Goal: Information Seeking & Learning: Learn about a topic

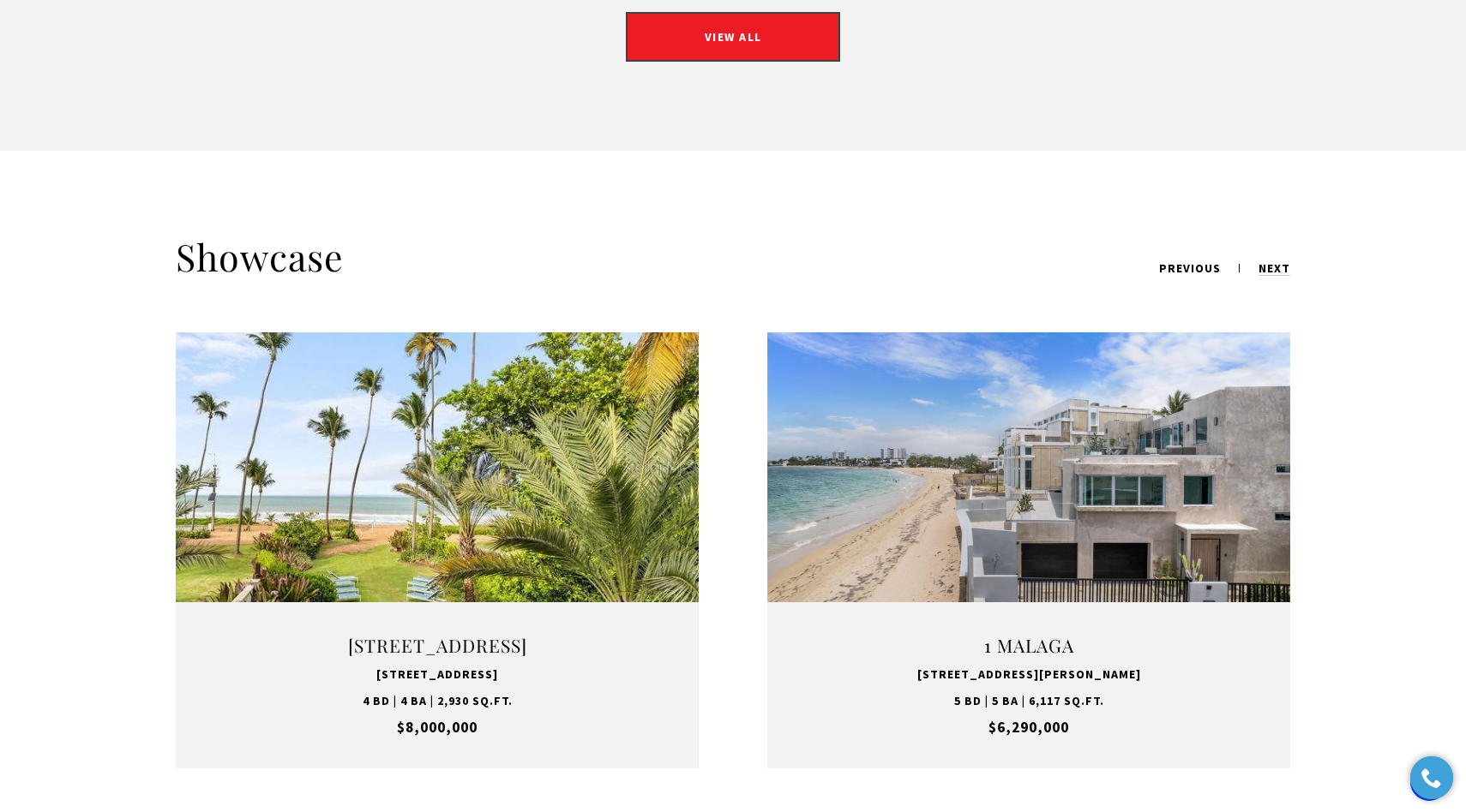
scroll to position [1966, 0]
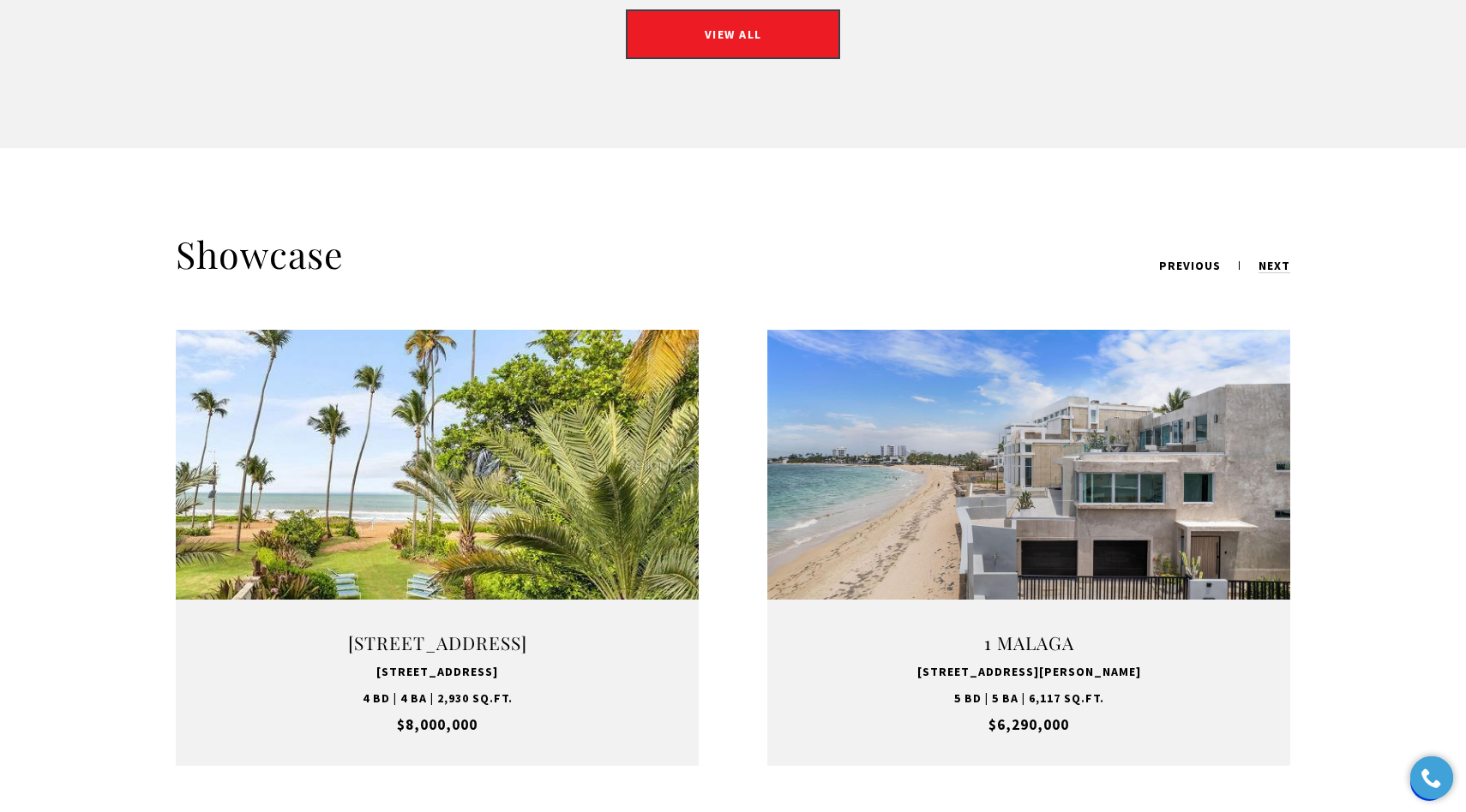
click at [1043, 527] on link "VIEW PROPERTY" at bounding box center [1028, 547] width 214 height 50
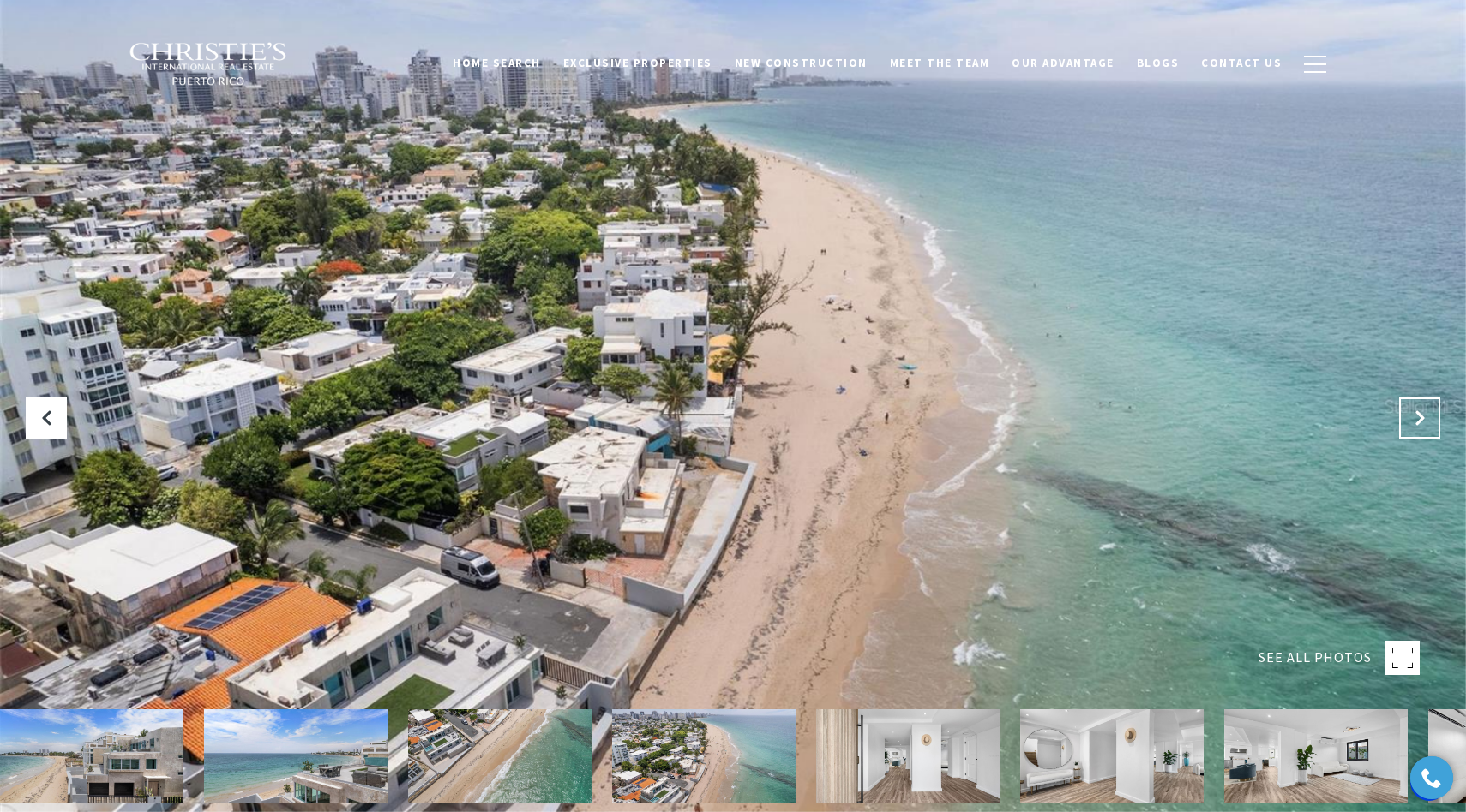
click at [1414, 412] on icon "Next Slide" at bounding box center [1419, 418] width 17 height 17
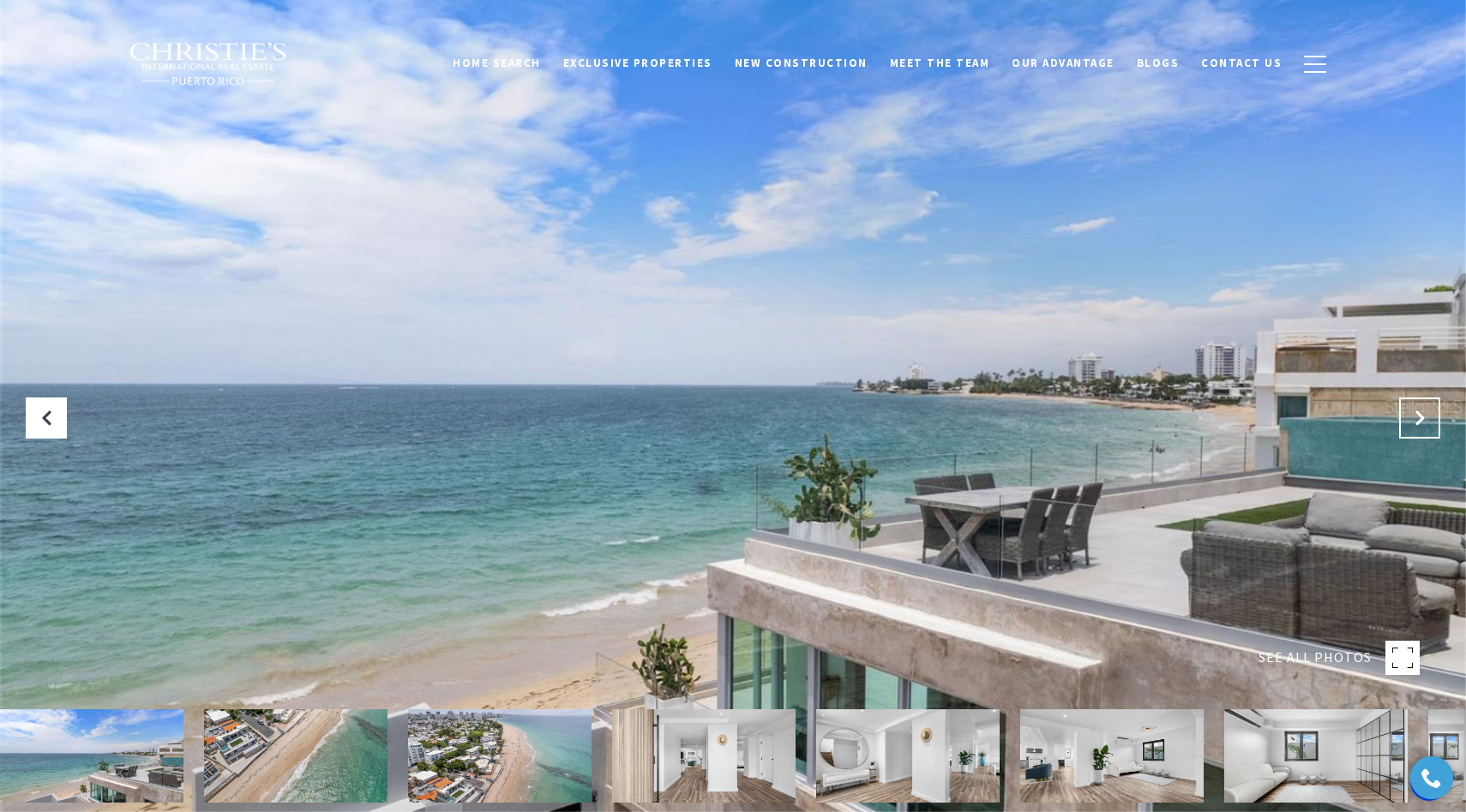
click at [1415, 420] on icon "Next Slide" at bounding box center [1419, 418] width 17 height 17
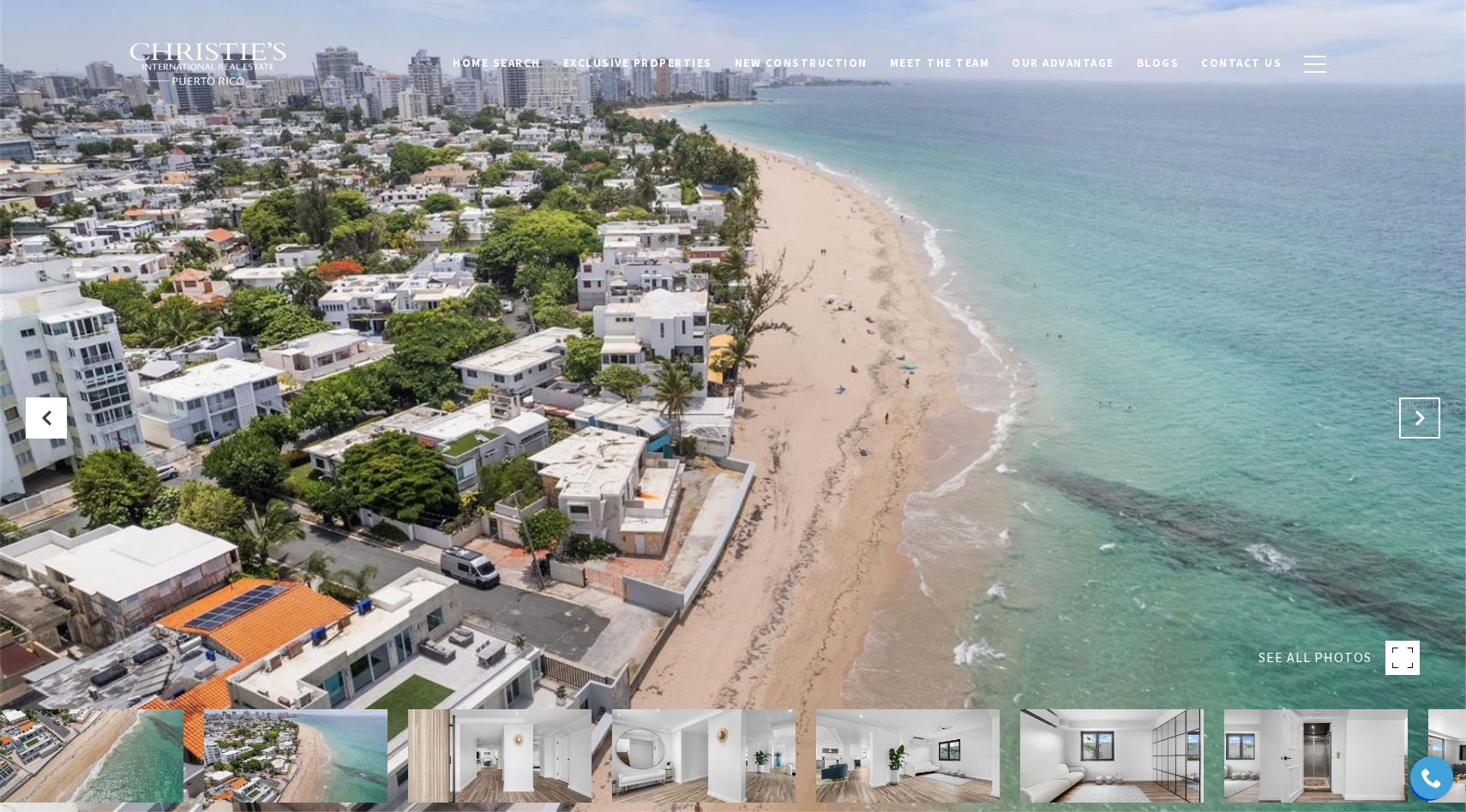
click at [1415, 420] on icon "Next Slide" at bounding box center [1419, 418] width 17 height 17
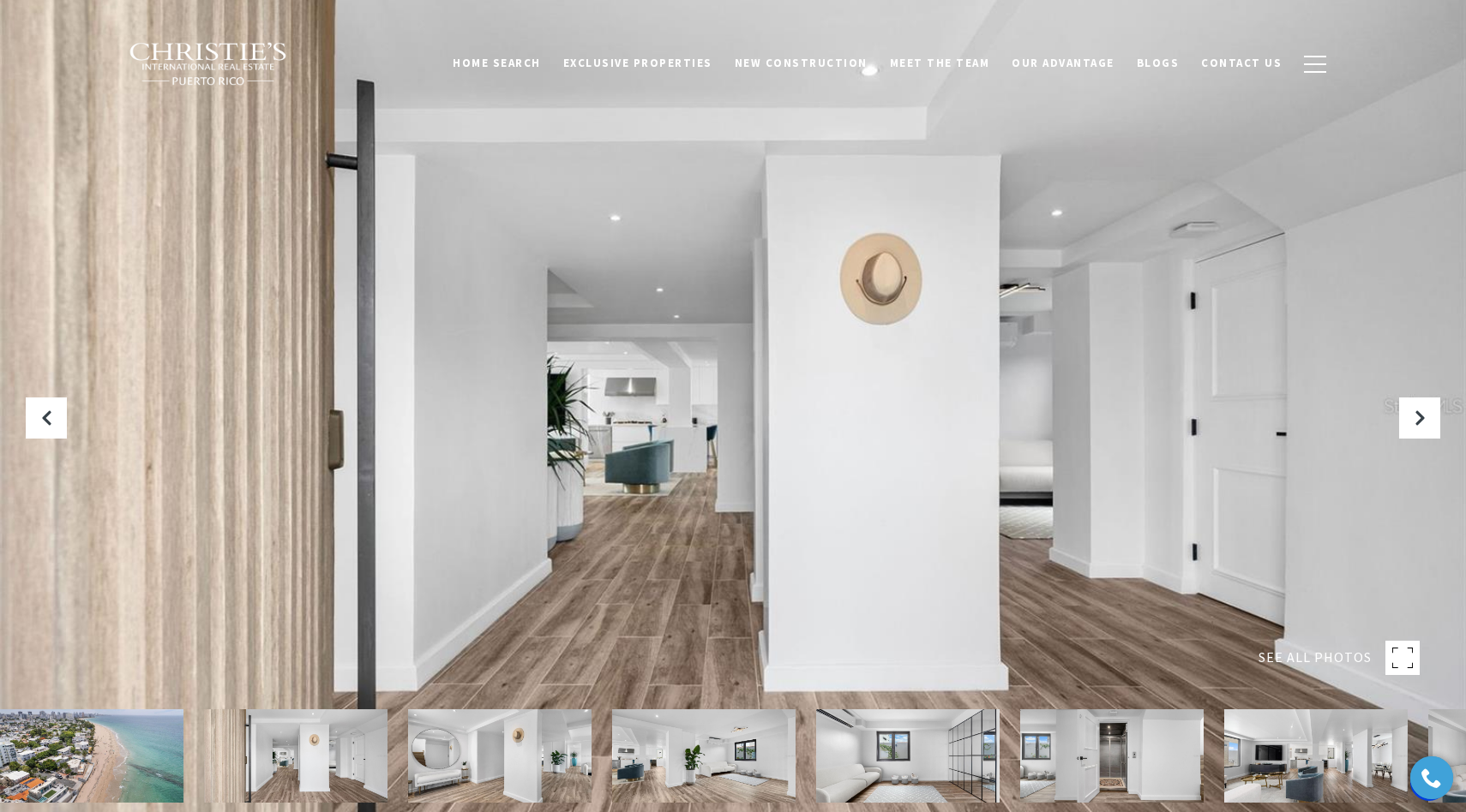
click at [143, 774] on img at bounding box center [91, 755] width 183 height 93
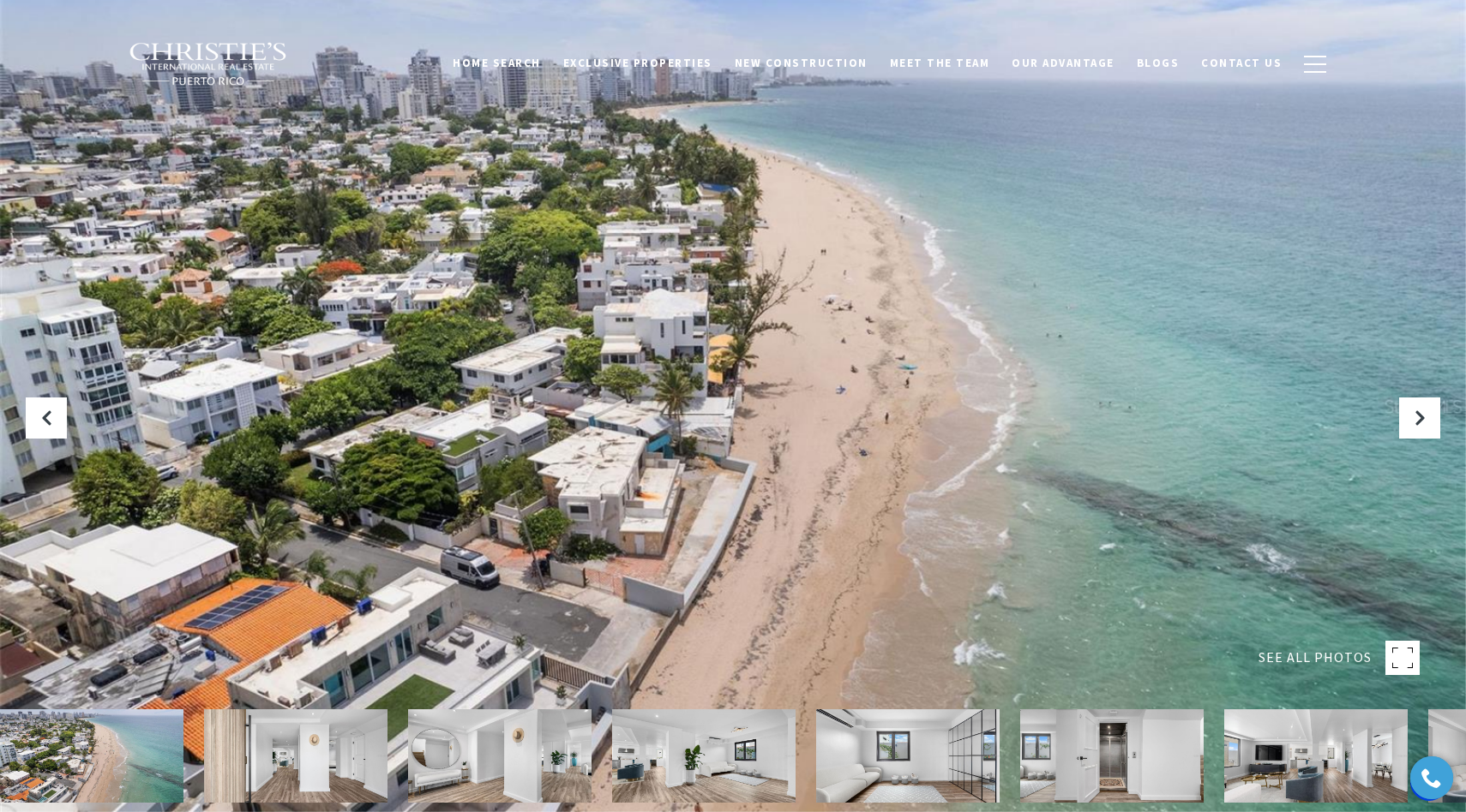
click at [325, 745] on img at bounding box center [295, 755] width 183 height 93
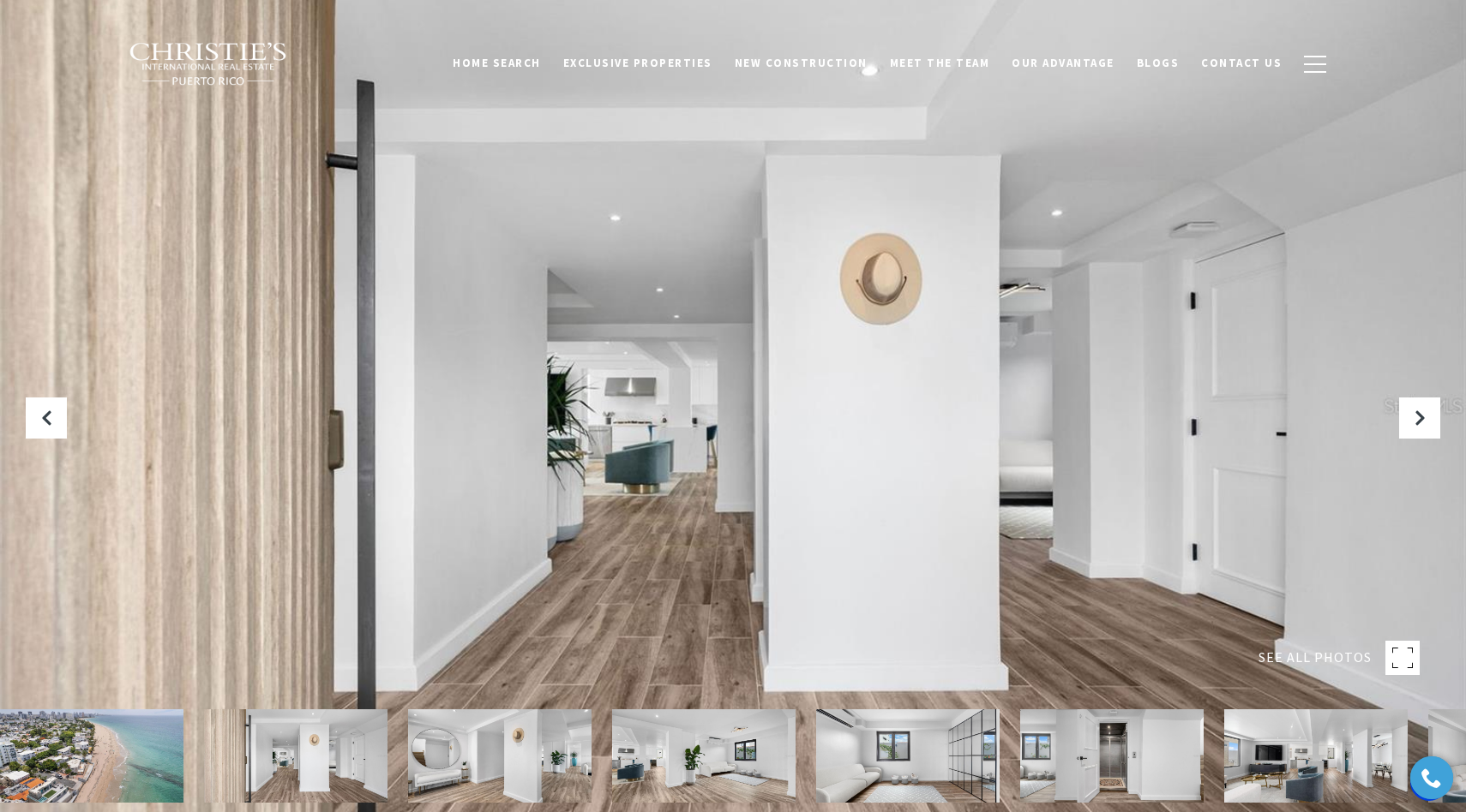
click at [459, 750] on img at bounding box center [500, 755] width 183 height 93
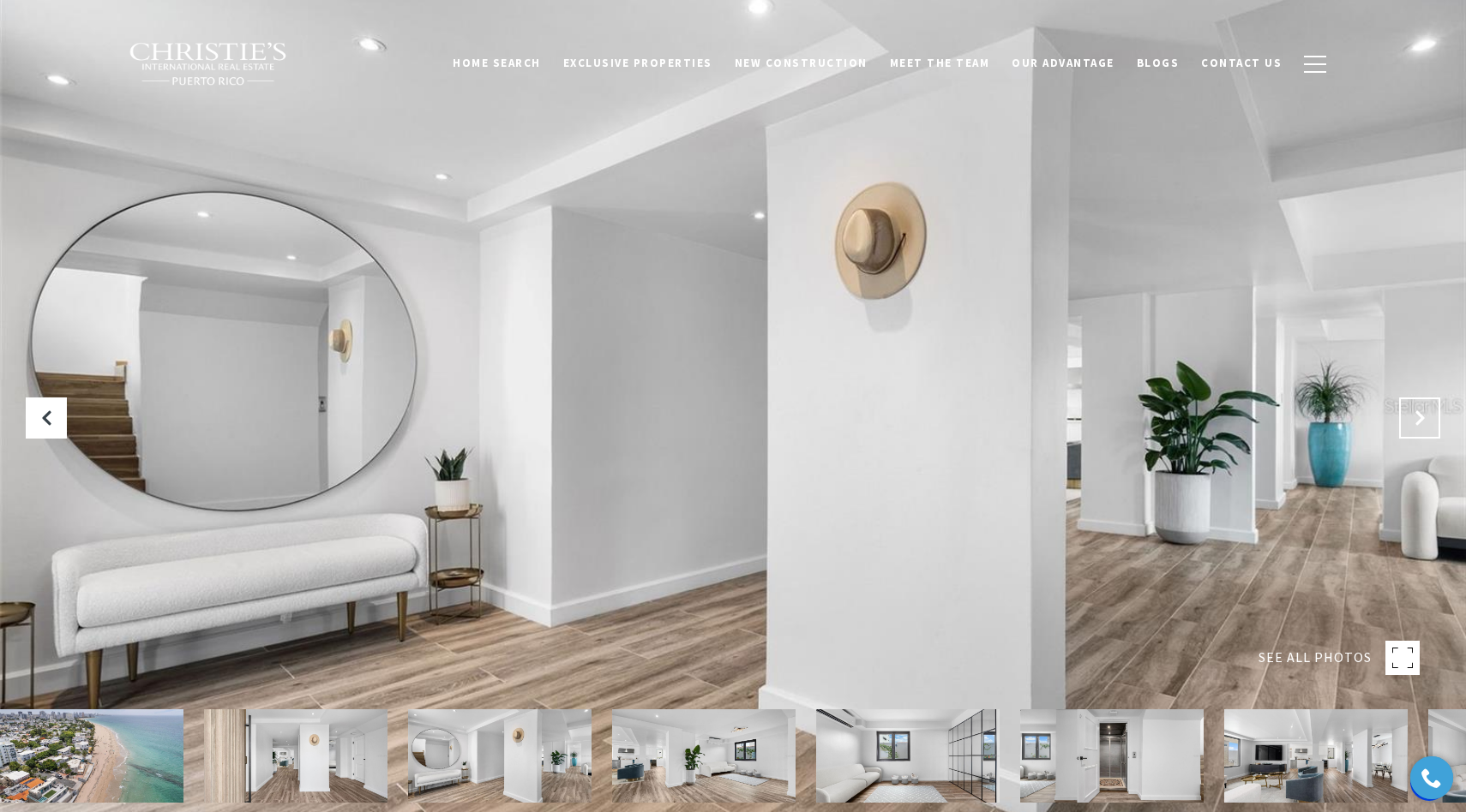
click at [1423, 419] on icon "Next Slide" at bounding box center [1419, 418] width 17 height 17
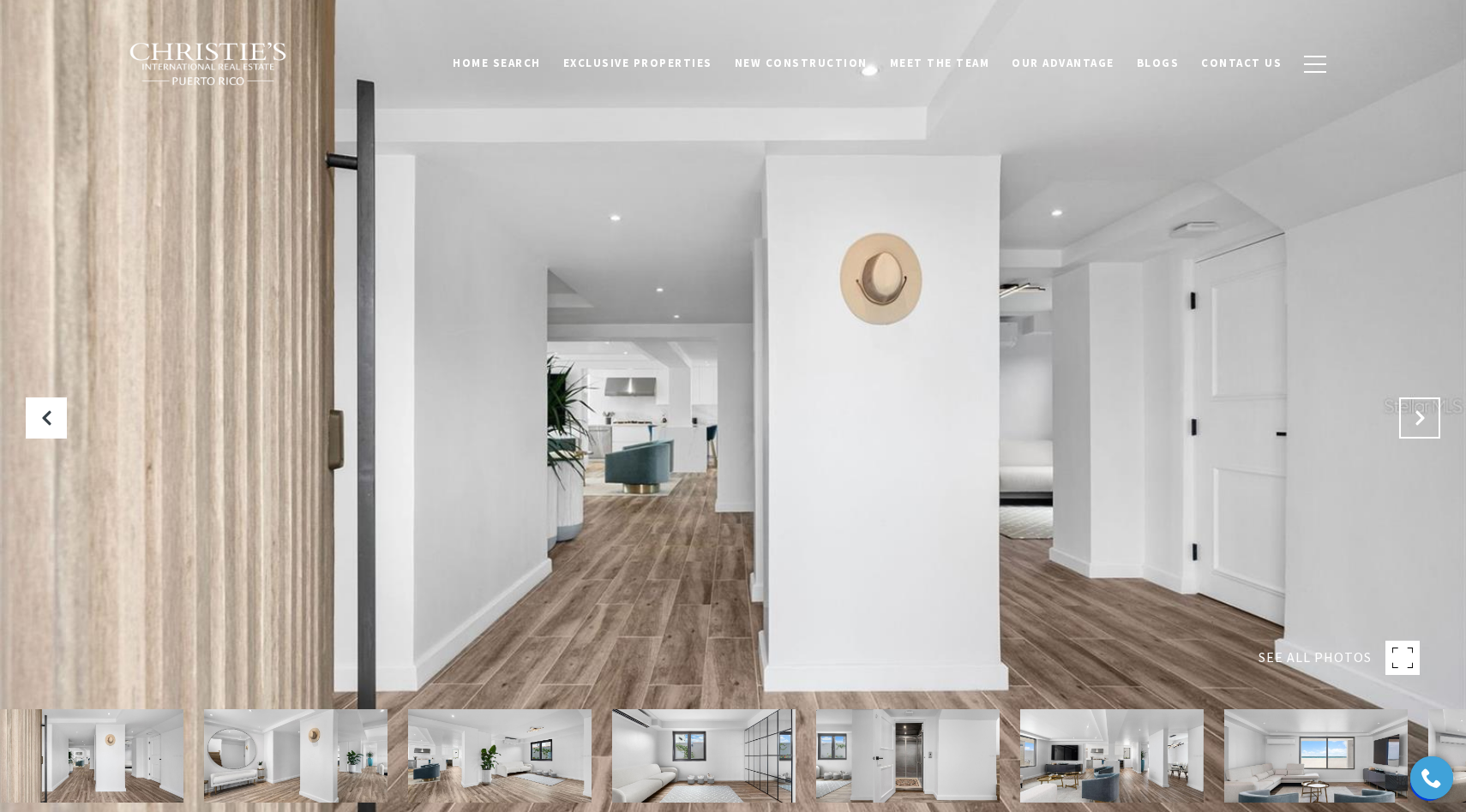
click at [1423, 419] on icon "Next Slide" at bounding box center [1419, 418] width 17 height 17
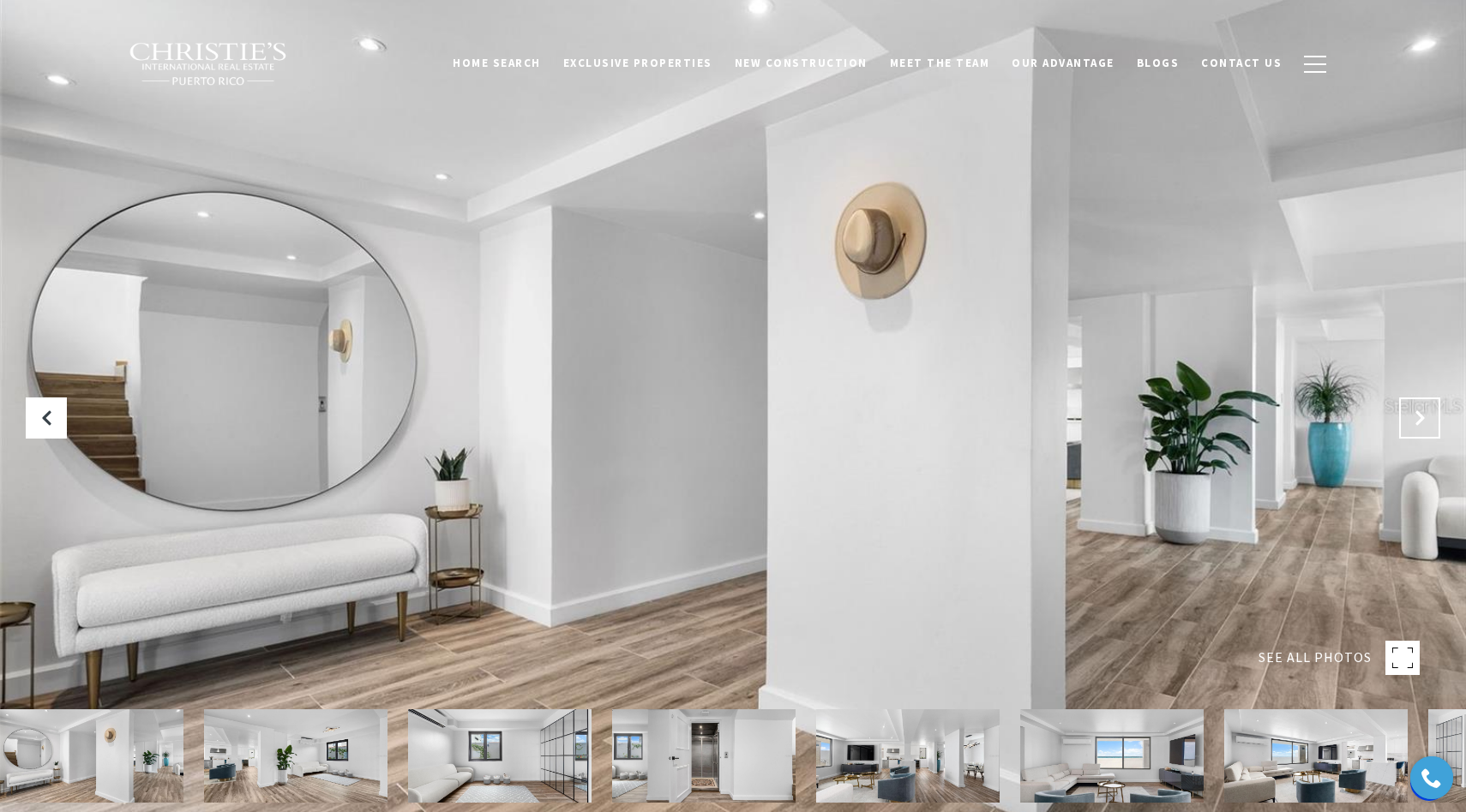
click at [1423, 419] on icon "Next Slide" at bounding box center [1419, 418] width 17 height 17
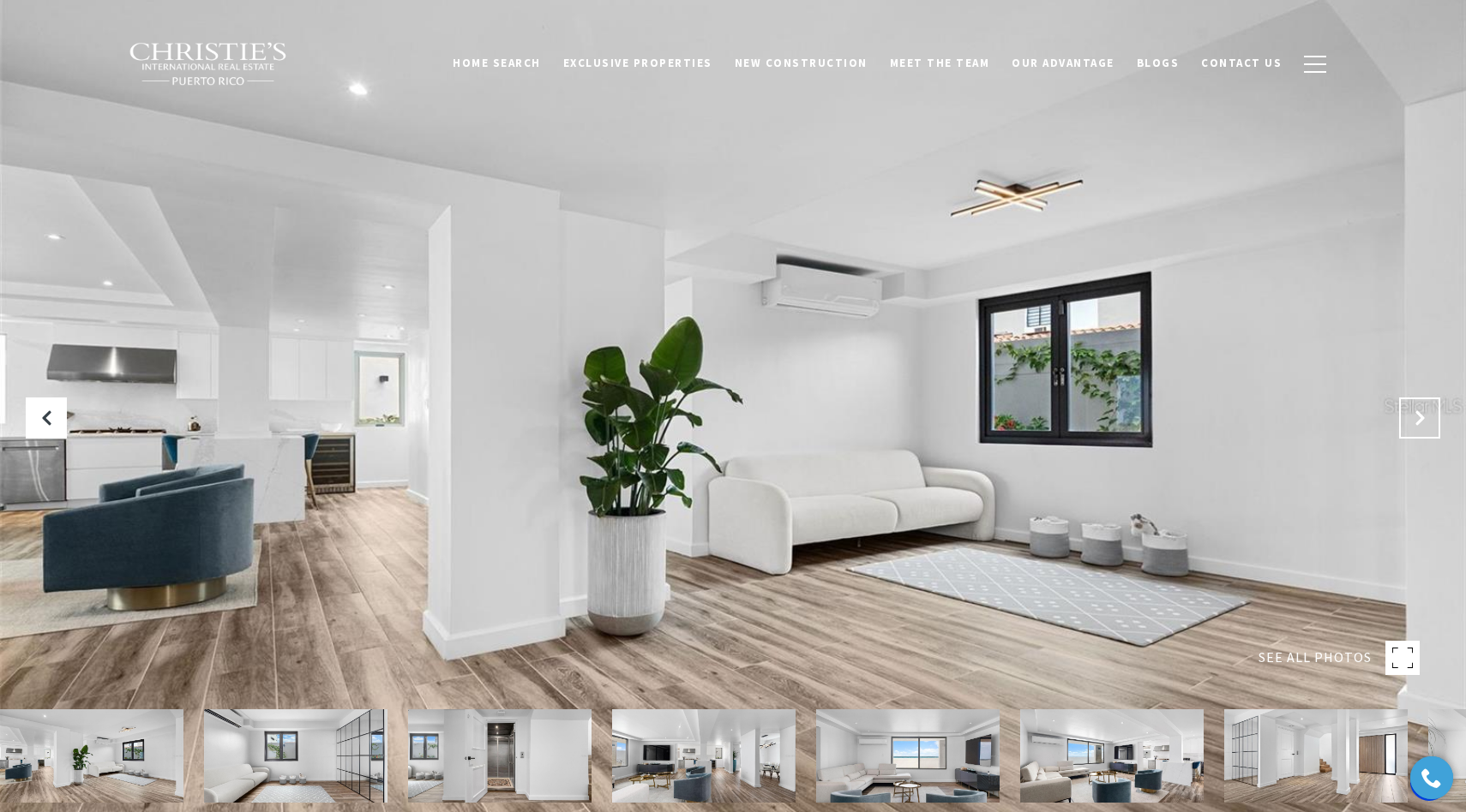
click at [1423, 419] on icon "Next Slide" at bounding box center [1419, 418] width 17 height 17
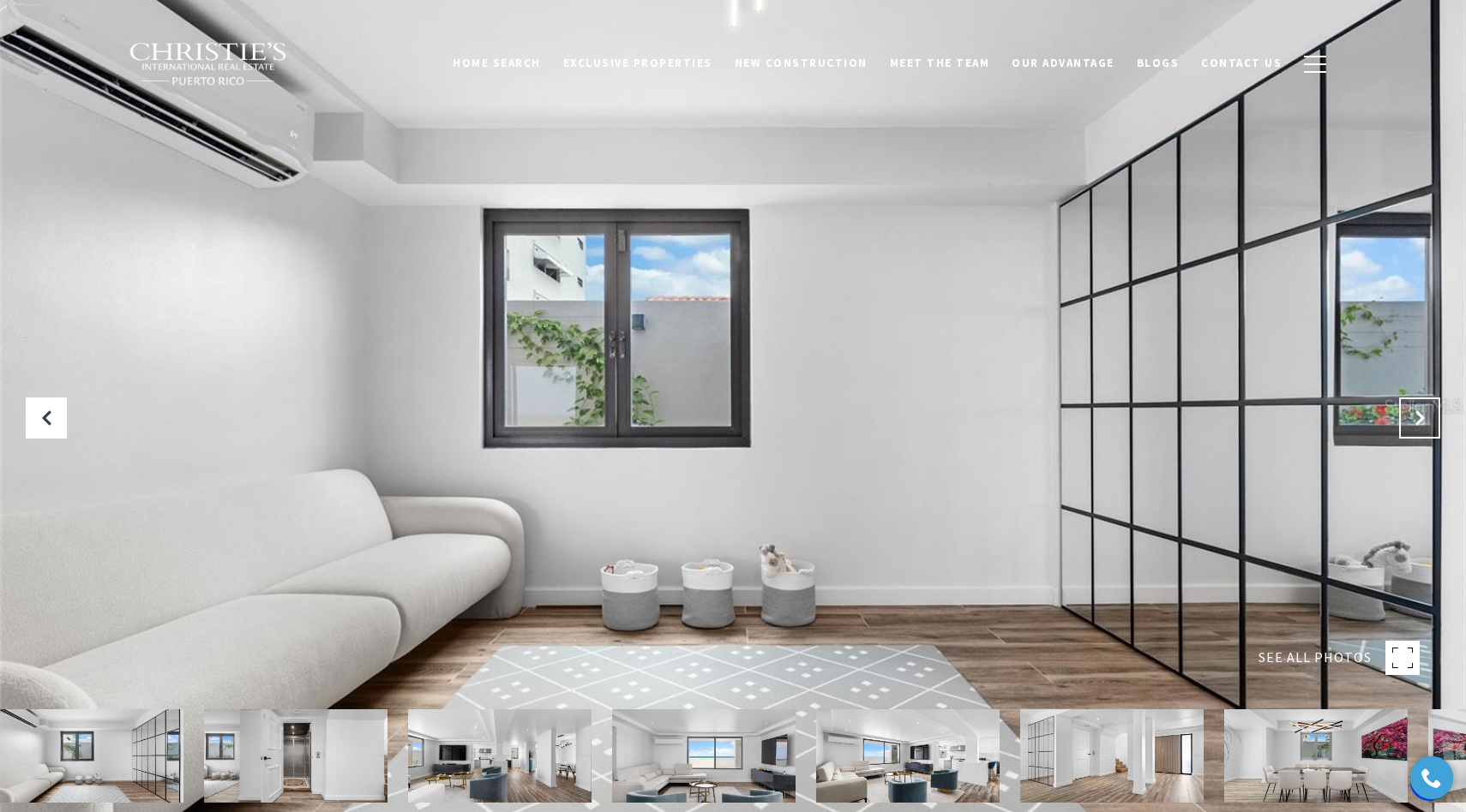
click at [1423, 419] on icon "Next Slide" at bounding box center [1419, 418] width 17 height 17
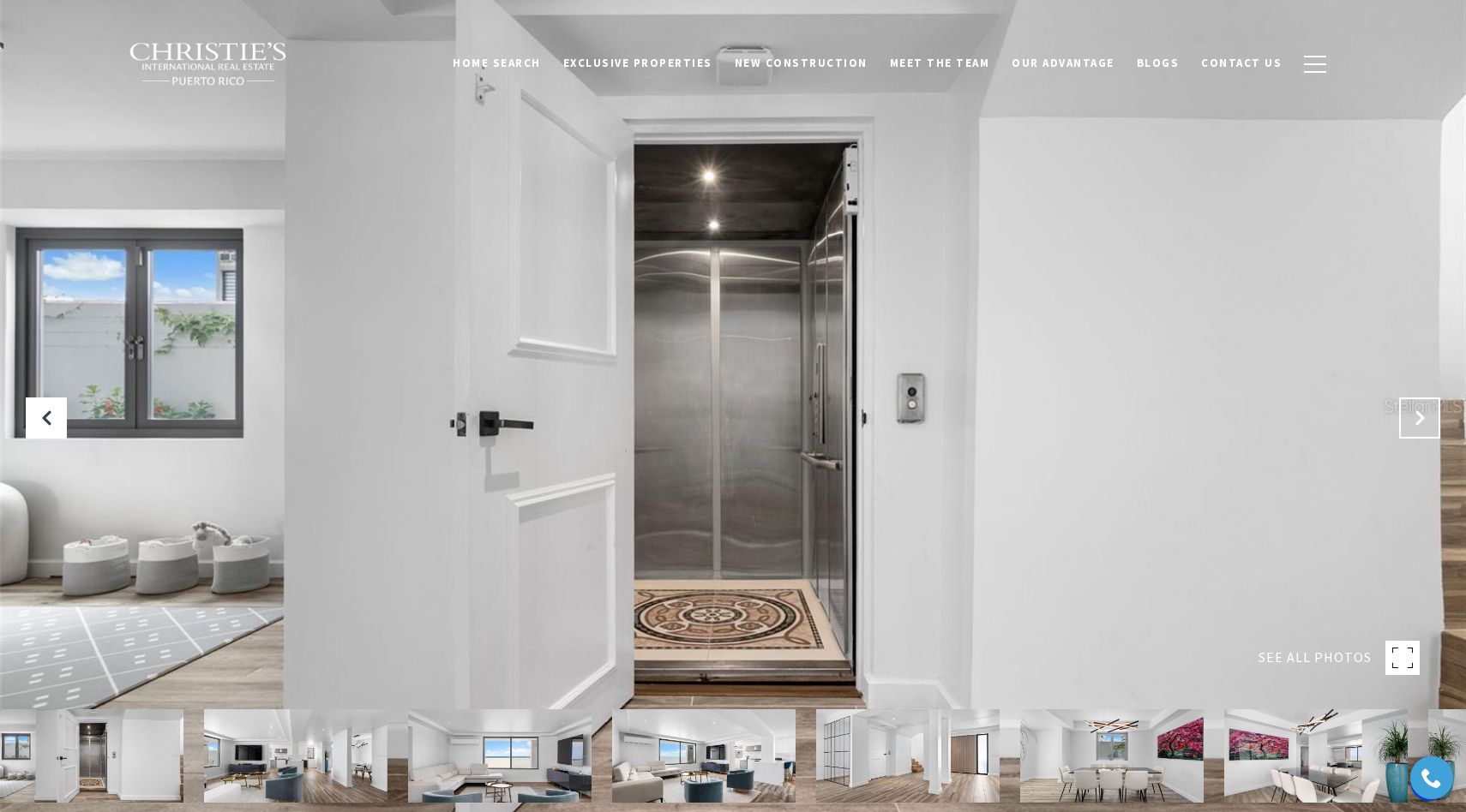
click at [1423, 419] on icon "Next Slide" at bounding box center [1419, 418] width 17 height 17
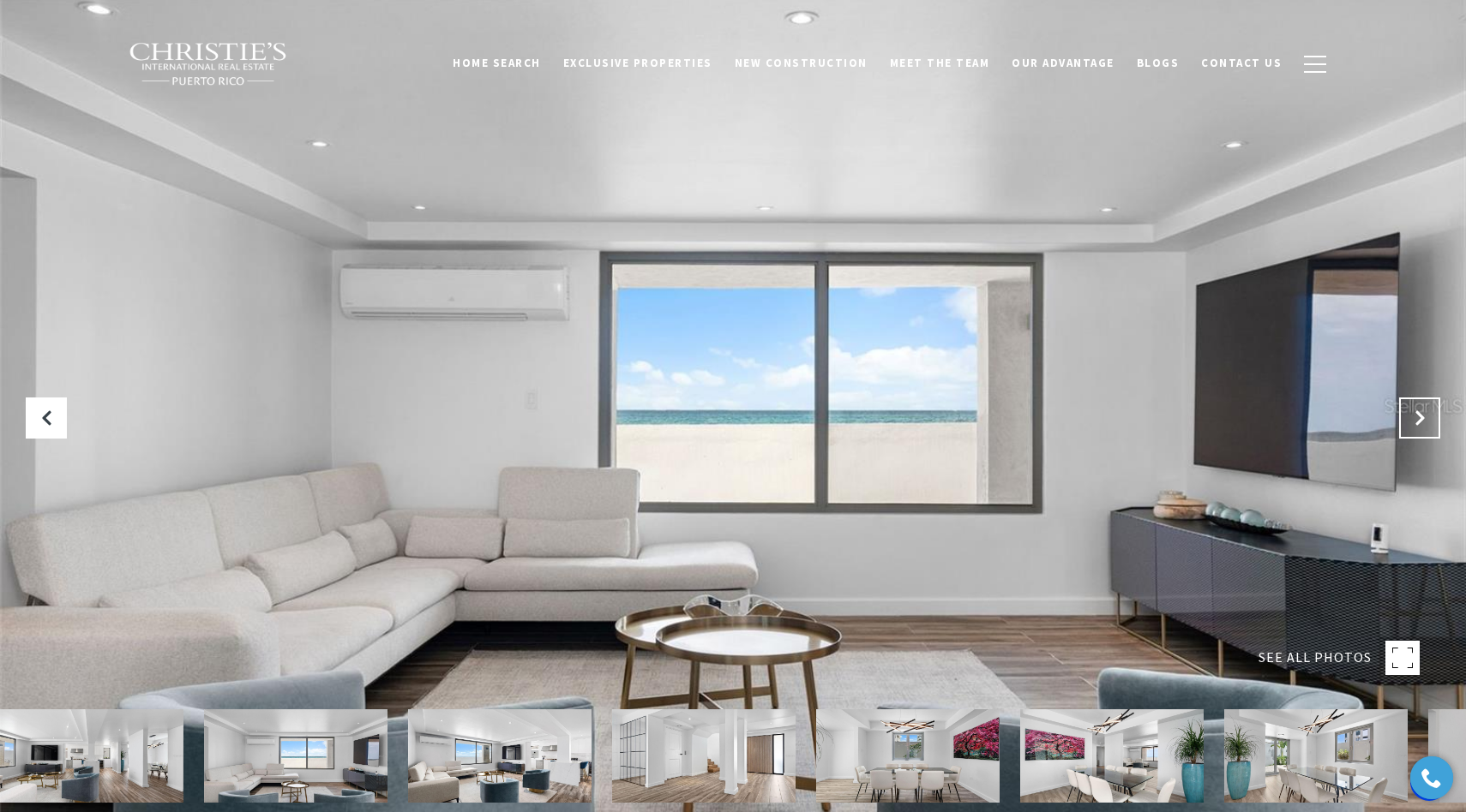
click at [1423, 419] on icon "Next Slide" at bounding box center [1419, 418] width 17 height 17
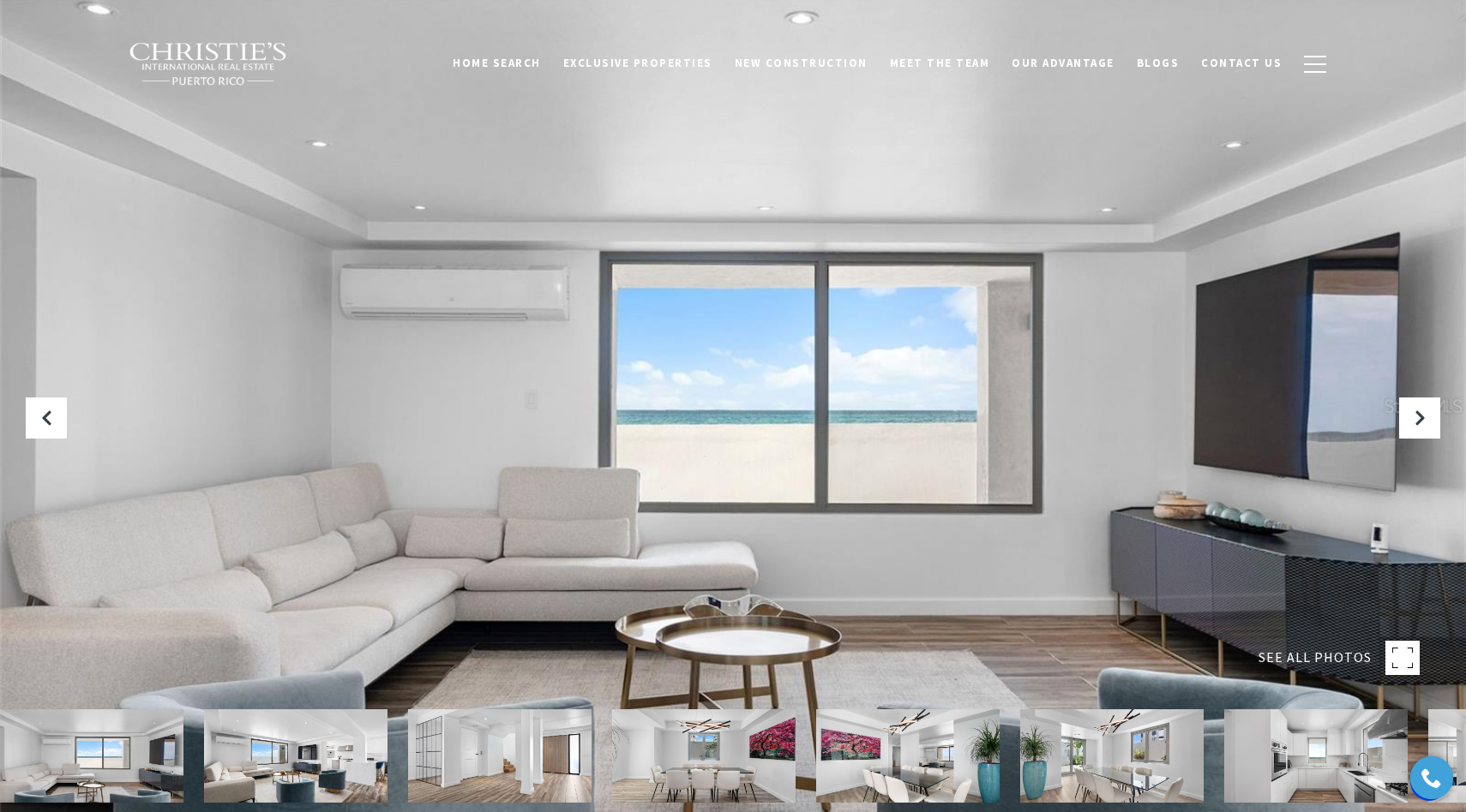
click at [668, 764] on img at bounding box center [703, 755] width 183 height 93
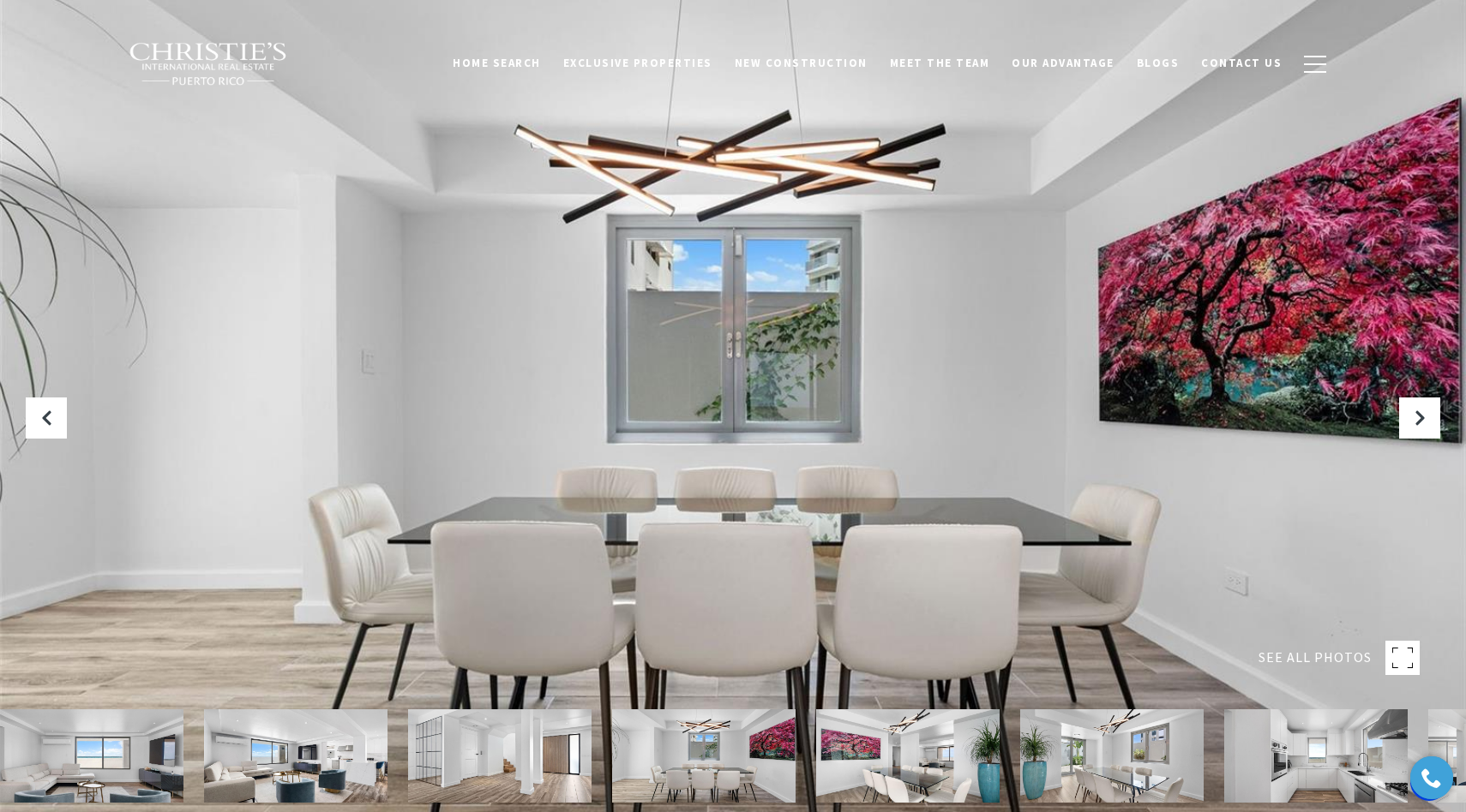
click at [884, 751] on img at bounding box center [907, 755] width 183 height 93
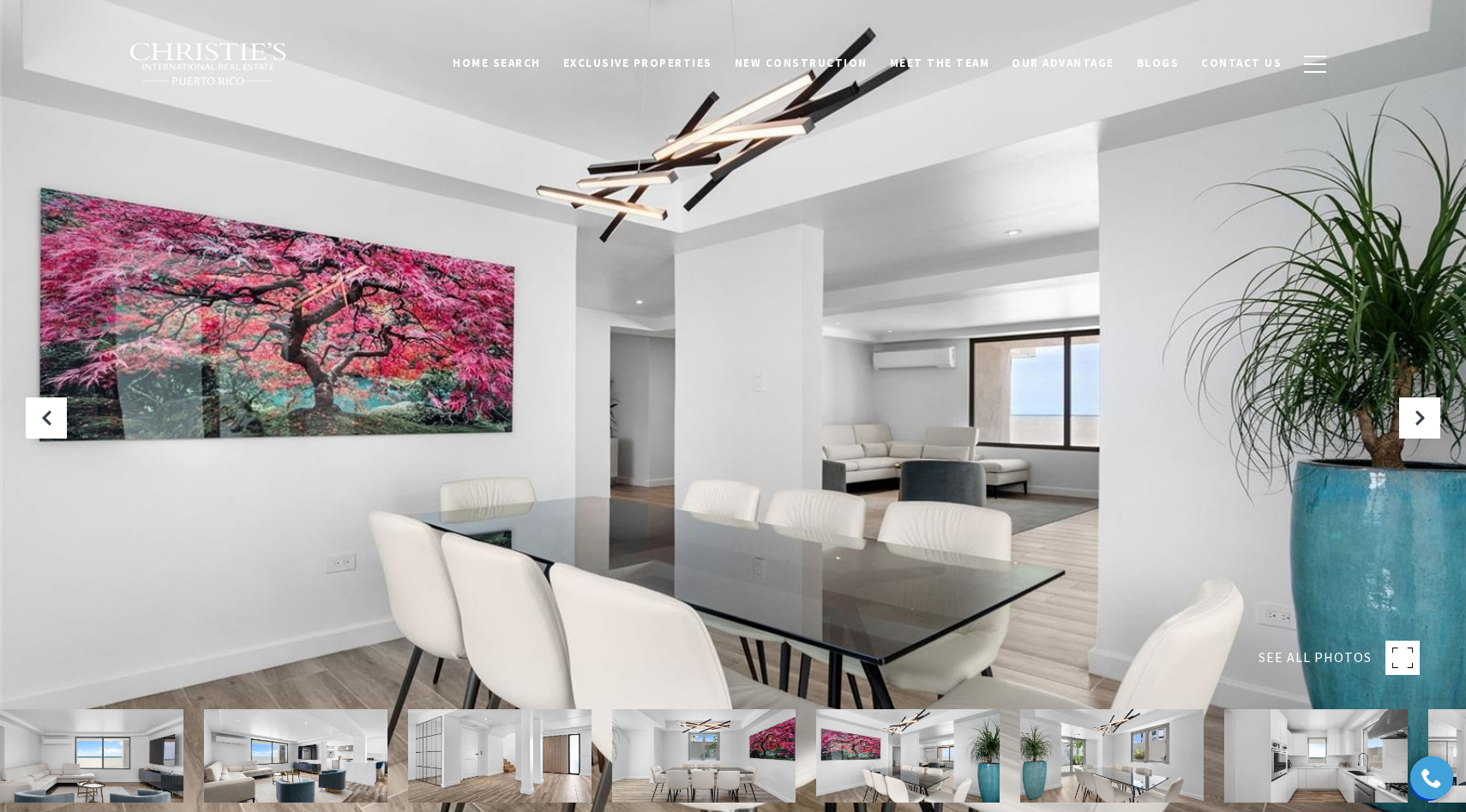
click at [1087, 746] on img at bounding box center [1111, 755] width 183 height 93
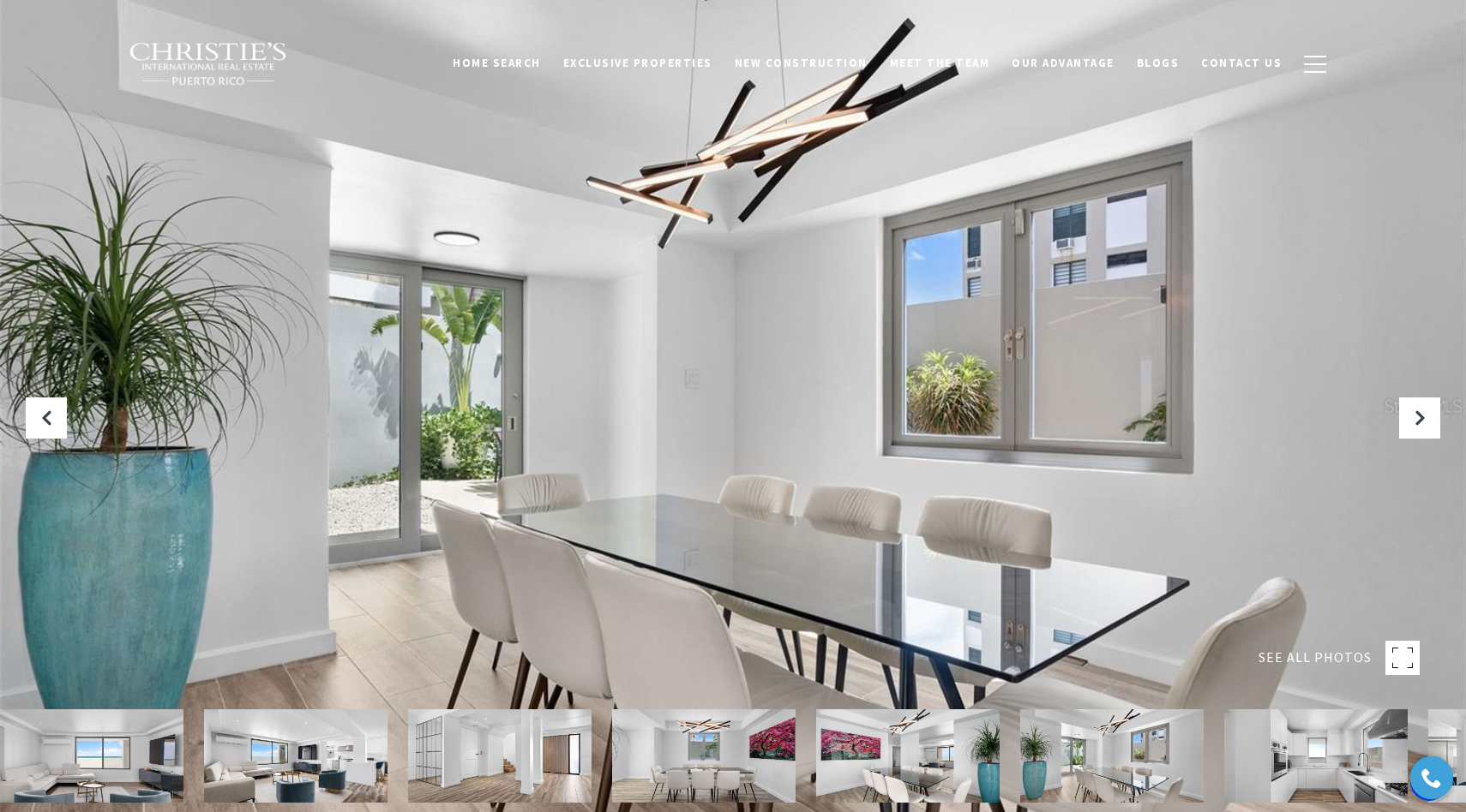
click at [1323, 738] on img at bounding box center [1315, 755] width 183 height 93
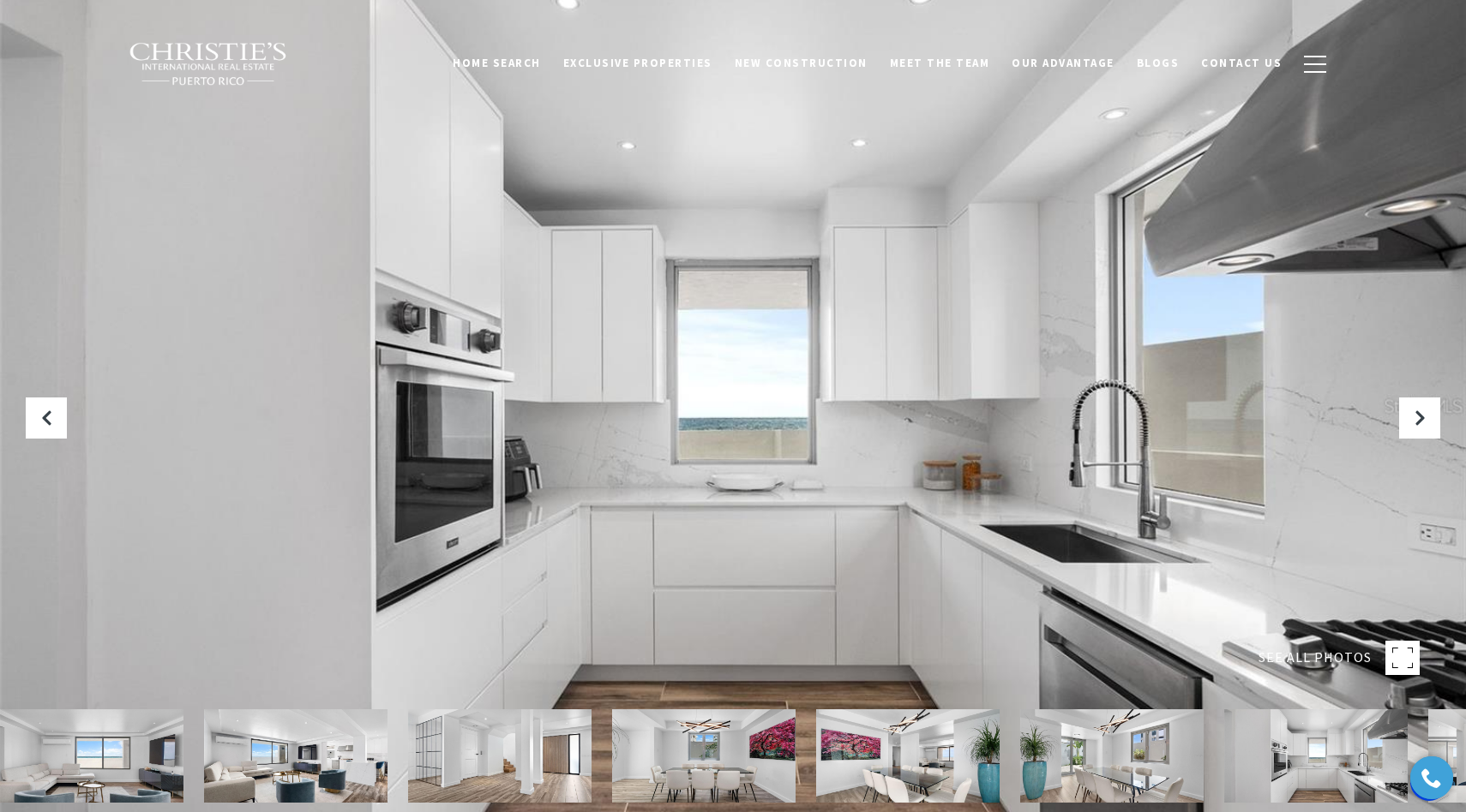
click at [1448, 750] on html "Property added to favorites View 3 saved properties Property added to favorites…" at bounding box center [1431, 778] width 60 height 60
click at [1416, 416] on icon "Next Slide" at bounding box center [1419, 418] width 17 height 17
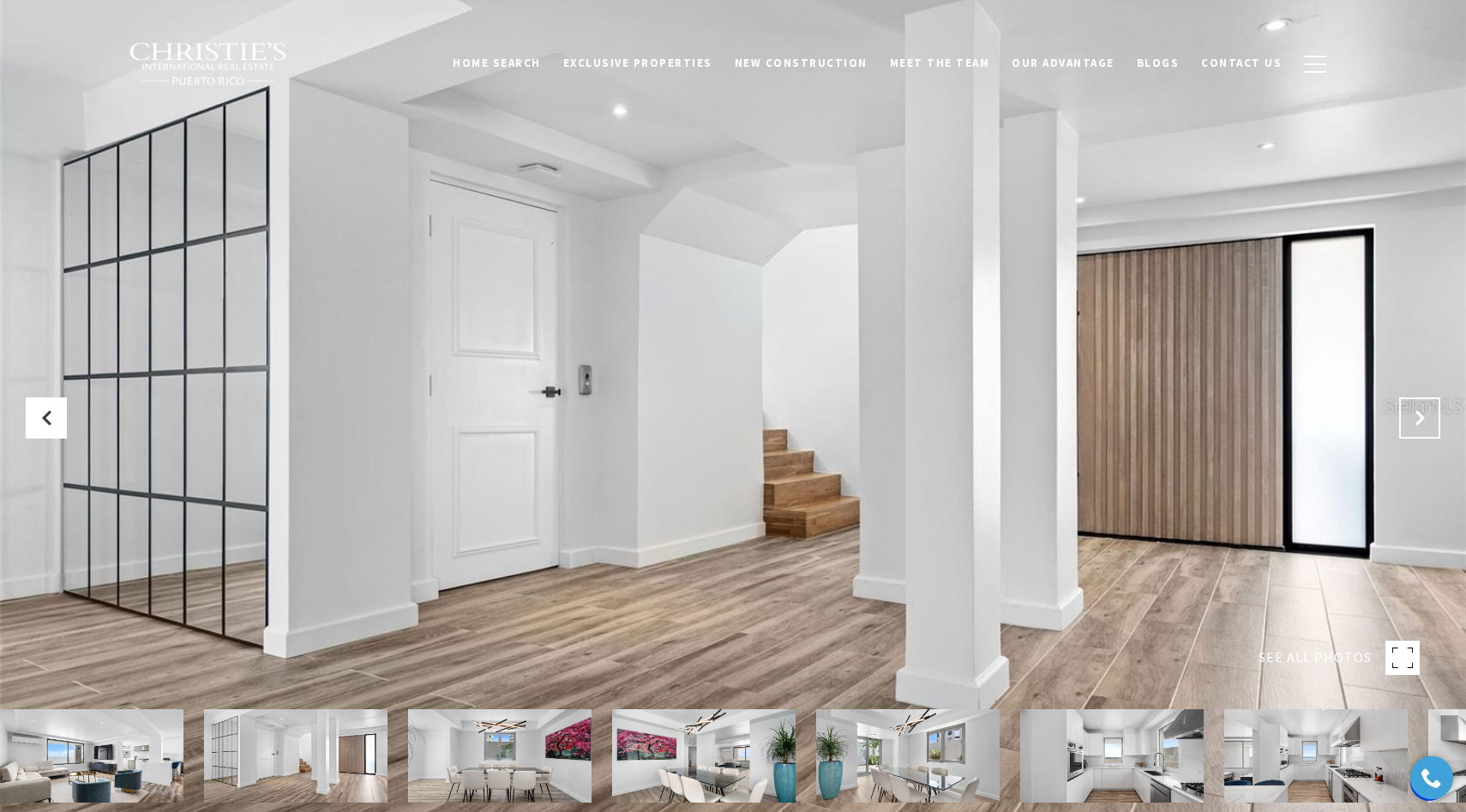
click at [1416, 416] on icon "Next Slide" at bounding box center [1419, 418] width 17 height 17
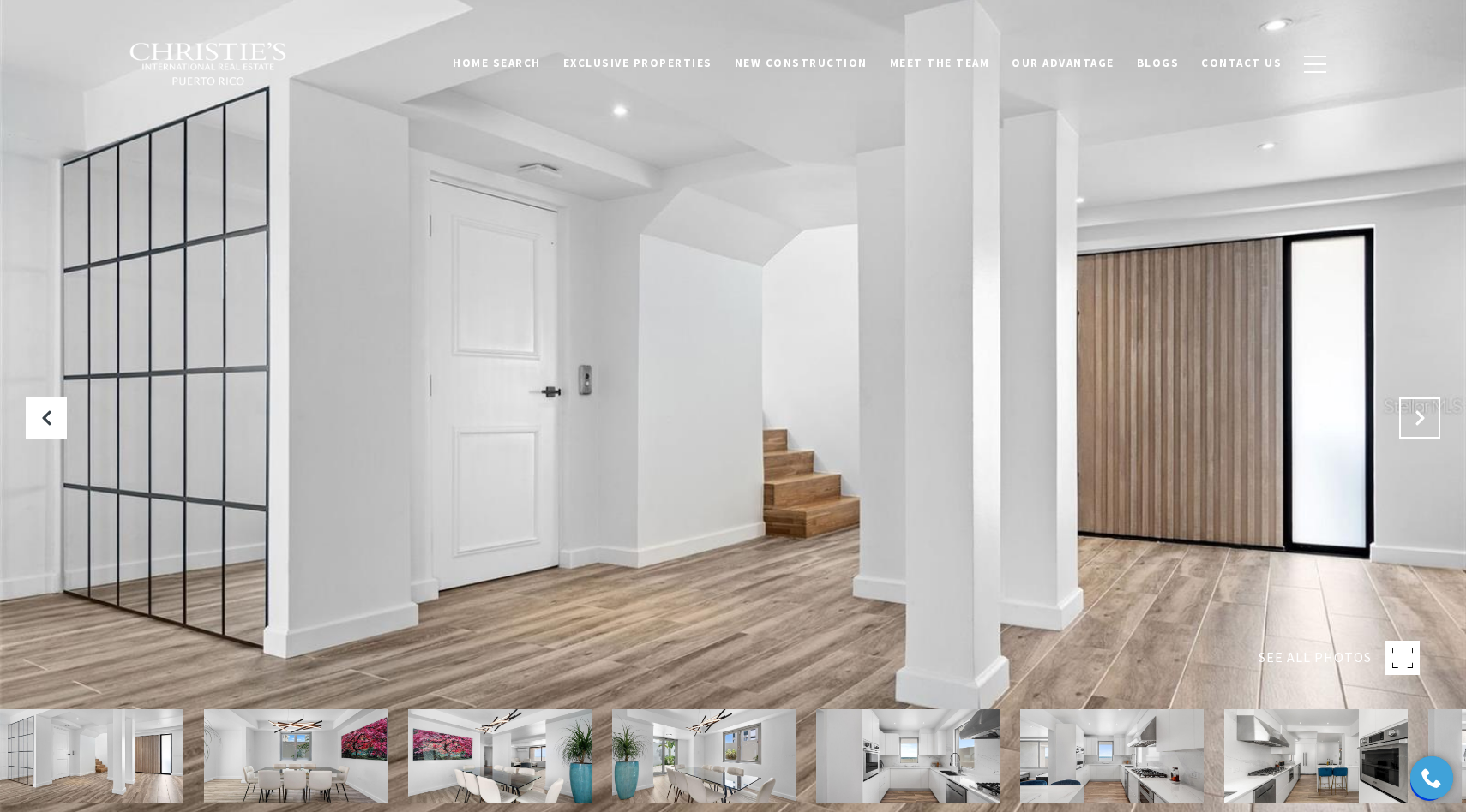
click at [1416, 416] on icon "Next Slide" at bounding box center [1419, 418] width 17 height 17
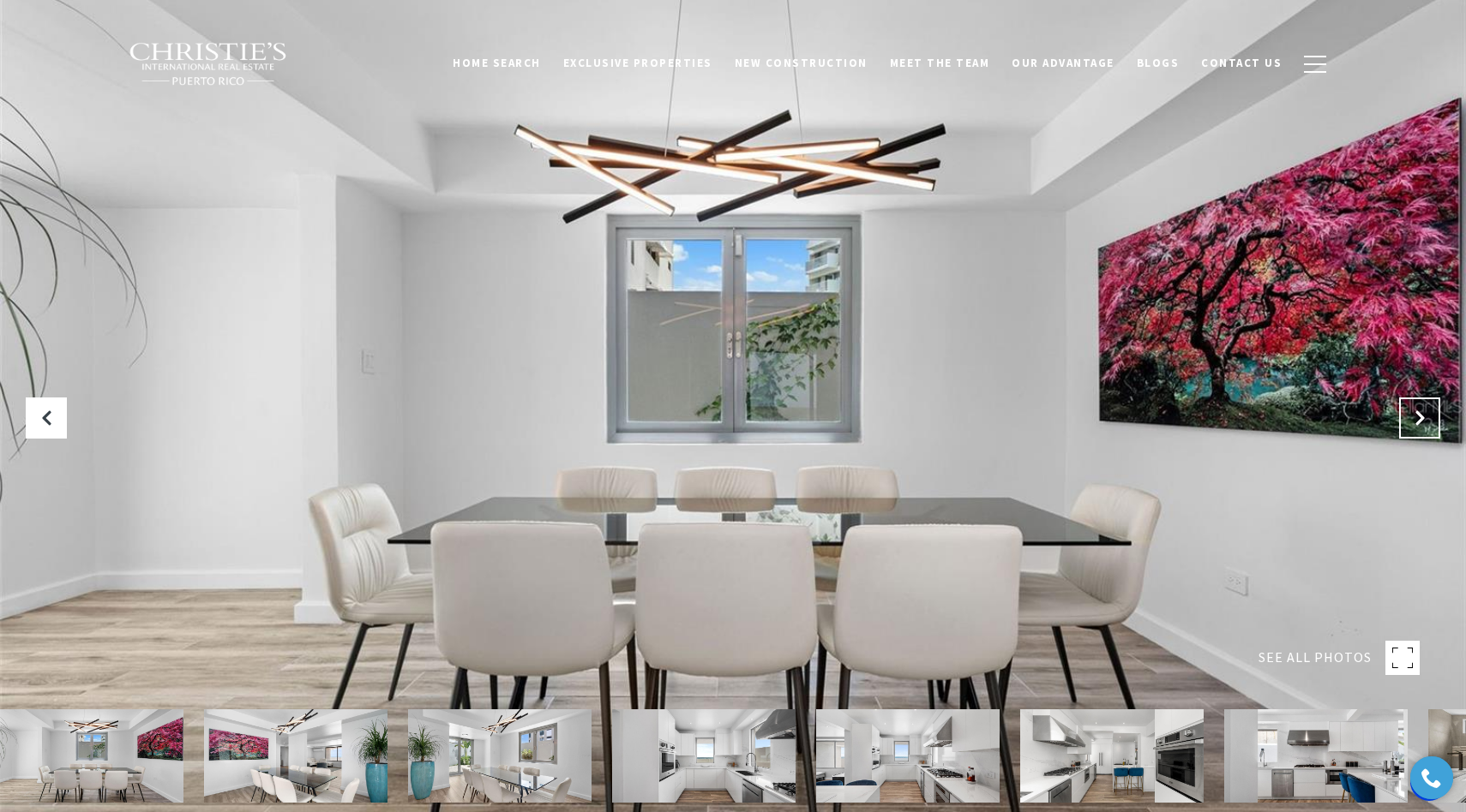
click at [1416, 416] on icon "Next Slide" at bounding box center [1419, 418] width 17 height 17
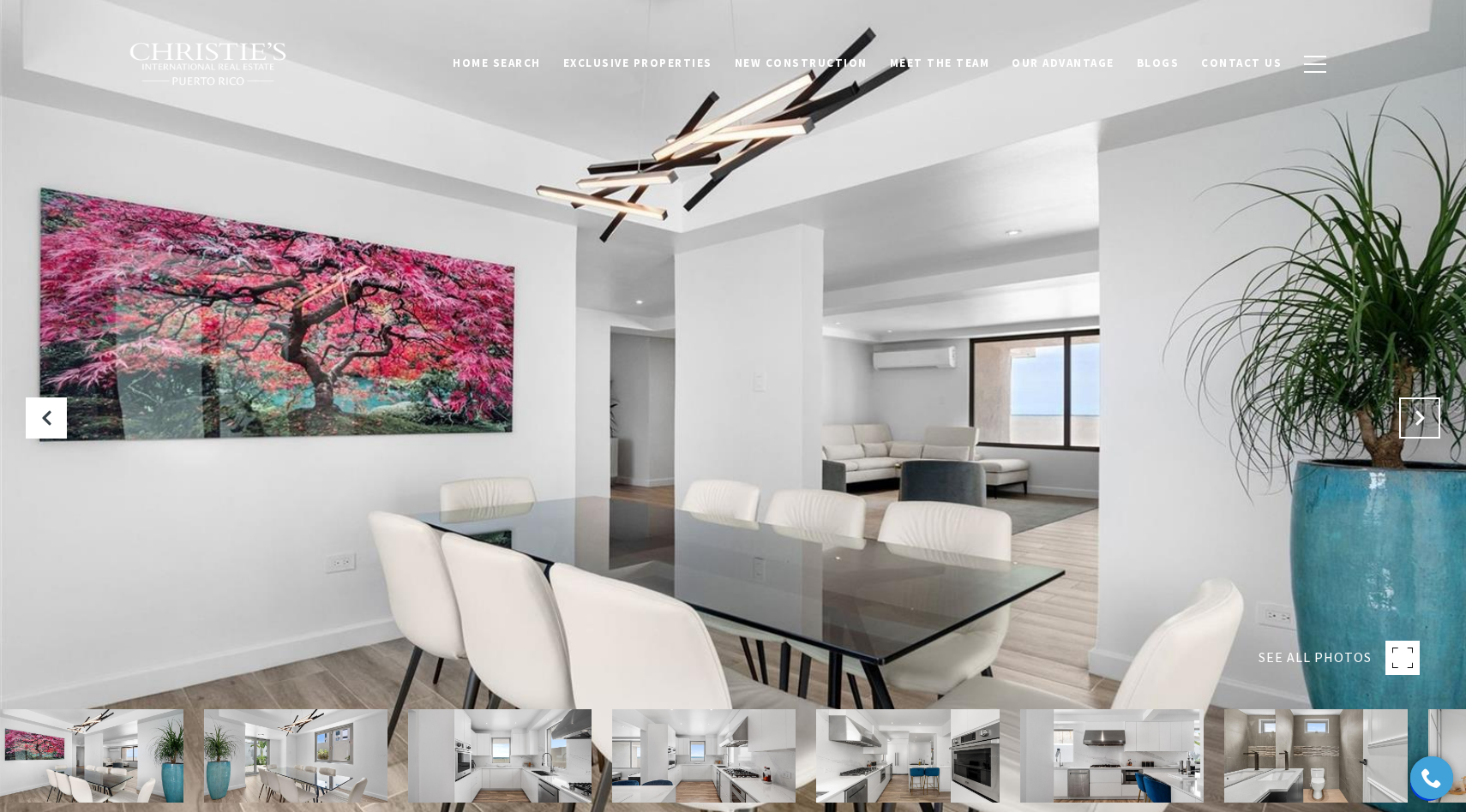
click at [1416, 416] on icon "Next Slide" at bounding box center [1419, 418] width 17 height 17
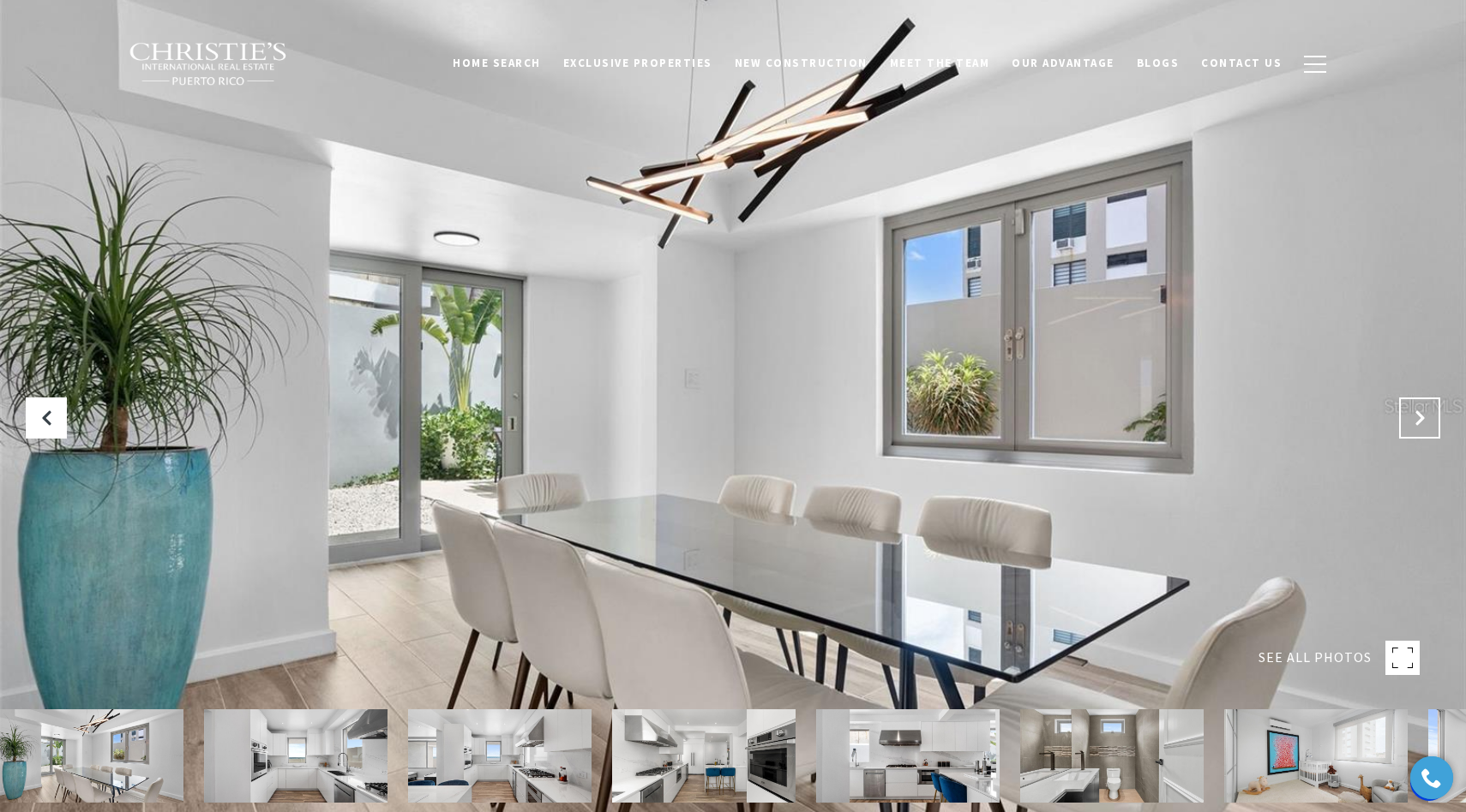
click at [1416, 416] on icon "Next Slide" at bounding box center [1419, 418] width 17 height 17
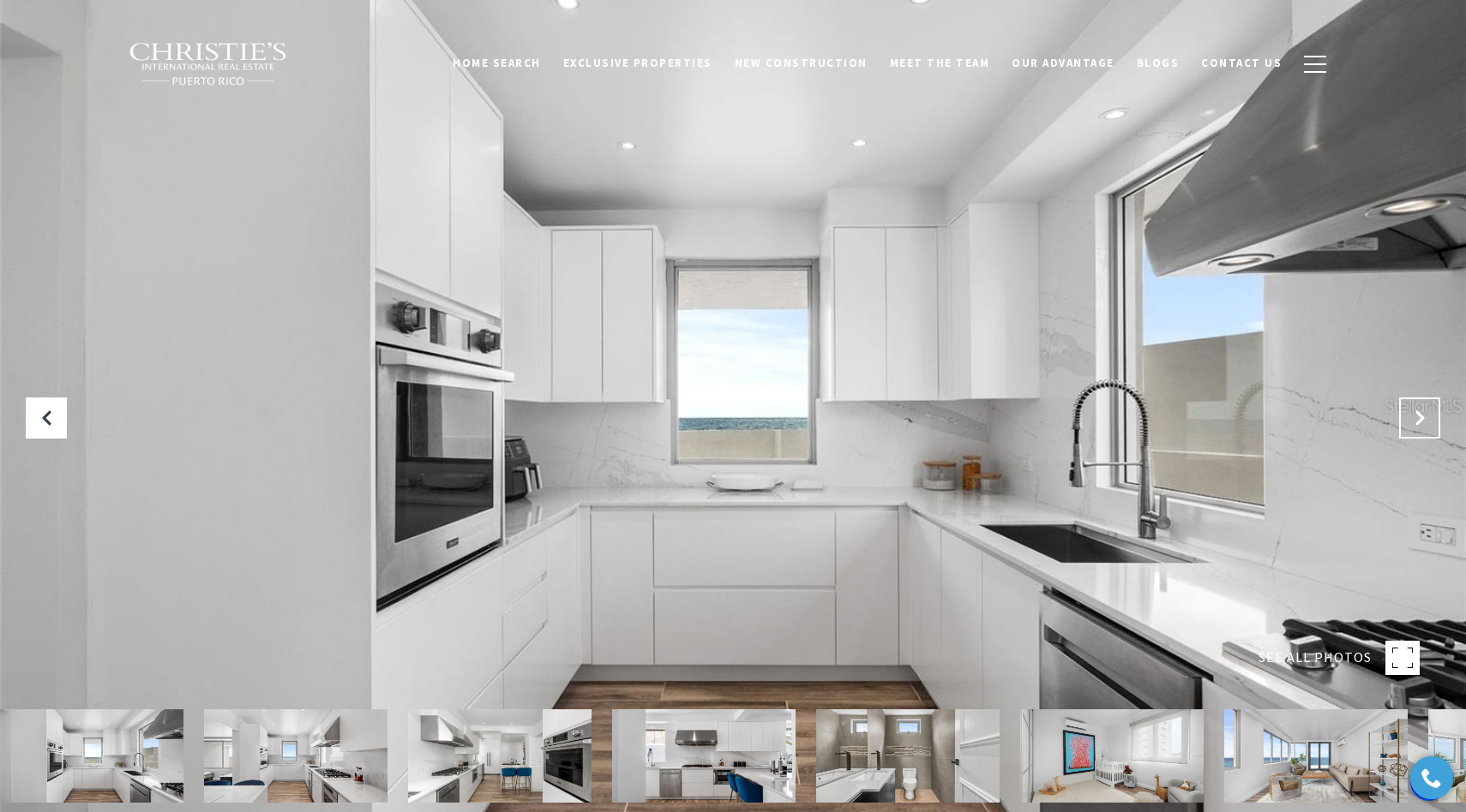
click at [1416, 416] on icon "Next Slide" at bounding box center [1419, 418] width 17 height 17
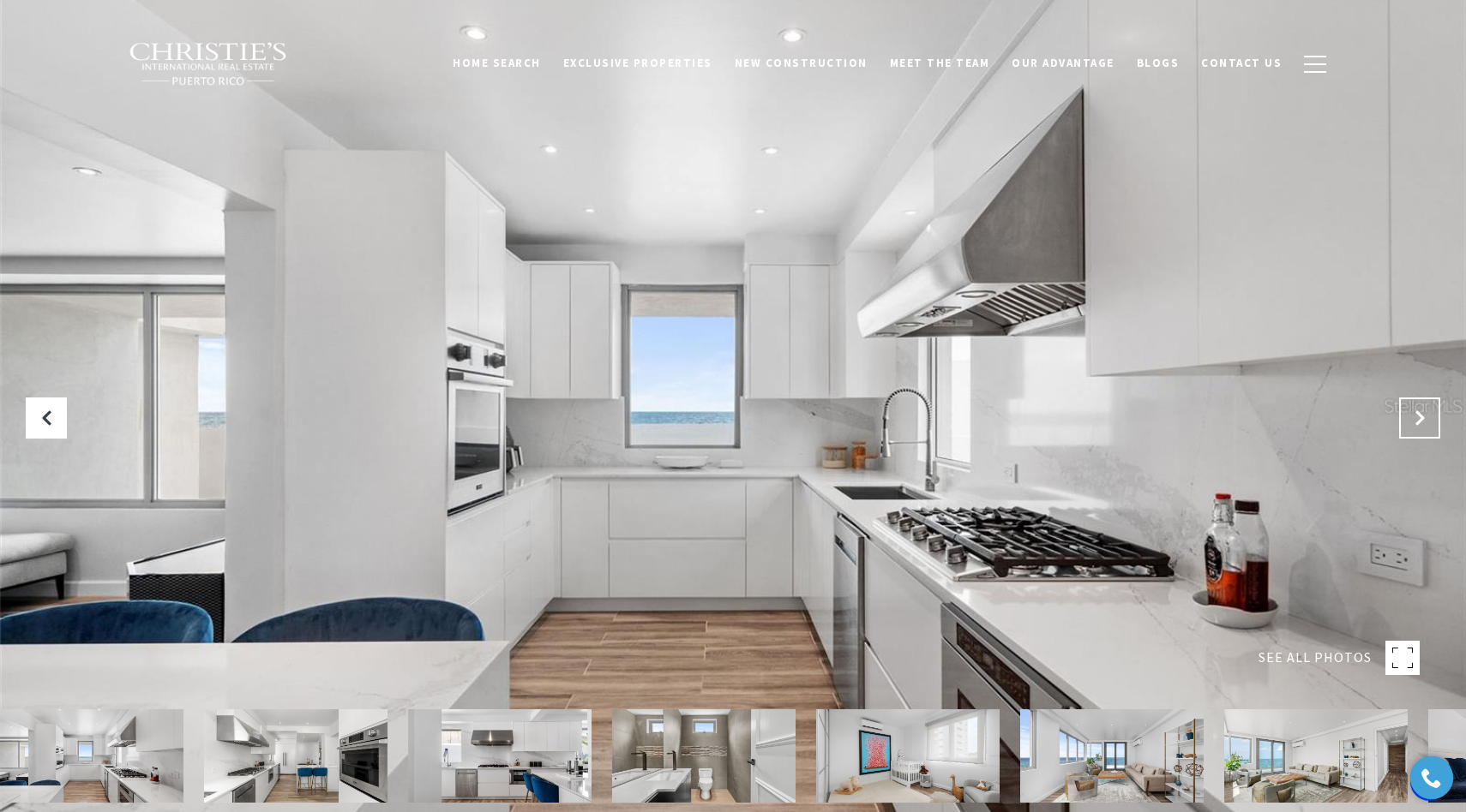
click at [1416, 416] on icon "Next Slide" at bounding box center [1419, 418] width 17 height 17
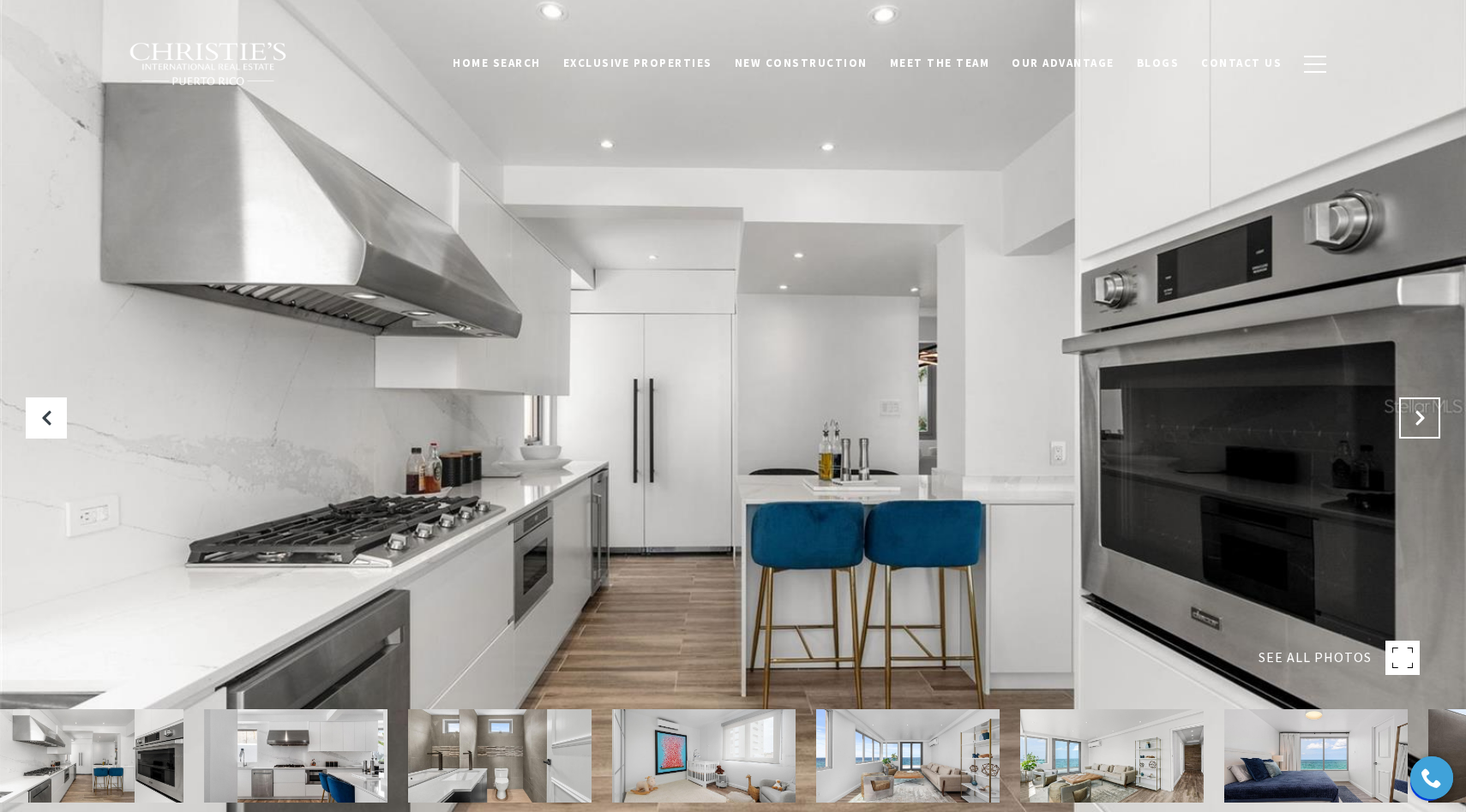
click at [1416, 416] on icon "Next Slide" at bounding box center [1419, 418] width 17 height 17
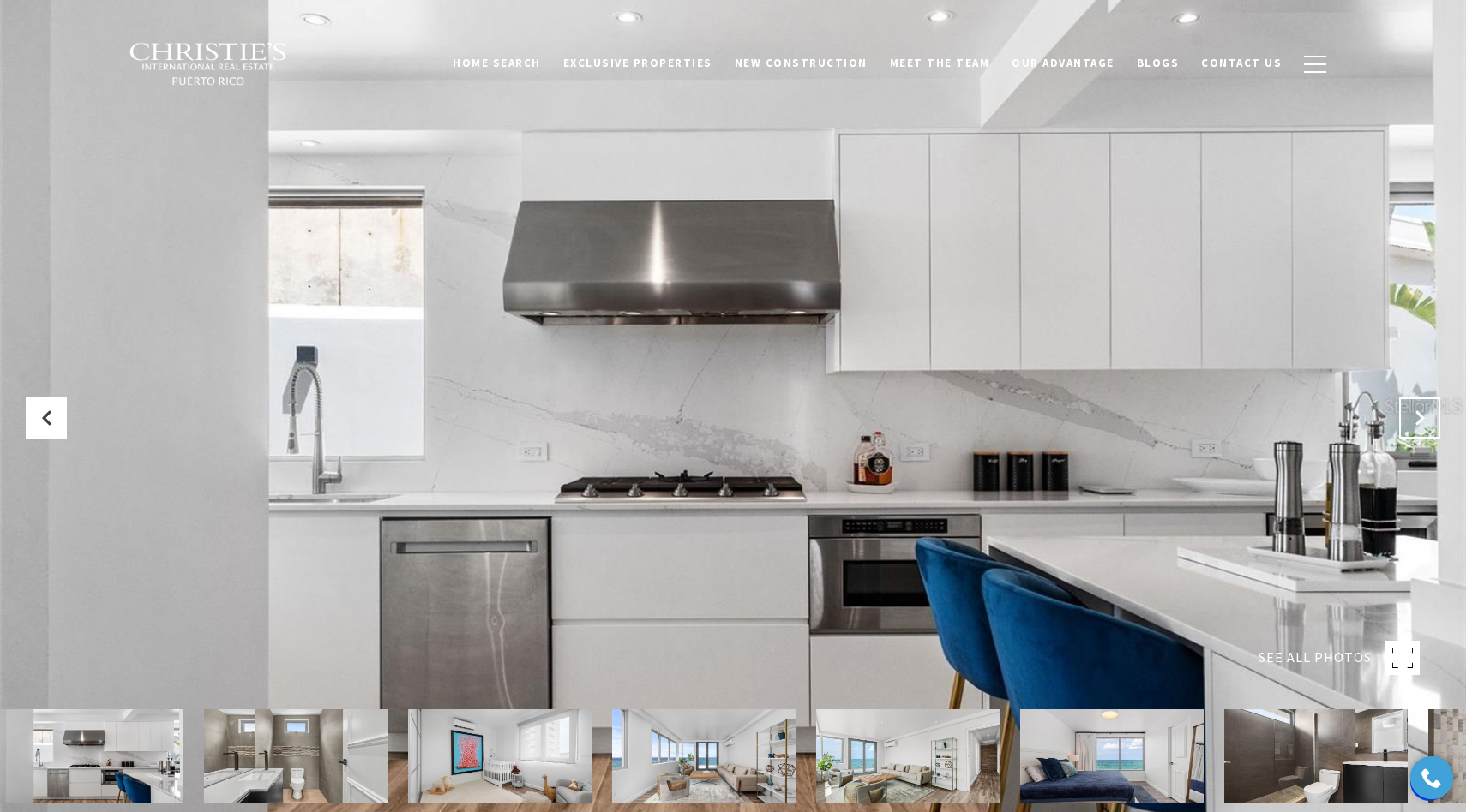
click at [1416, 416] on icon "Next Slide" at bounding box center [1419, 418] width 17 height 17
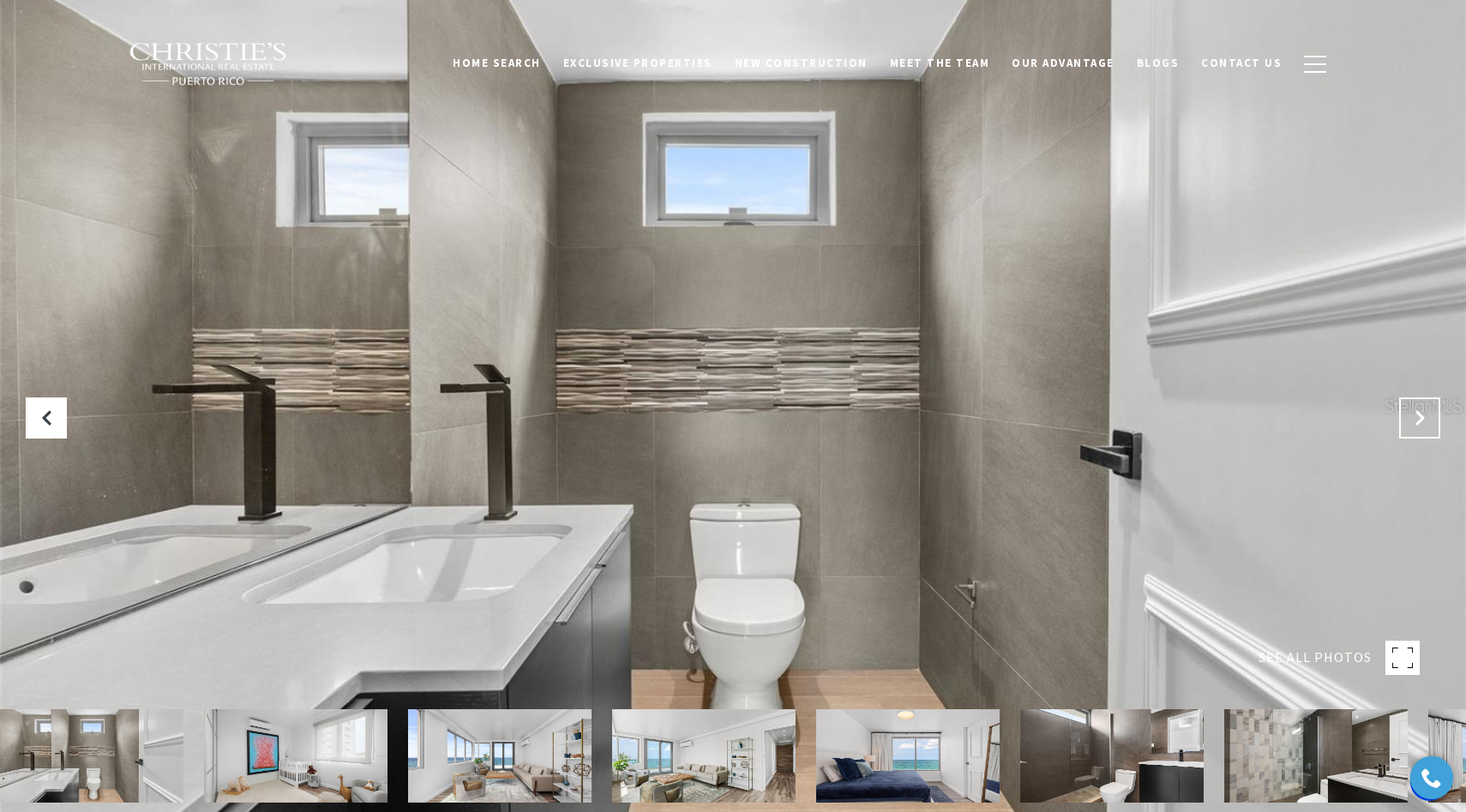
click at [1416, 416] on icon "Next Slide" at bounding box center [1419, 418] width 17 height 17
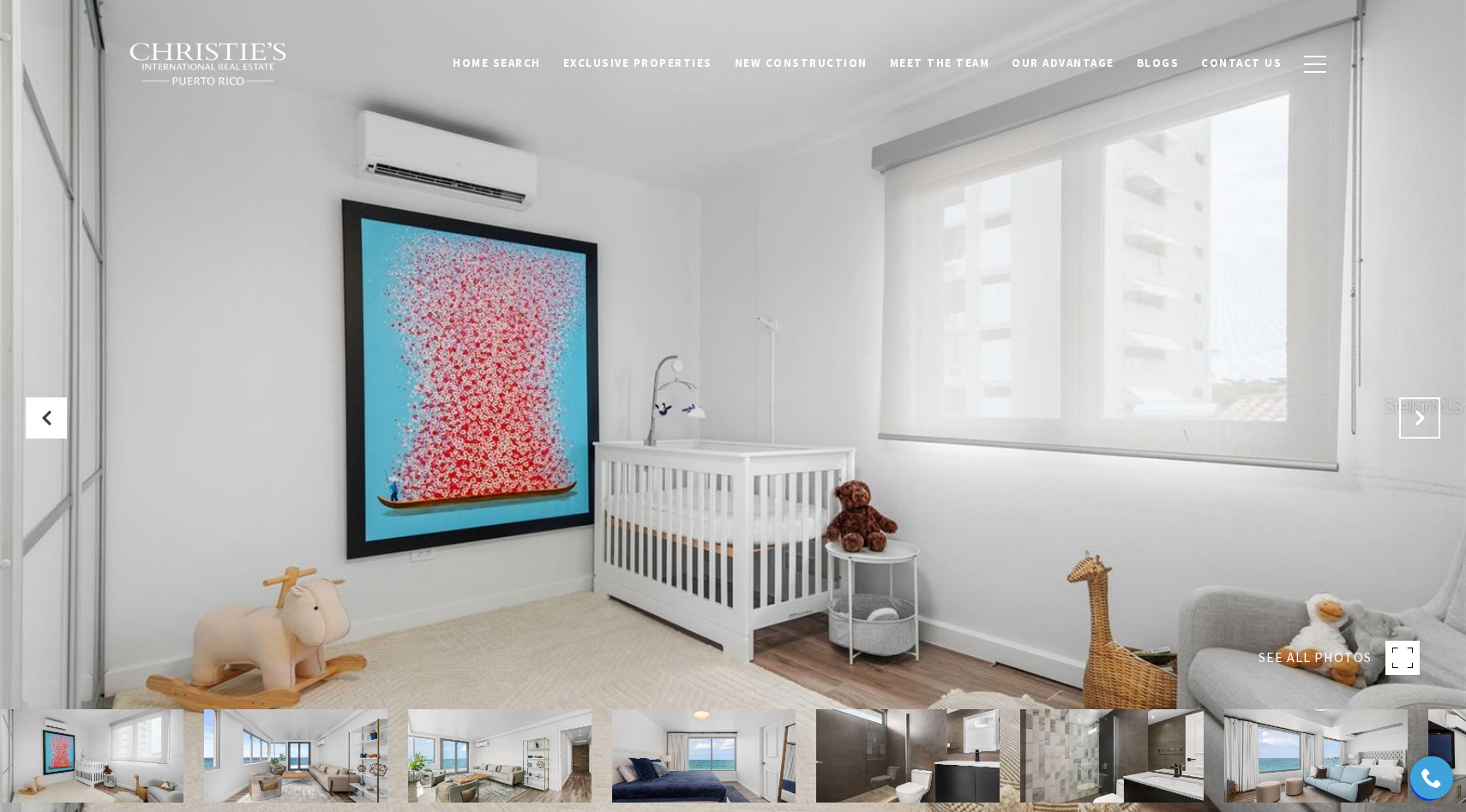
click at [1416, 416] on icon "Next Slide" at bounding box center [1419, 418] width 17 height 17
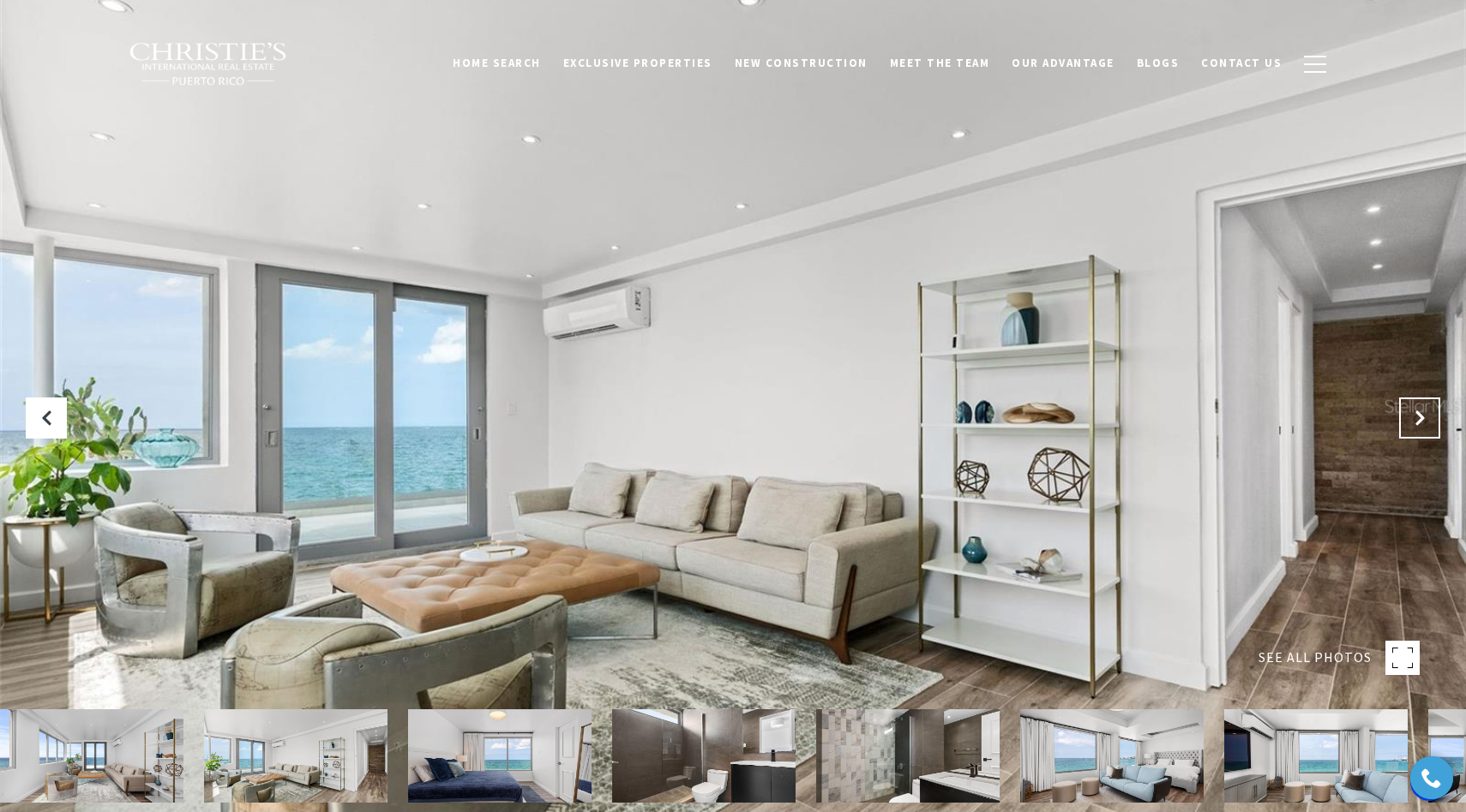
click at [1416, 416] on icon "Next Slide" at bounding box center [1419, 418] width 17 height 17
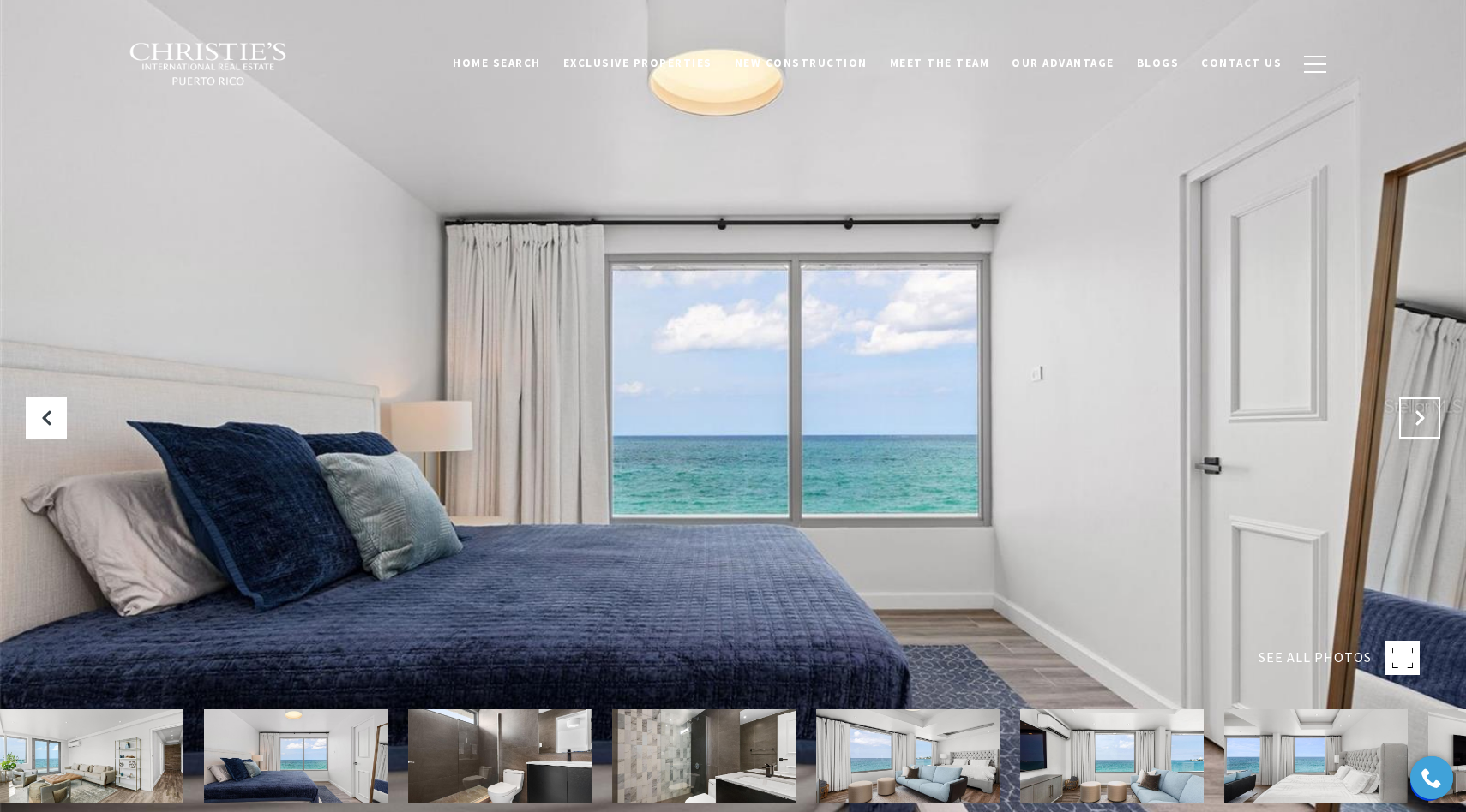
click at [1416, 416] on icon "Next Slide" at bounding box center [1419, 418] width 17 height 17
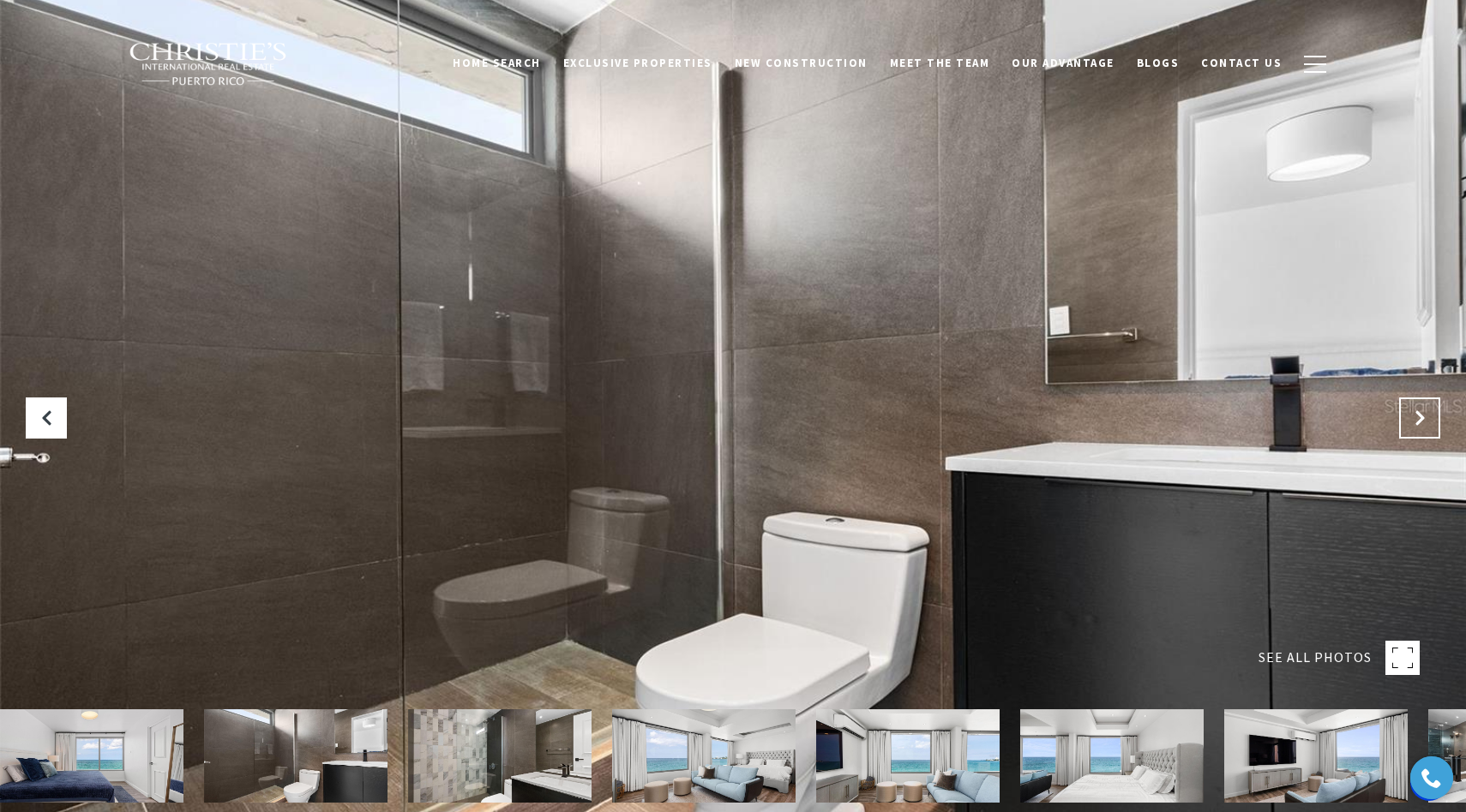
click at [1416, 416] on icon "Next Slide" at bounding box center [1419, 418] width 17 height 17
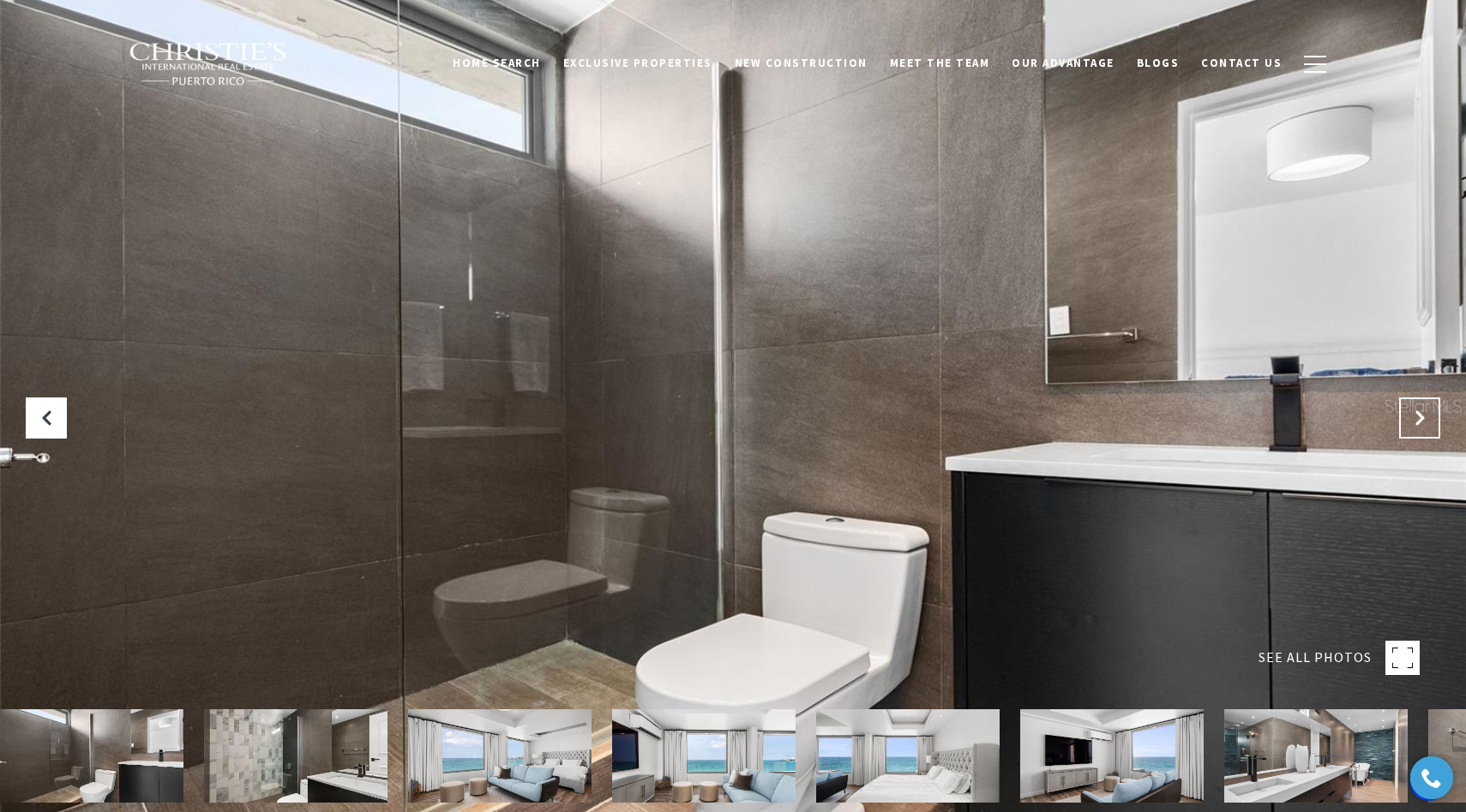
click at [1416, 416] on icon "Next Slide" at bounding box center [1419, 418] width 17 height 17
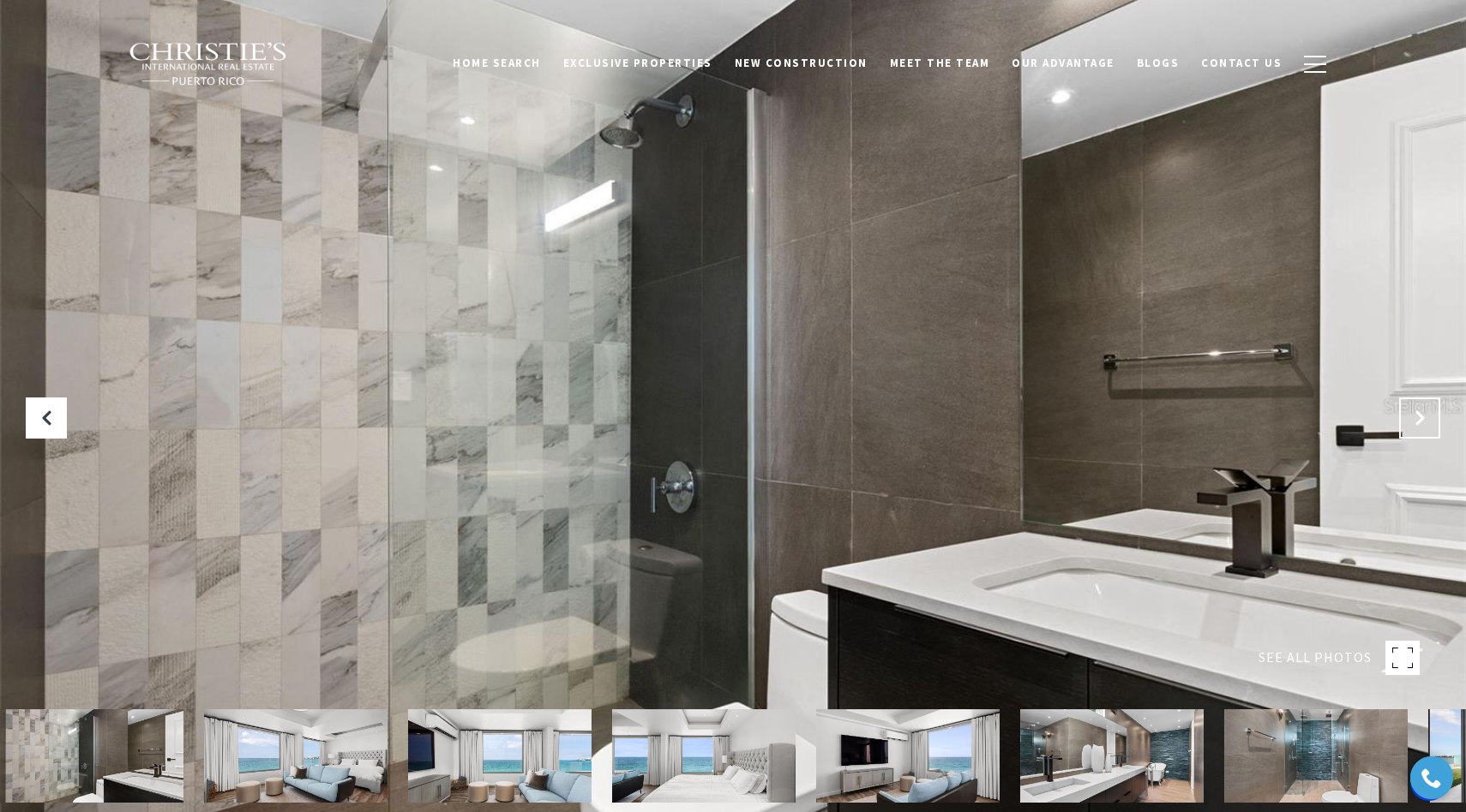
click at [1416, 416] on icon "Next Slide" at bounding box center [1419, 418] width 17 height 17
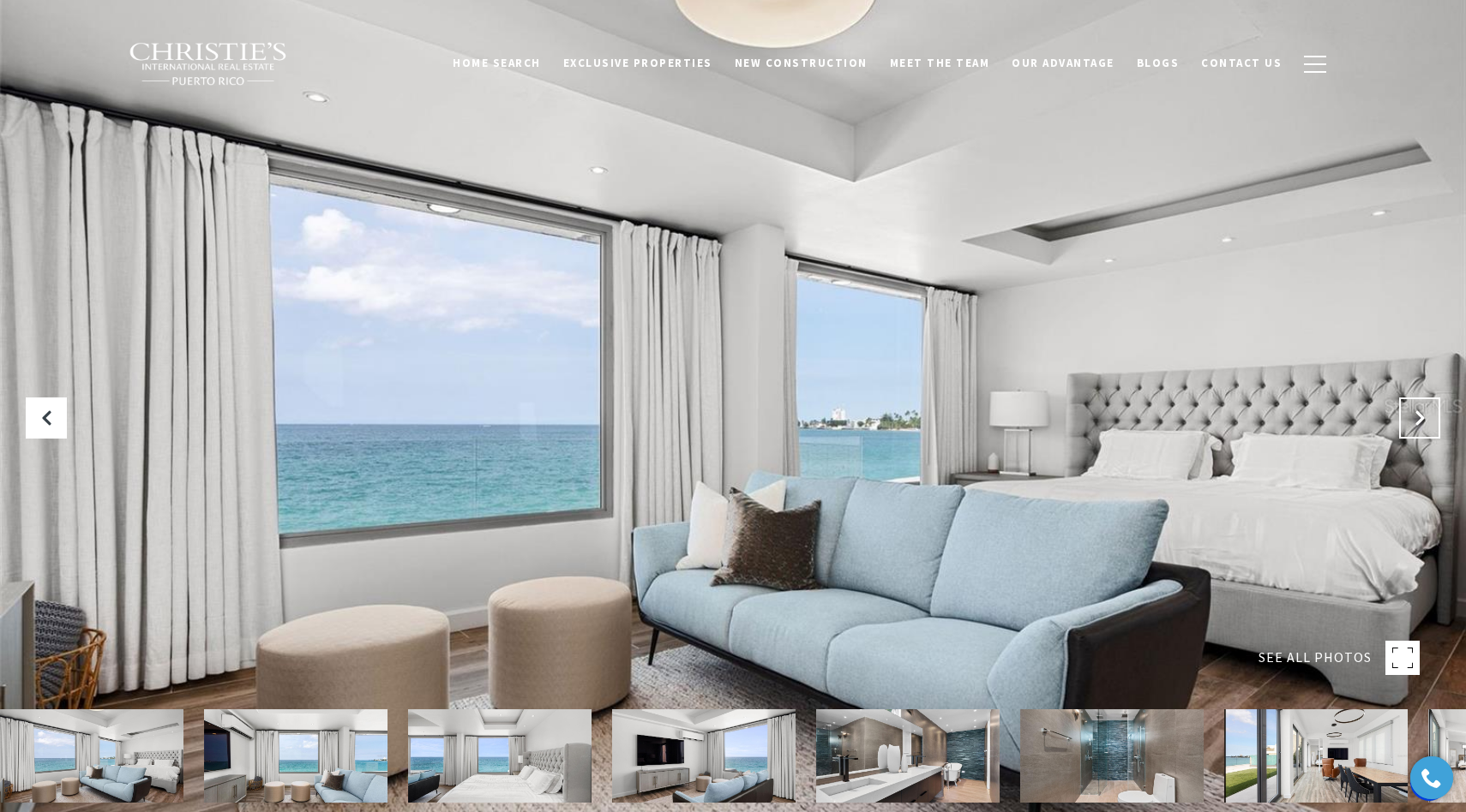
click at [1416, 416] on icon "Next Slide" at bounding box center [1419, 418] width 17 height 17
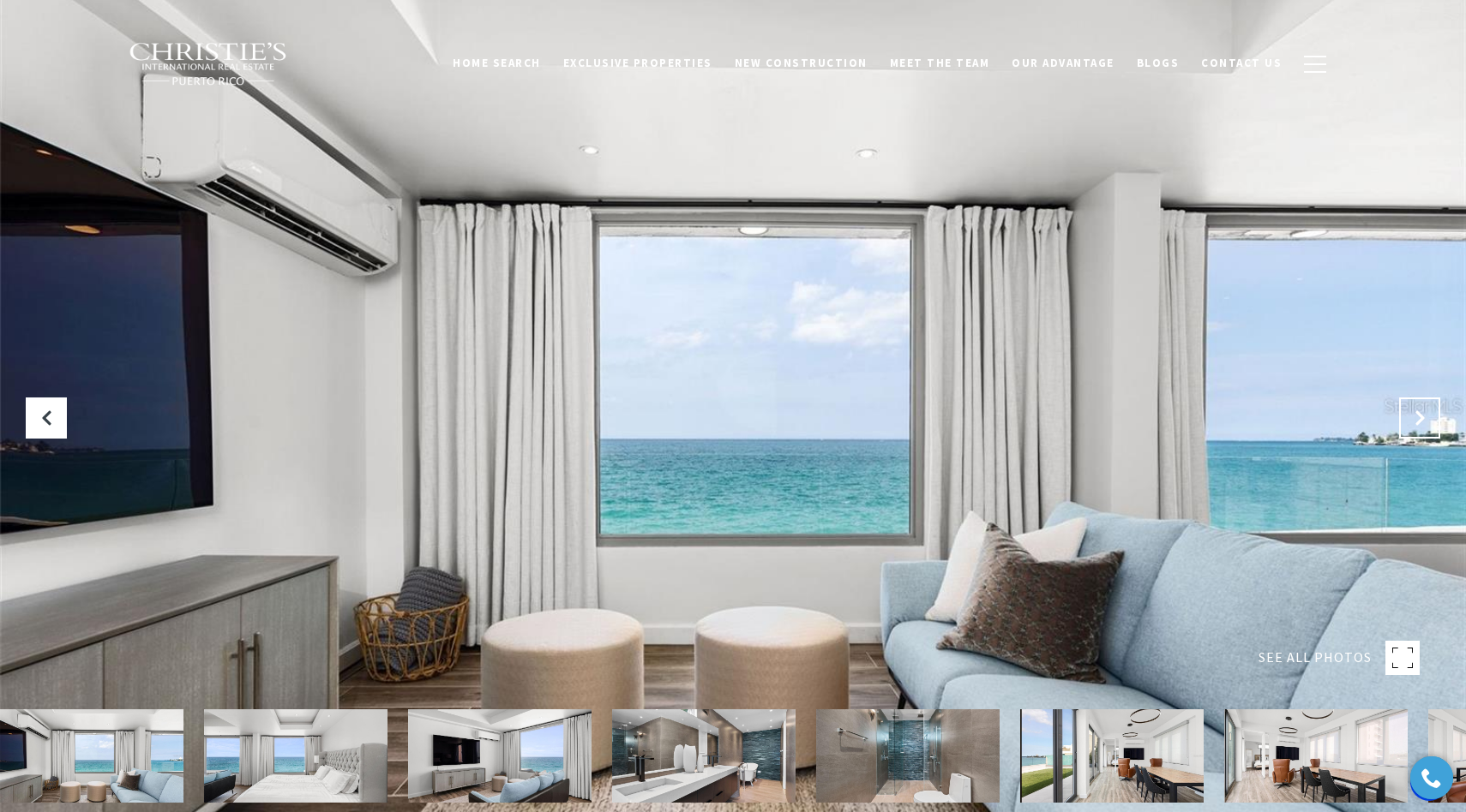
click at [1416, 416] on icon "Next Slide" at bounding box center [1419, 418] width 17 height 17
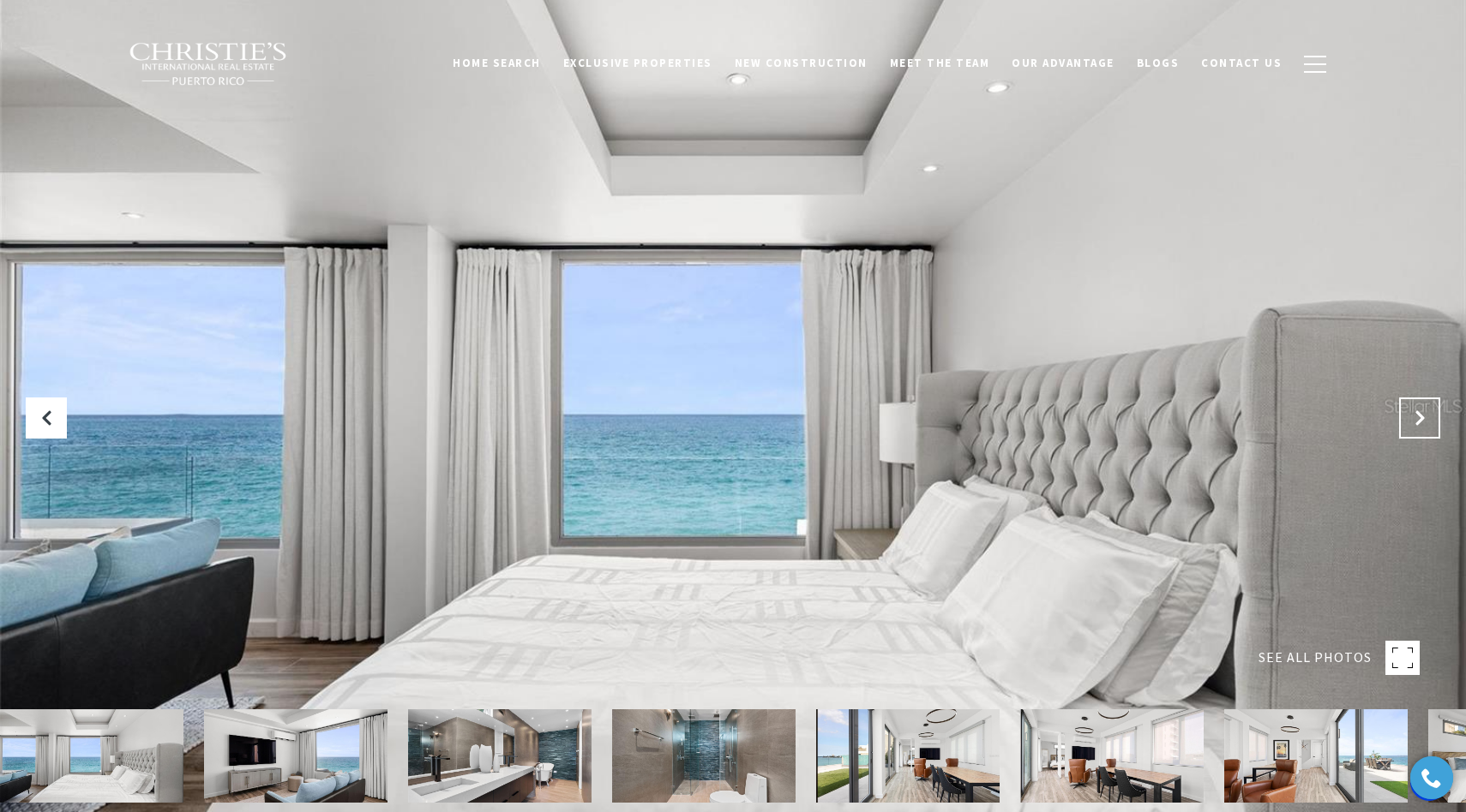
click at [1416, 416] on icon "Next Slide" at bounding box center [1419, 418] width 17 height 17
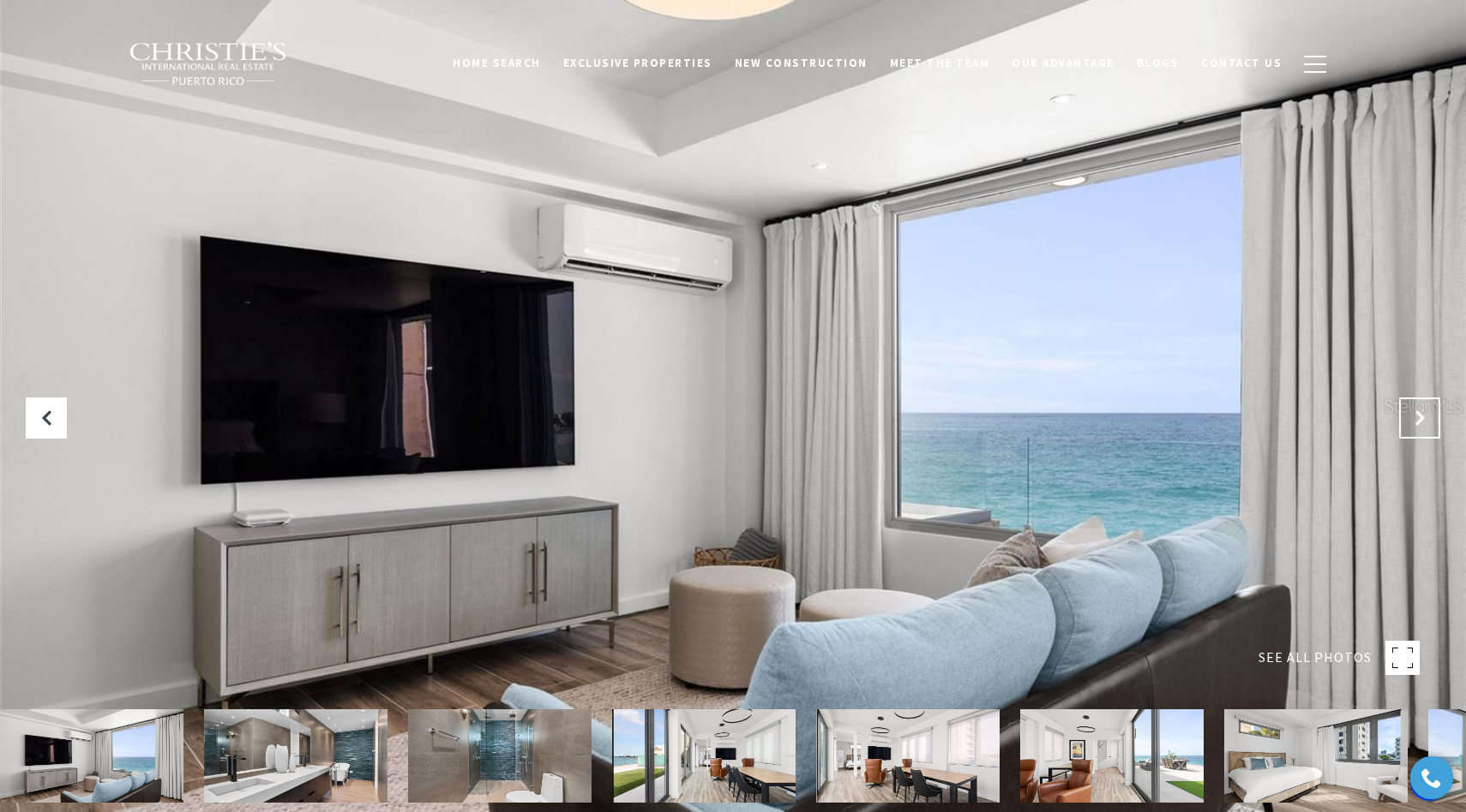
click at [1416, 416] on icon "Next Slide" at bounding box center [1419, 418] width 17 height 17
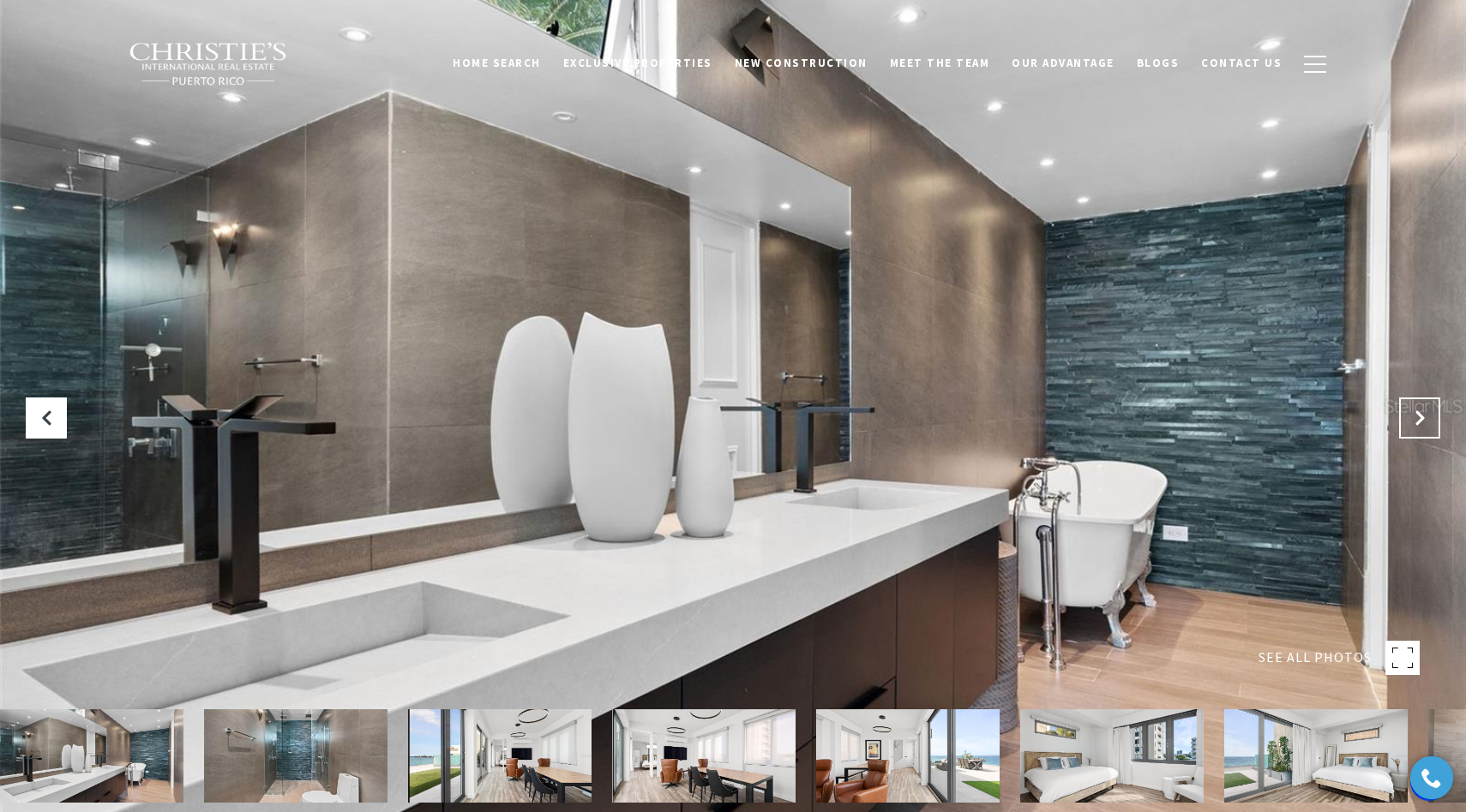
click at [1416, 418] on icon "Next Slide" at bounding box center [1419, 418] width 17 height 17
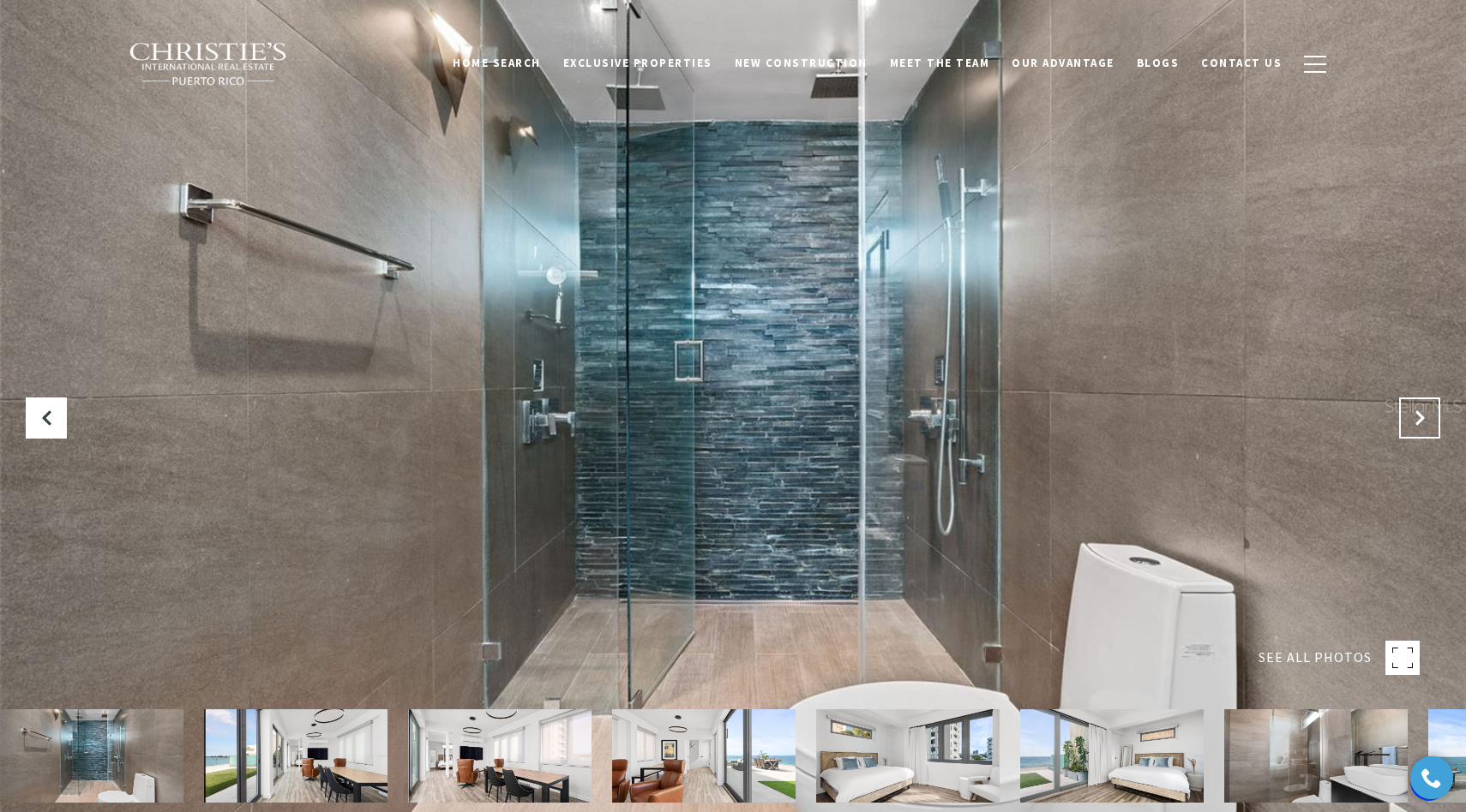
click at [1416, 418] on icon "Next Slide" at bounding box center [1419, 418] width 17 height 17
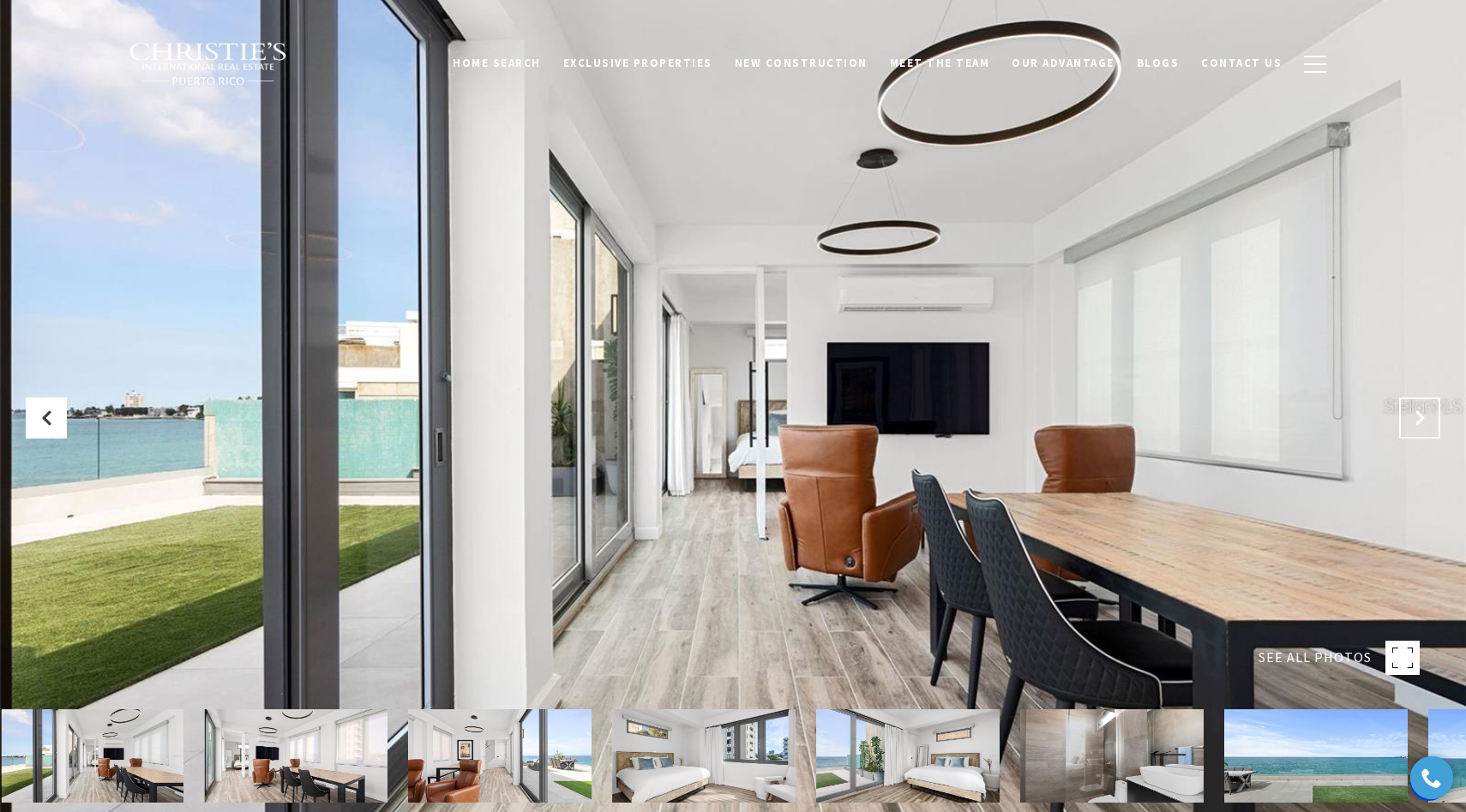
click at [1416, 418] on icon "Next Slide" at bounding box center [1419, 418] width 17 height 17
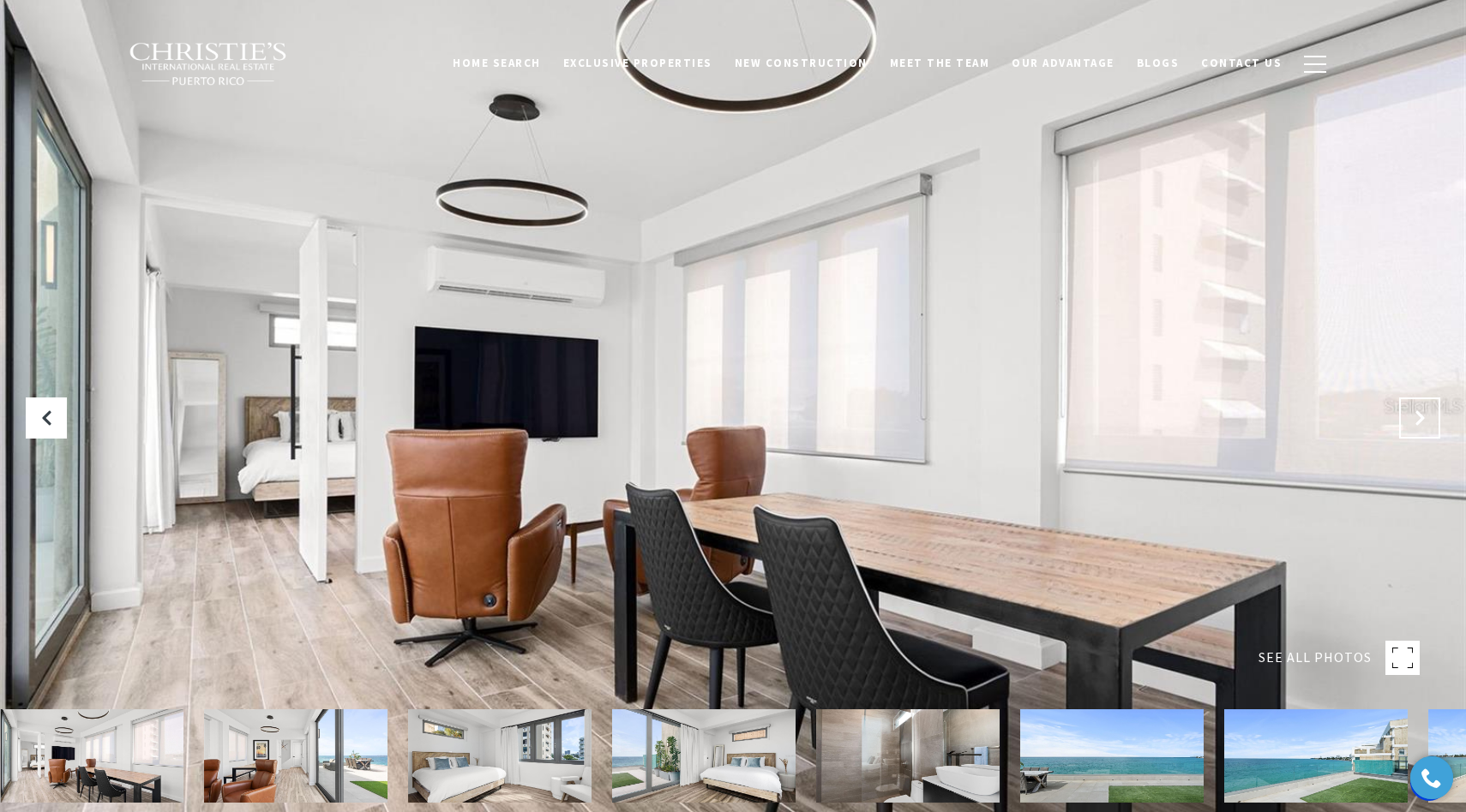
click at [1416, 418] on icon "Next Slide" at bounding box center [1419, 418] width 17 height 17
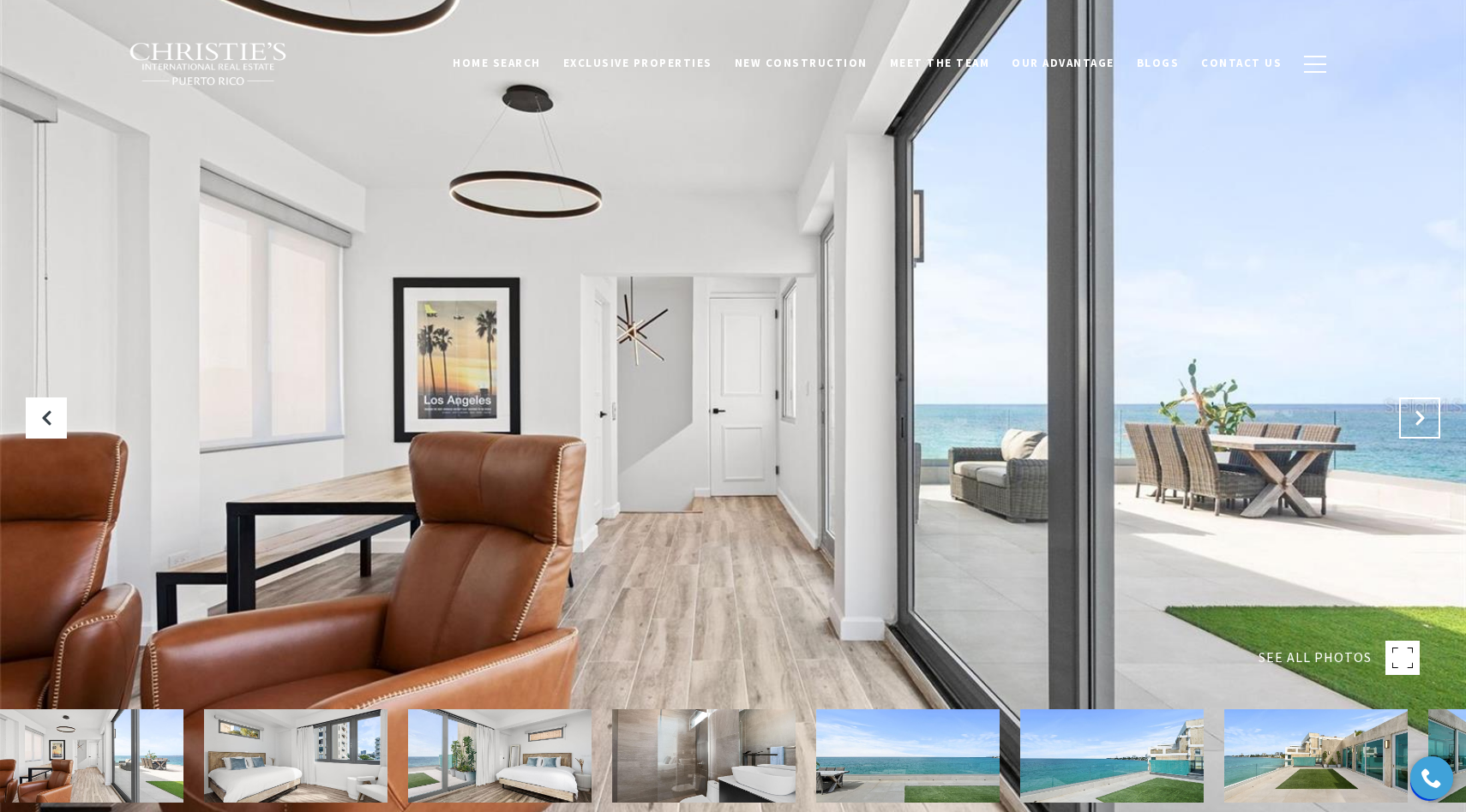
click at [1416, 418] on icon "Next Slide" at bounding box center [1419, 418] width 17 height 17
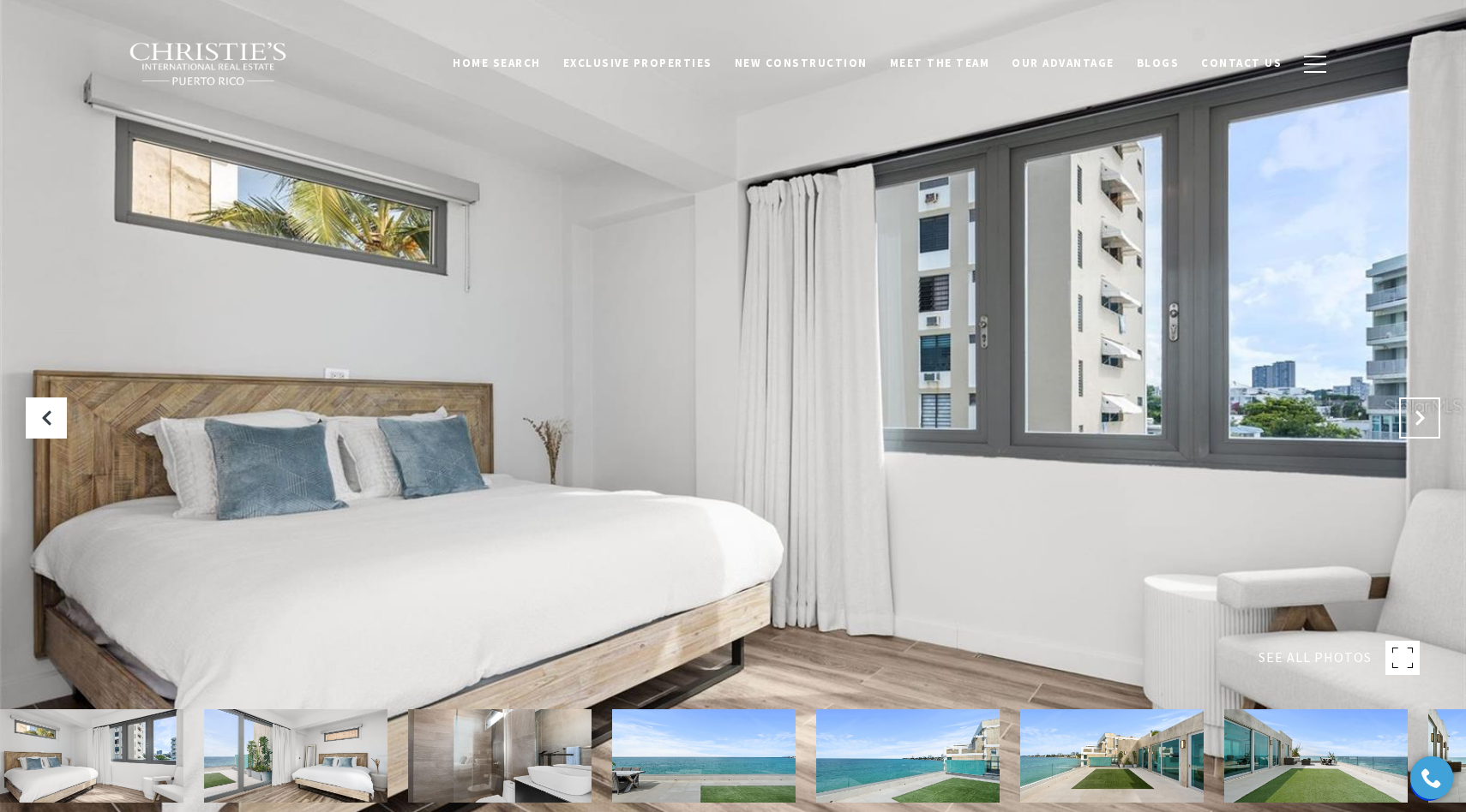
click at [1416, 418] on icon "Next Slide" at bounding box center [1419, 418] width 17 height 17
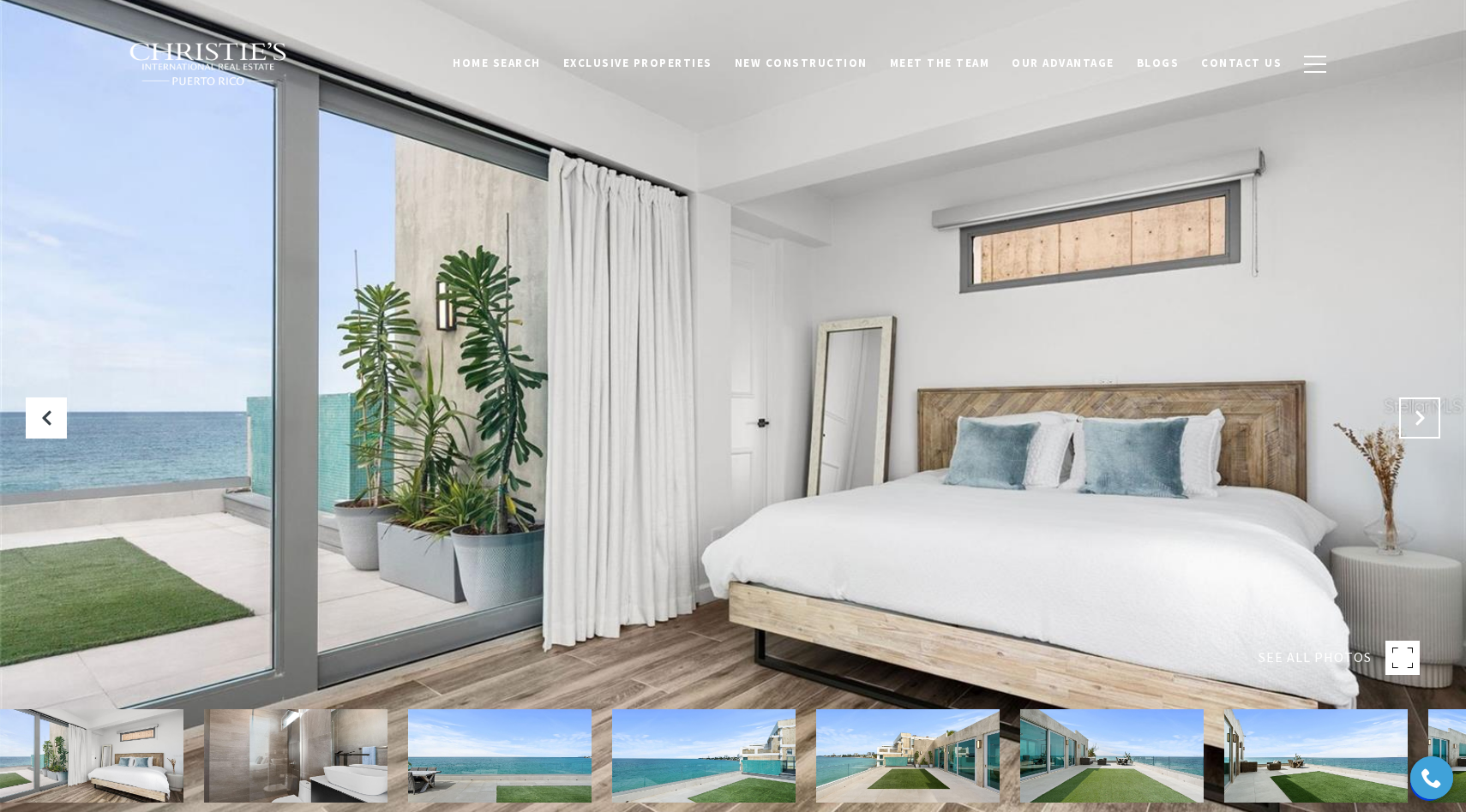
click at [1416, 418] on icon "Next Slide" at bounding box center [1419, 418] width 17 height 17
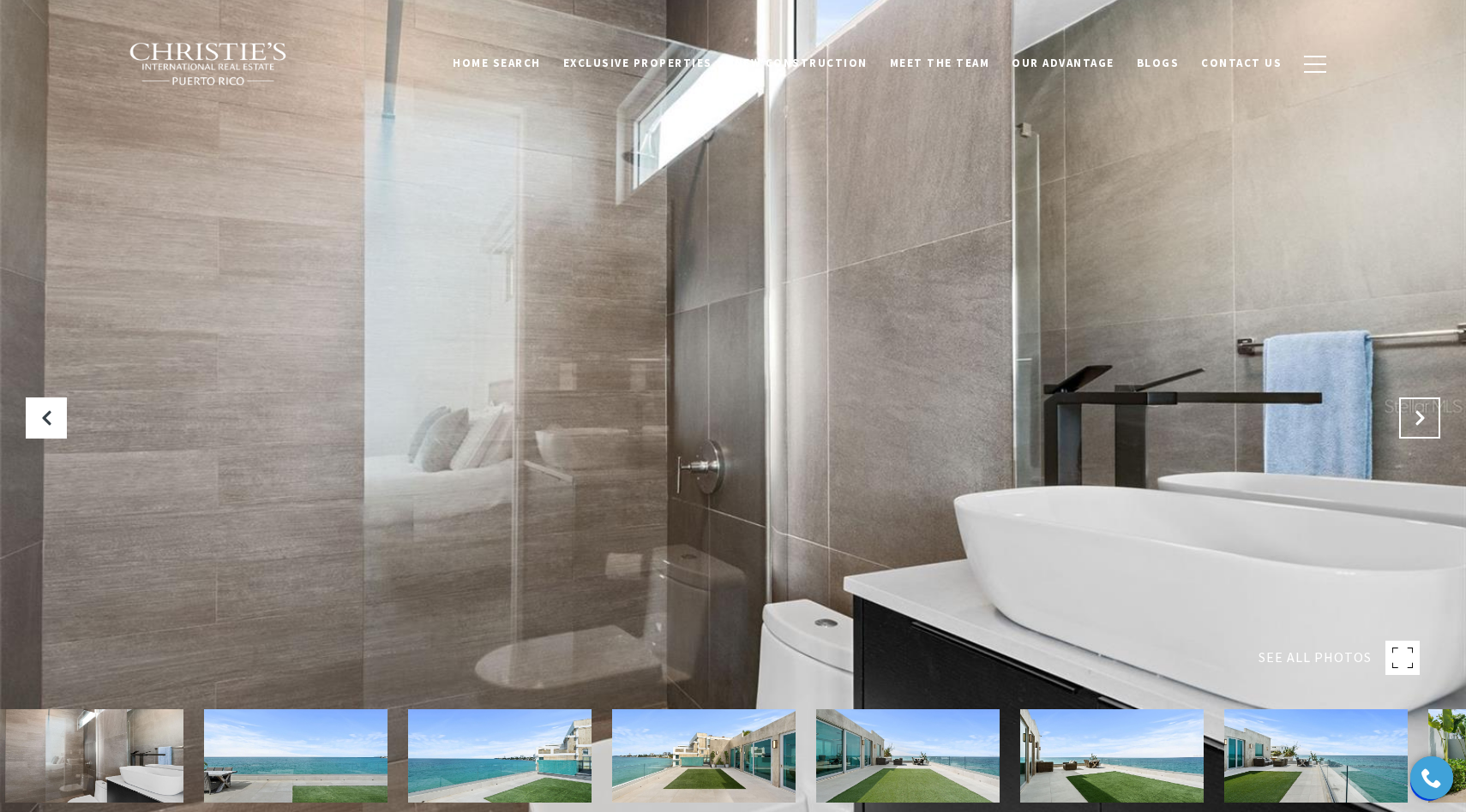
click at [1416, 418] on icon "Next Slide" at bounding box center [1419, 418] width 17 height 17
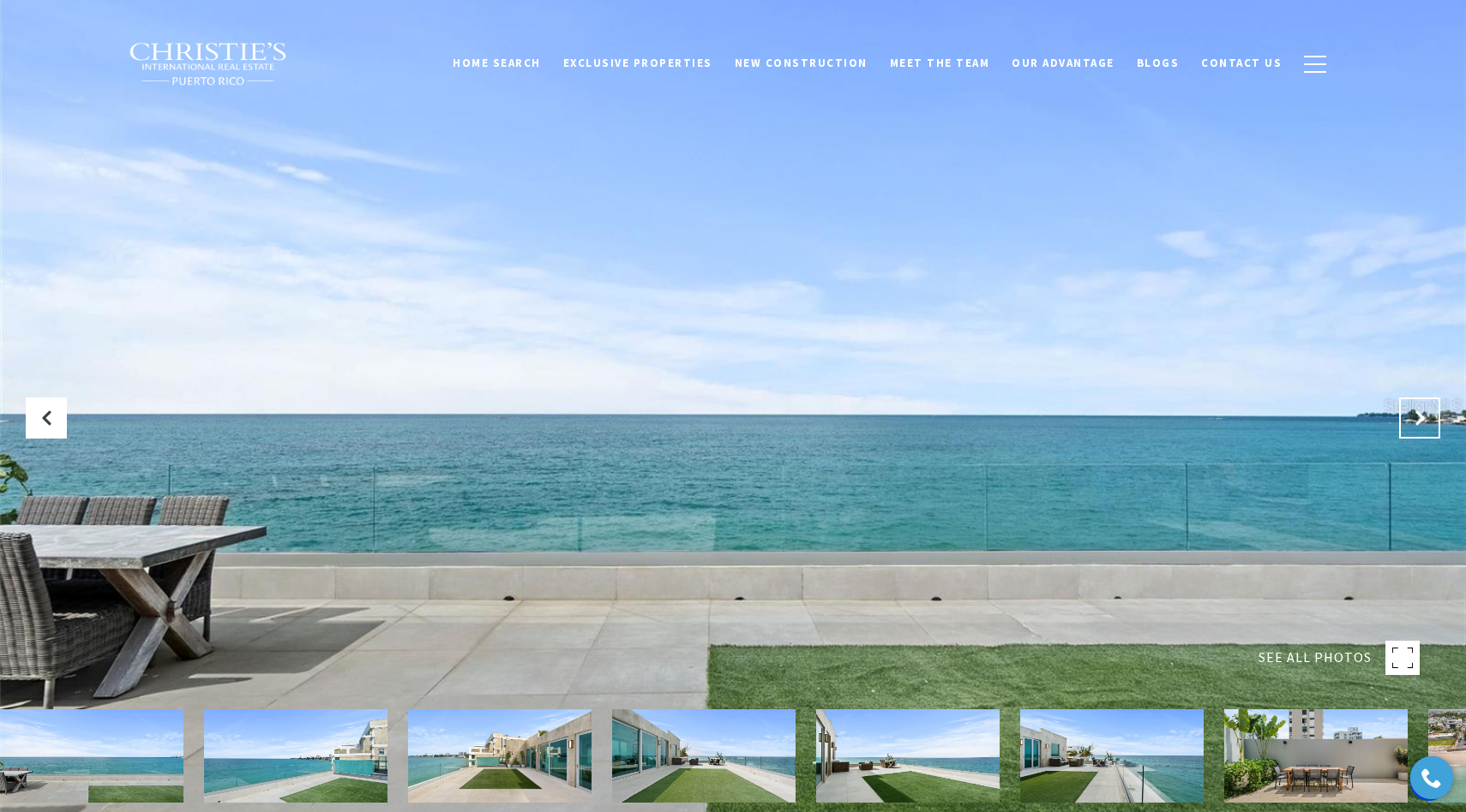
click at [1416, 418] on icon "Next Slide" at bounding box center [1419, 418] width 17 height 17
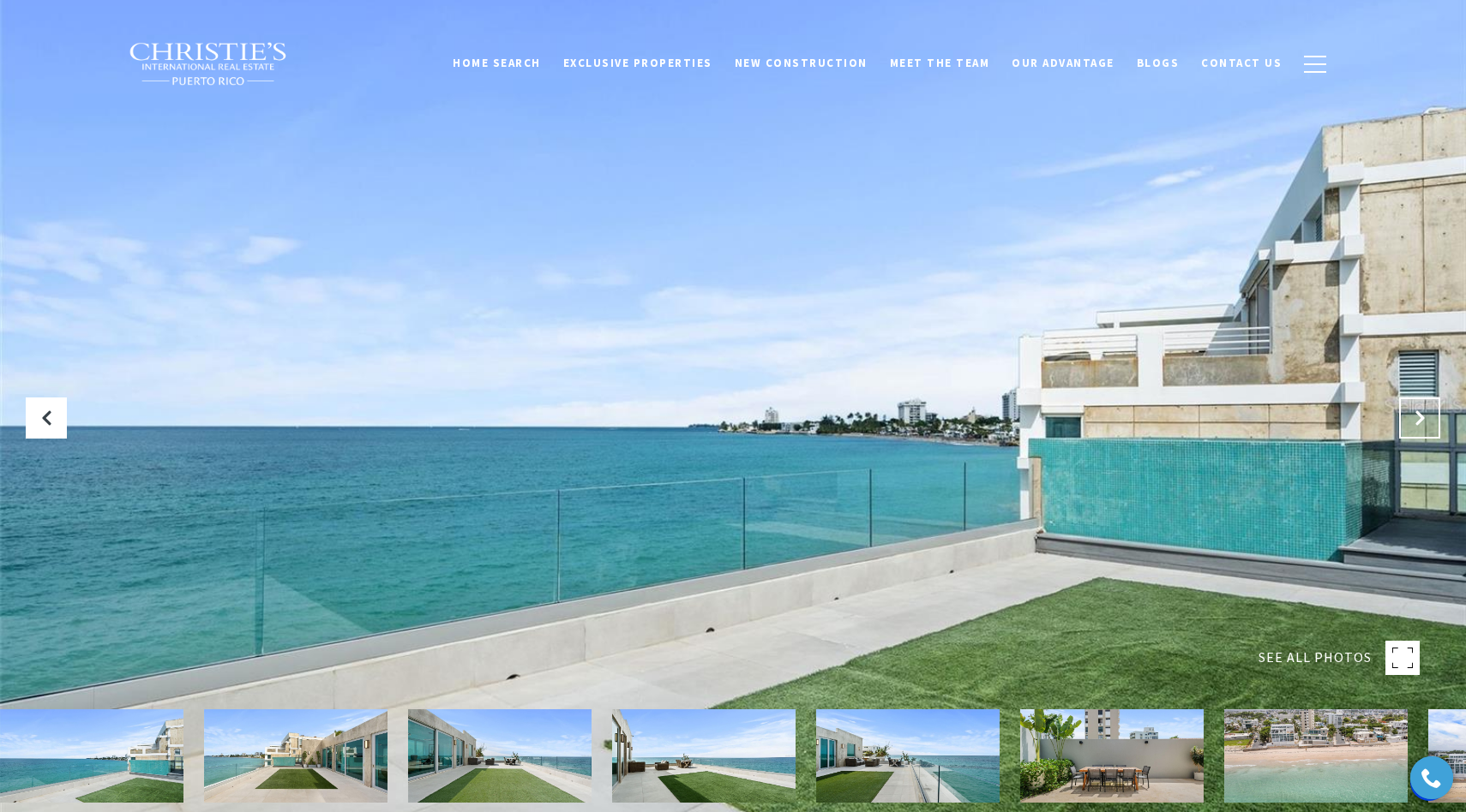
click at [1416, 418] on icon "Next Slide" at bounding box center [1419, 418] width 17 height 17
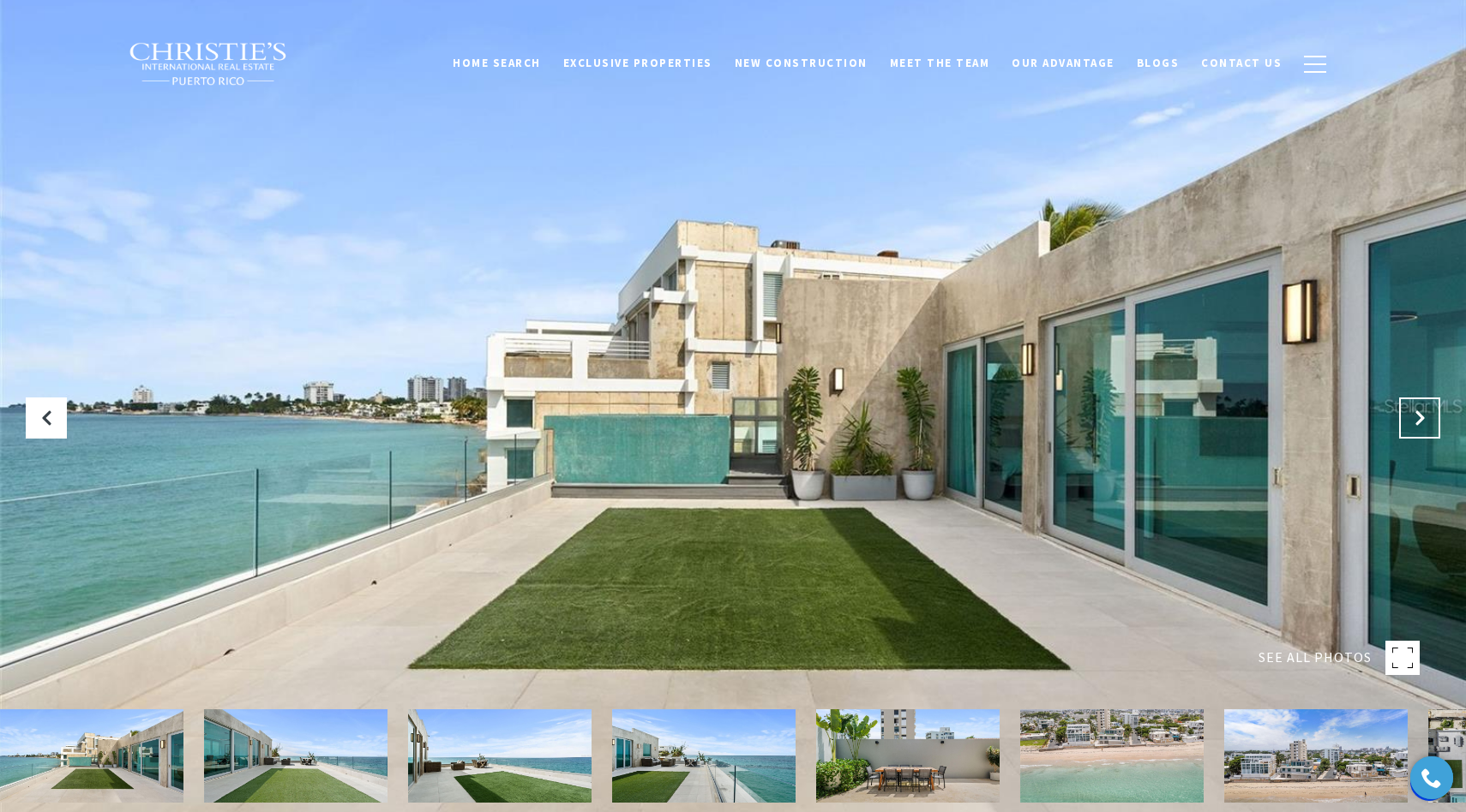
click at [1416, 418] on icon "Next Slide" at bounding box center [1419, 418] width 17 height 17
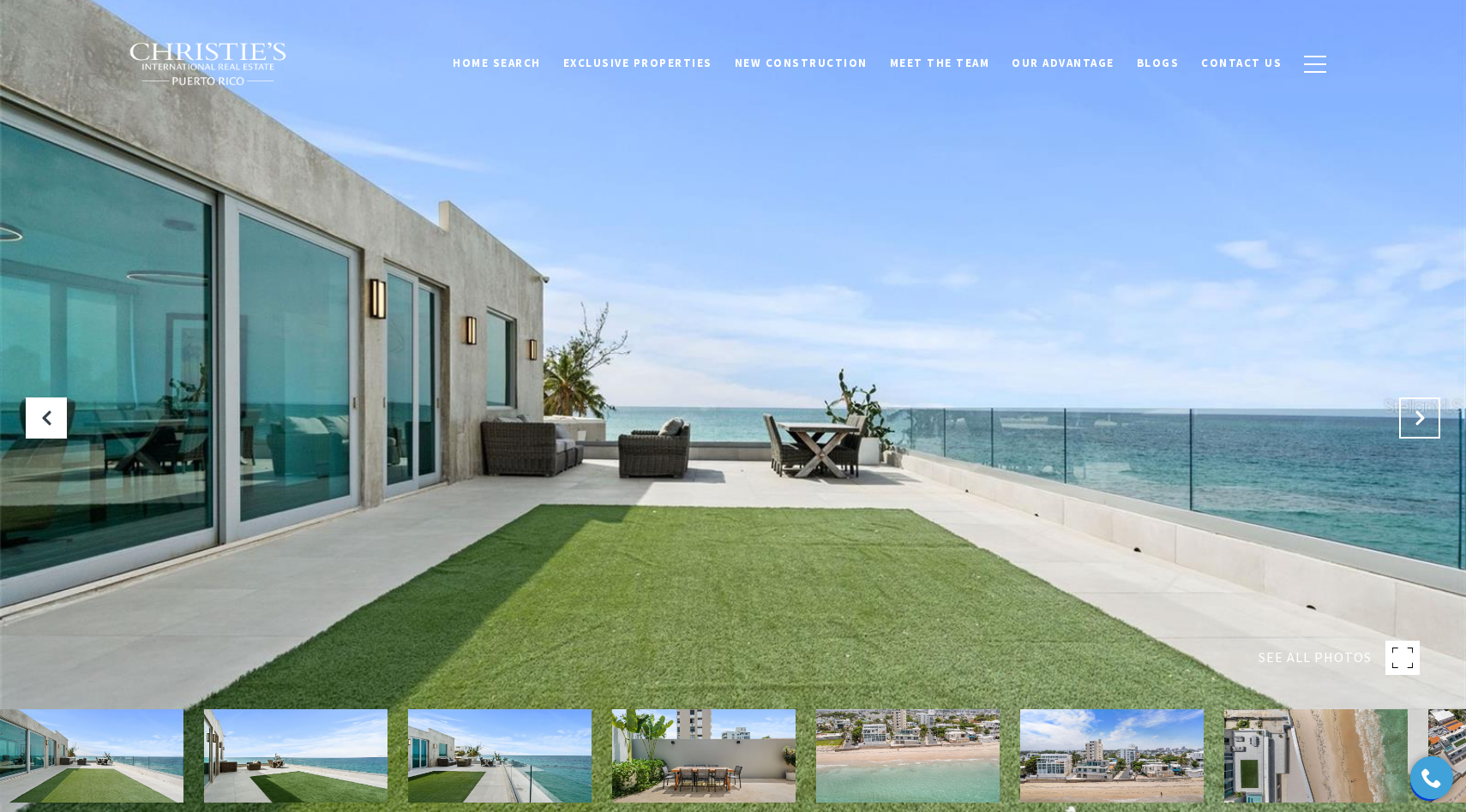
click at [1416, 418] on icon "Next Slide" at bounding box center [1419, 418] width 17 height 17
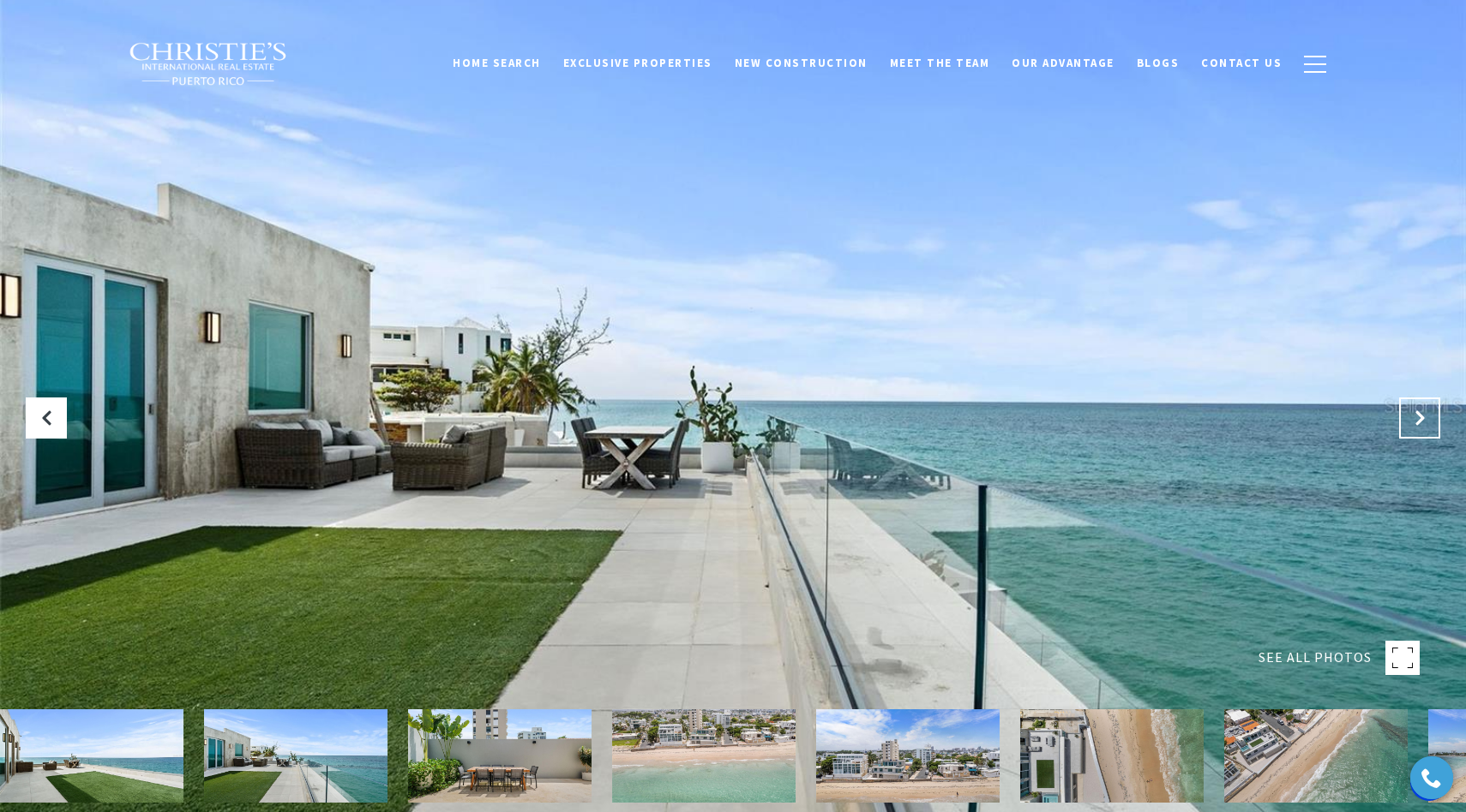
click at [1416, 418] on icon "Next Slide" at bounding box center [1419, 418] width 17 height 17
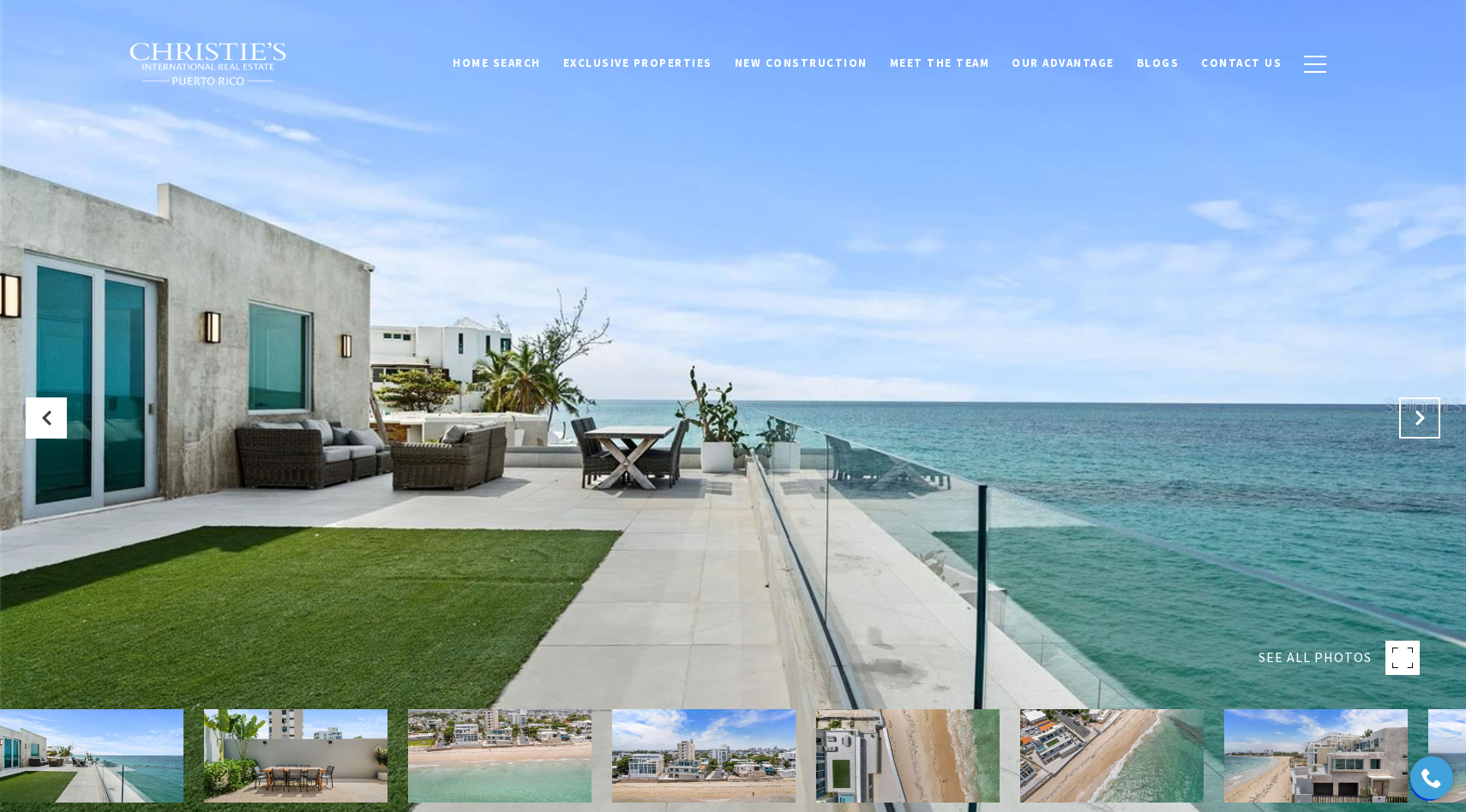
click at [1416, 418] on icon "Next Slide" at bounding box center [1419, 418] width 17 height 17
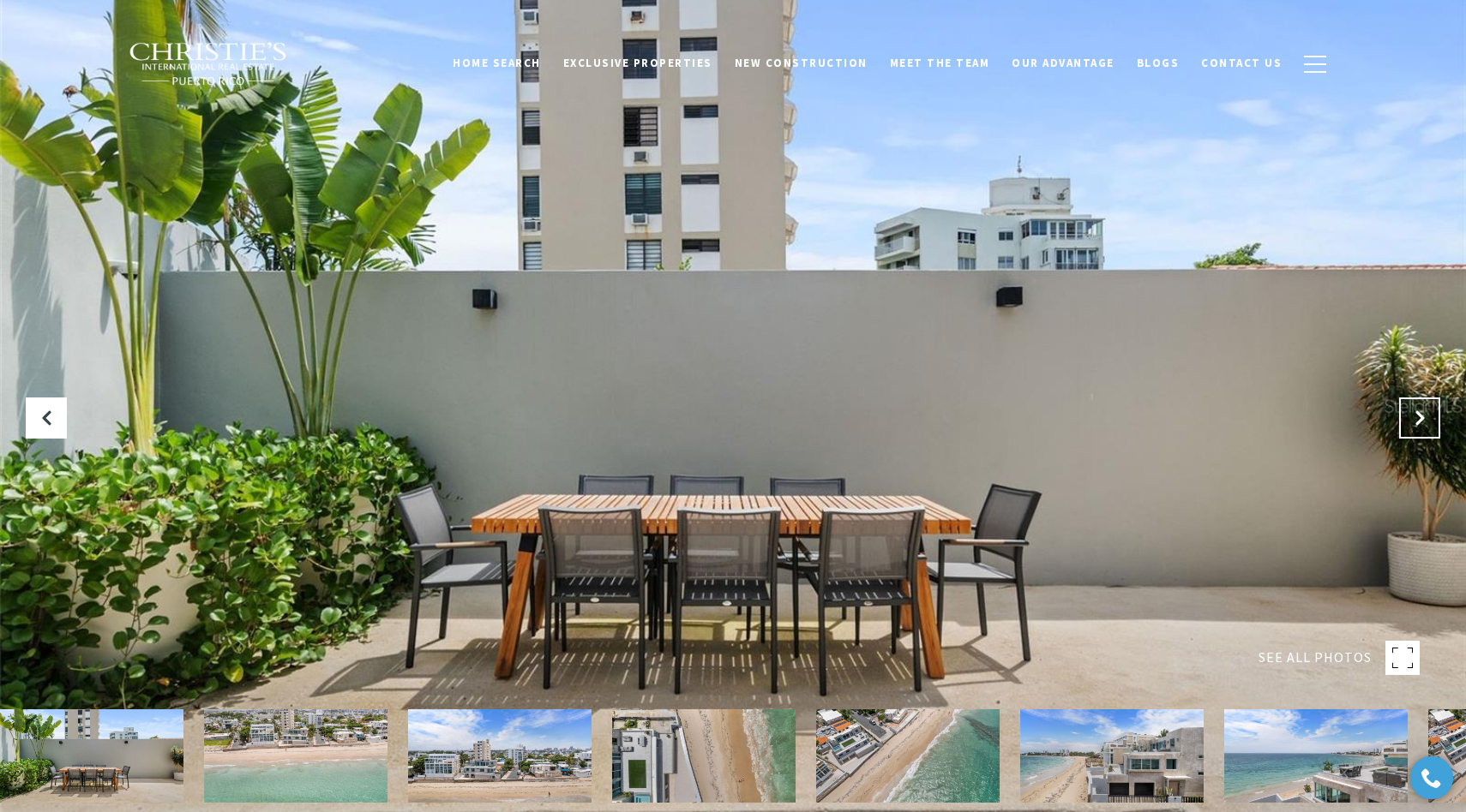
click at [1416, 418] on icon "Next Slide" at bounding box center [1419, 418] width 17 height 17
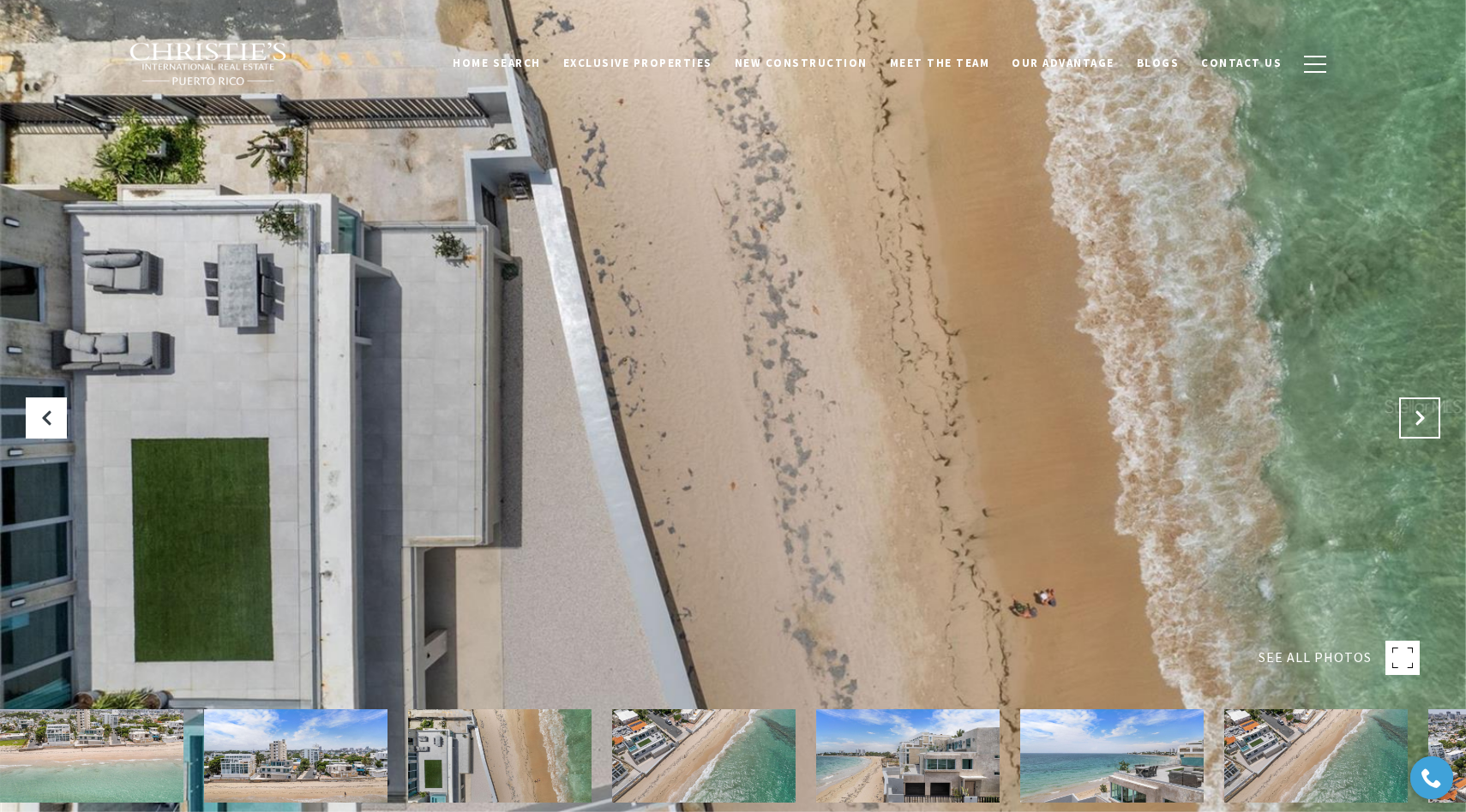
click at [1416, 418] on icon "Next Slide" at bounding box center [1419, 418] width 17 height 17
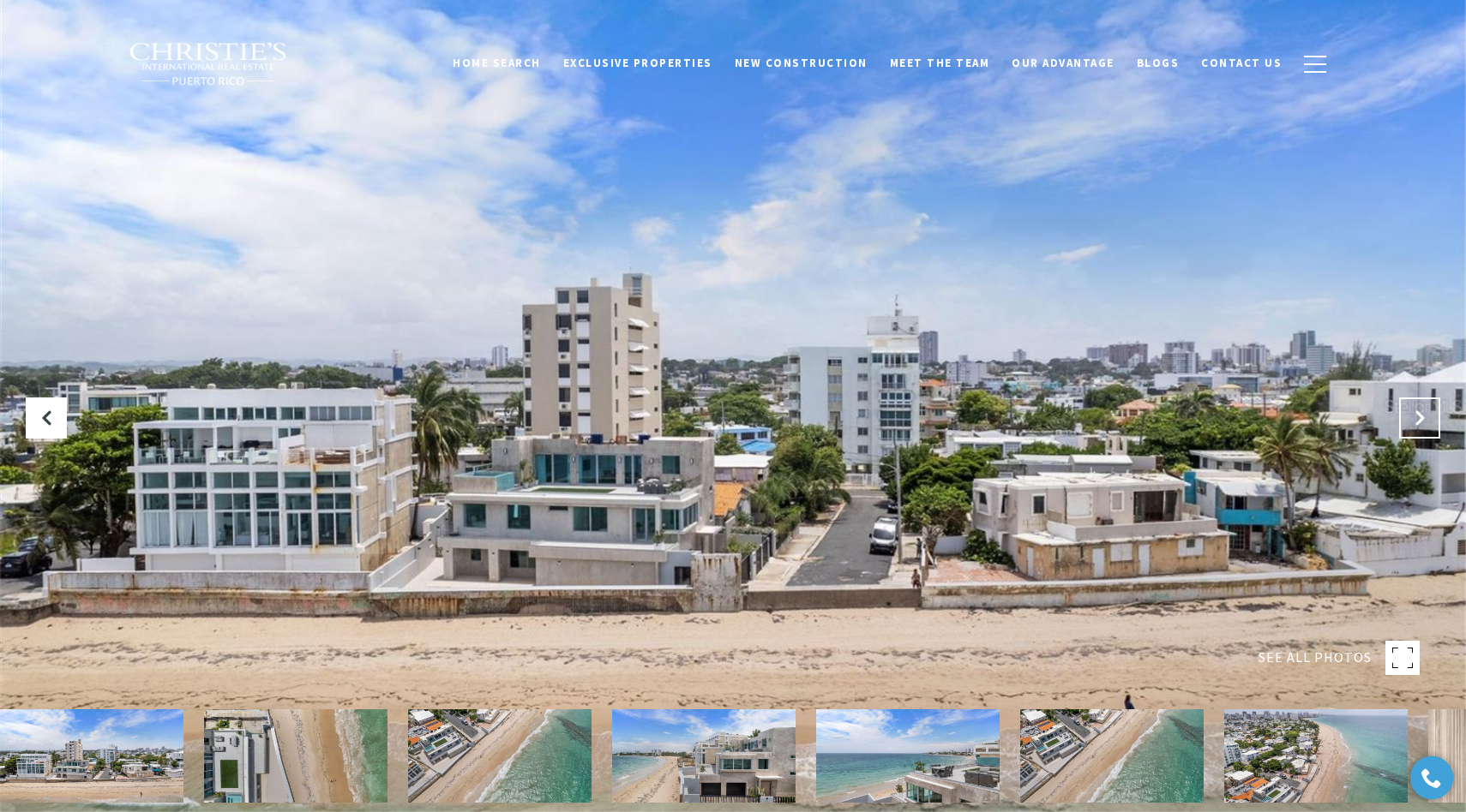
click at [1416, 418] on icon "Next Slide" at bounding box center [1419, 418] width 17 height 17
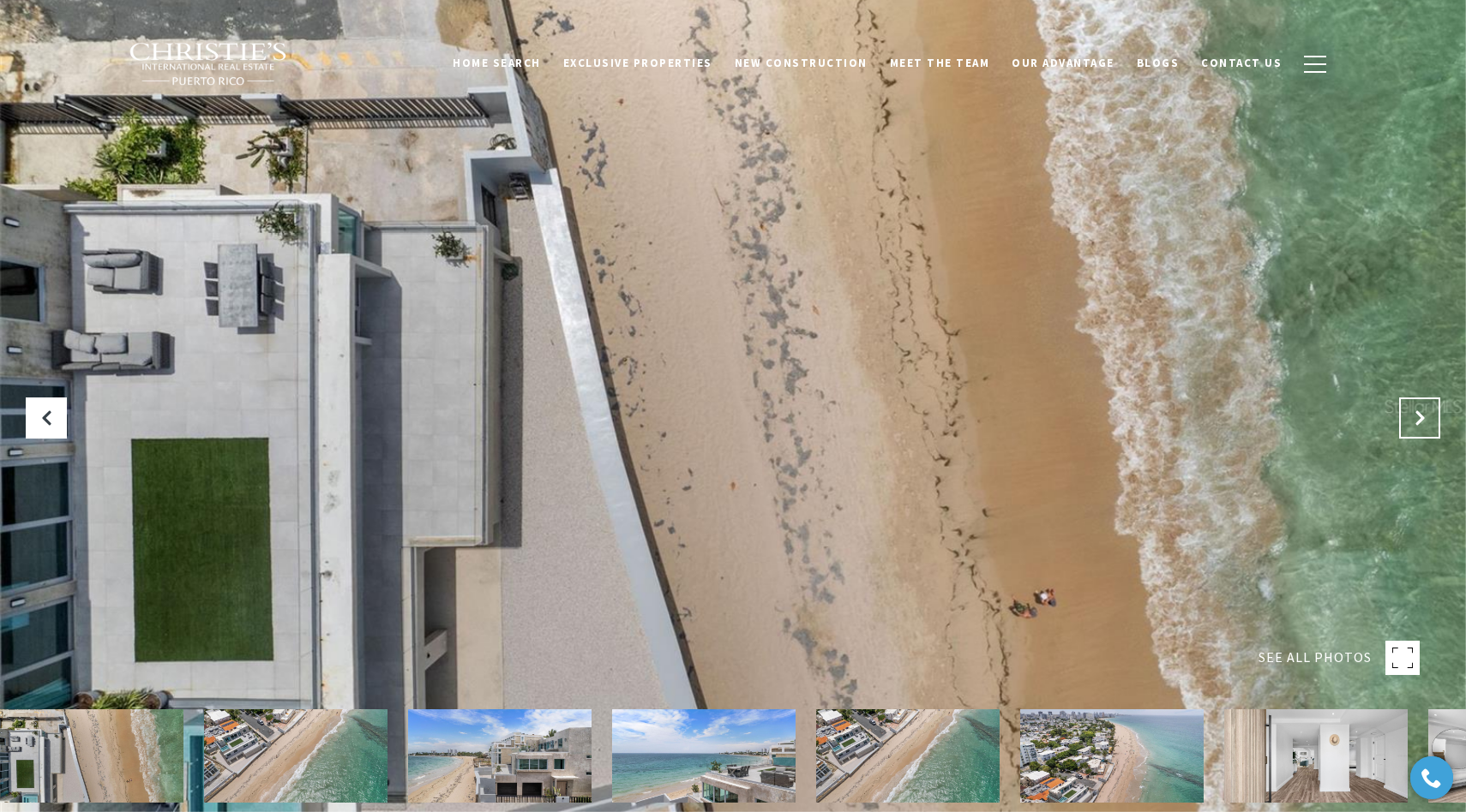
click at [1416, 418] on icon "Next Slide" at bounding box center [1419, 418] width 17 height 17
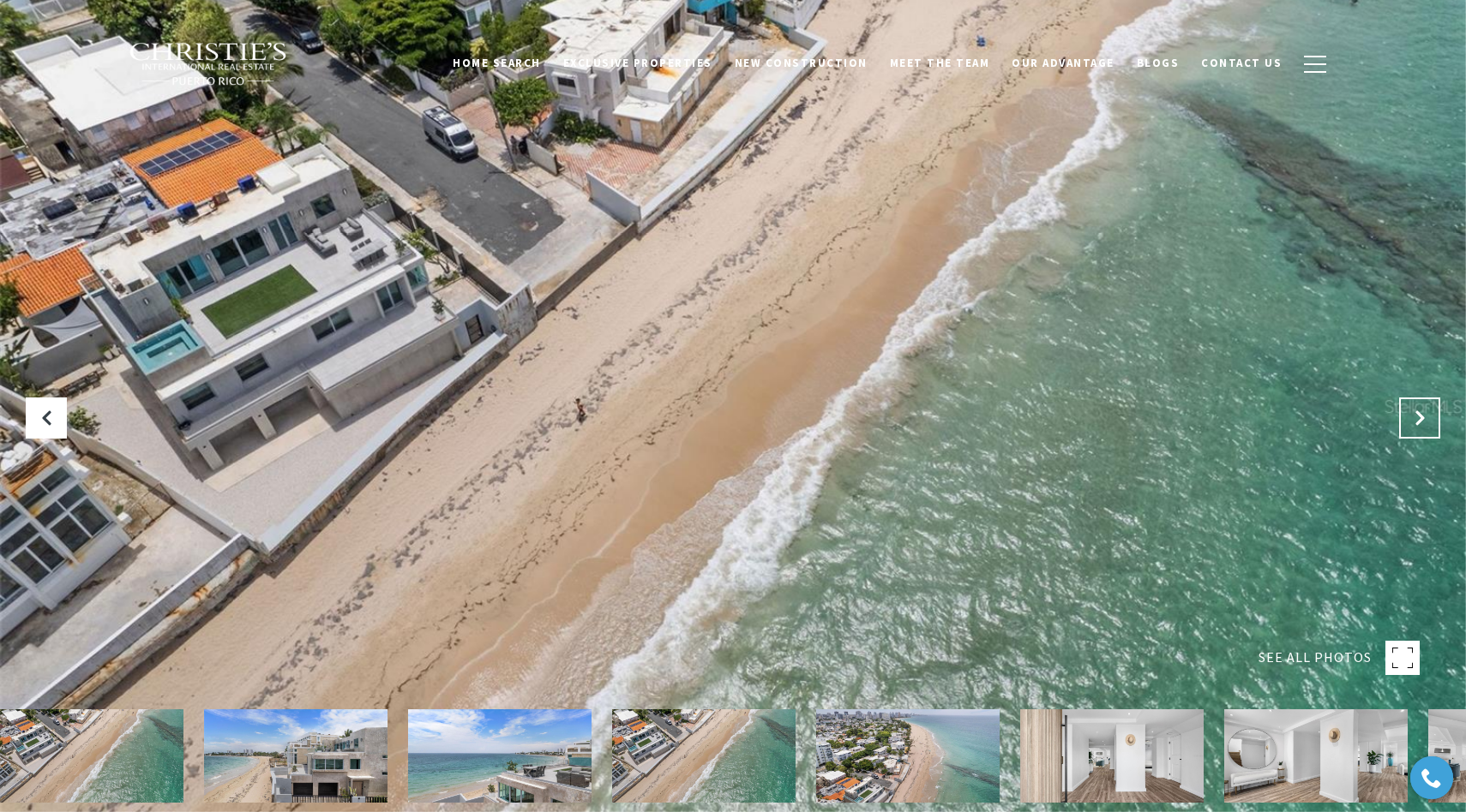
click at [1416, 418] on icon "Next Slide" at bounding box center [1419, 418] width 17 height 17
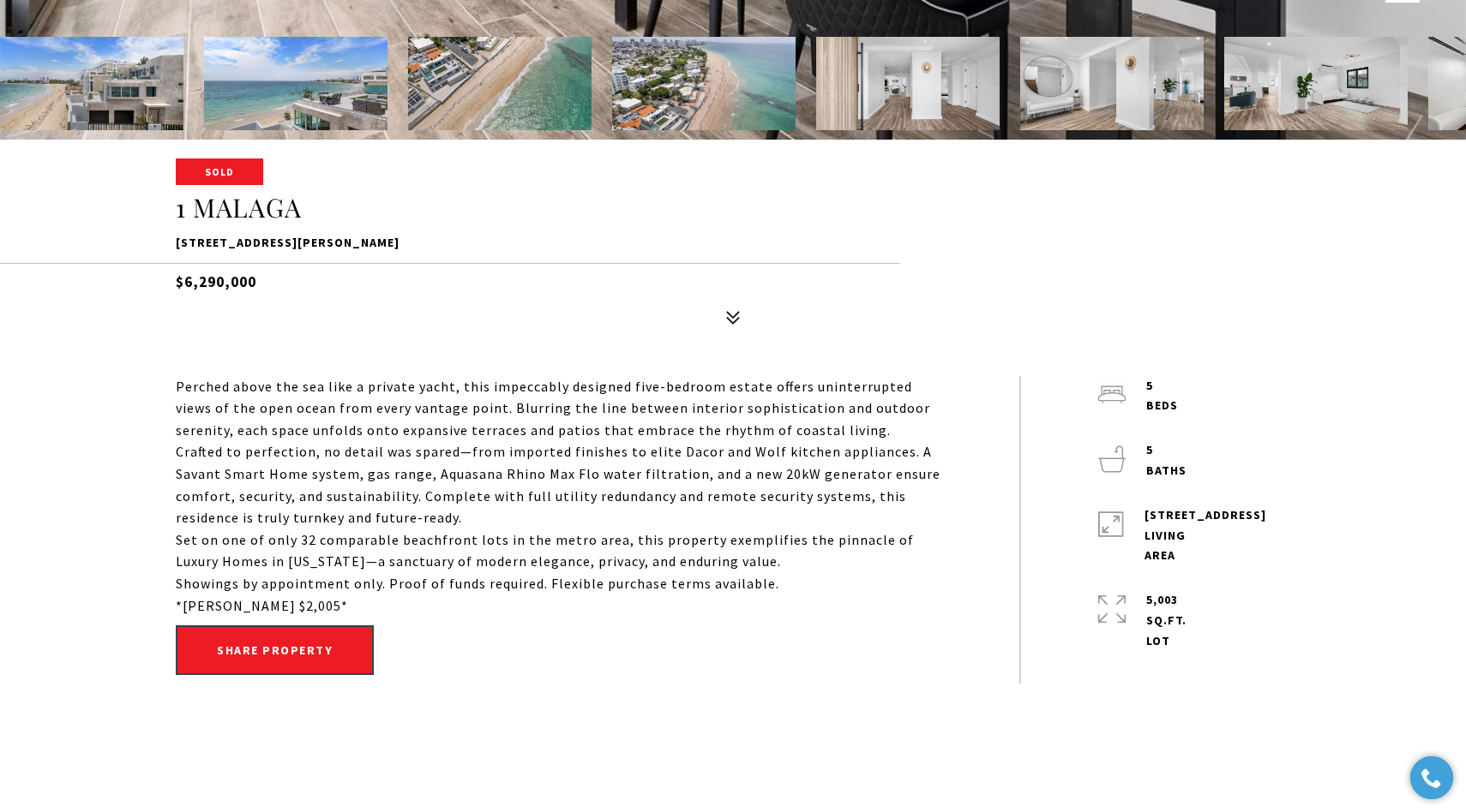
scroll to position [675, 0]
